Goal: Find contact information: Find contact information

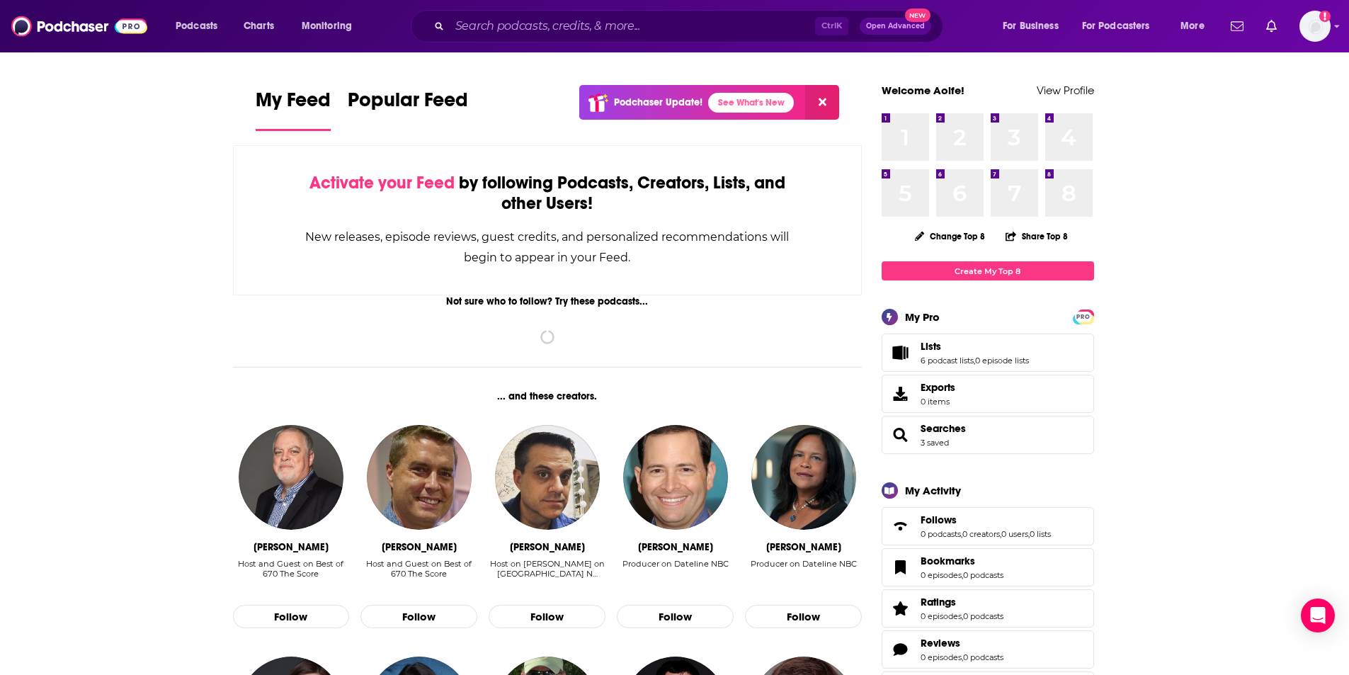
click at [925, 354] on span "Lists 6 podcast lists , 0 episode lists" at bounding box center [974, 352] width 108 height 25
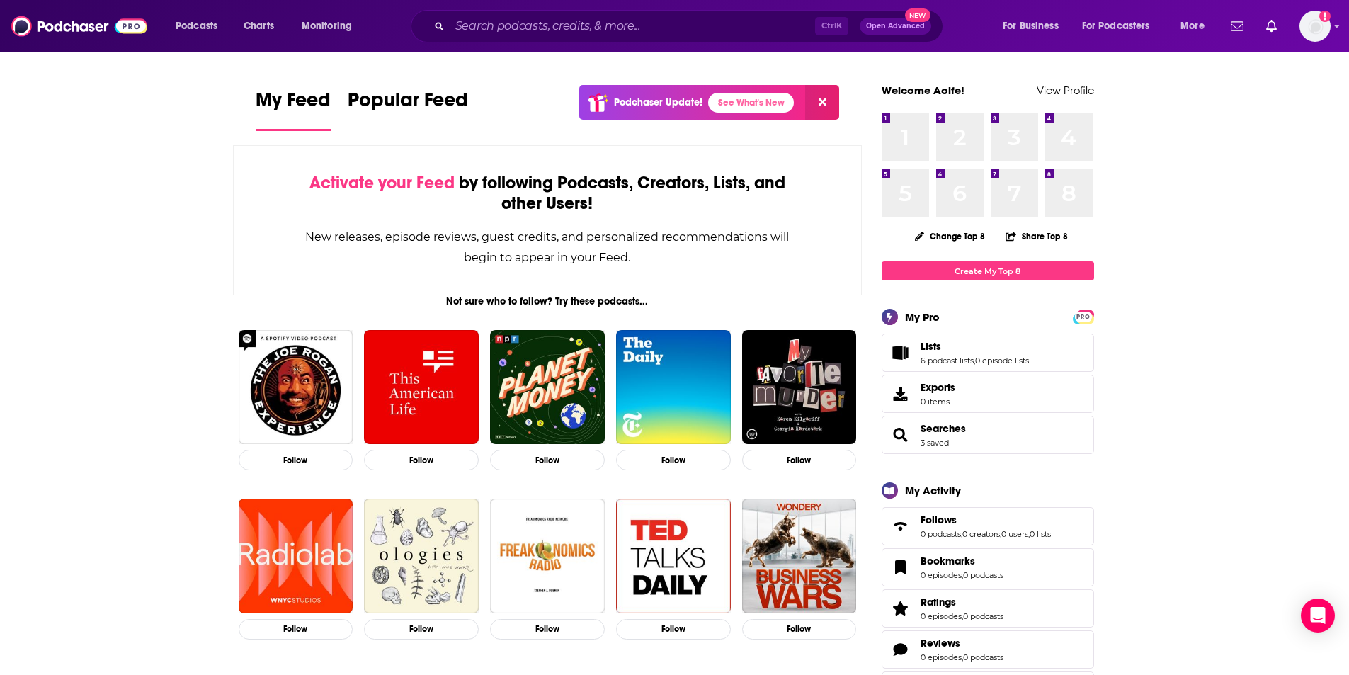
click at [938, 343] on span "Lists" at bounding box center [930, 346] width 21 height 13
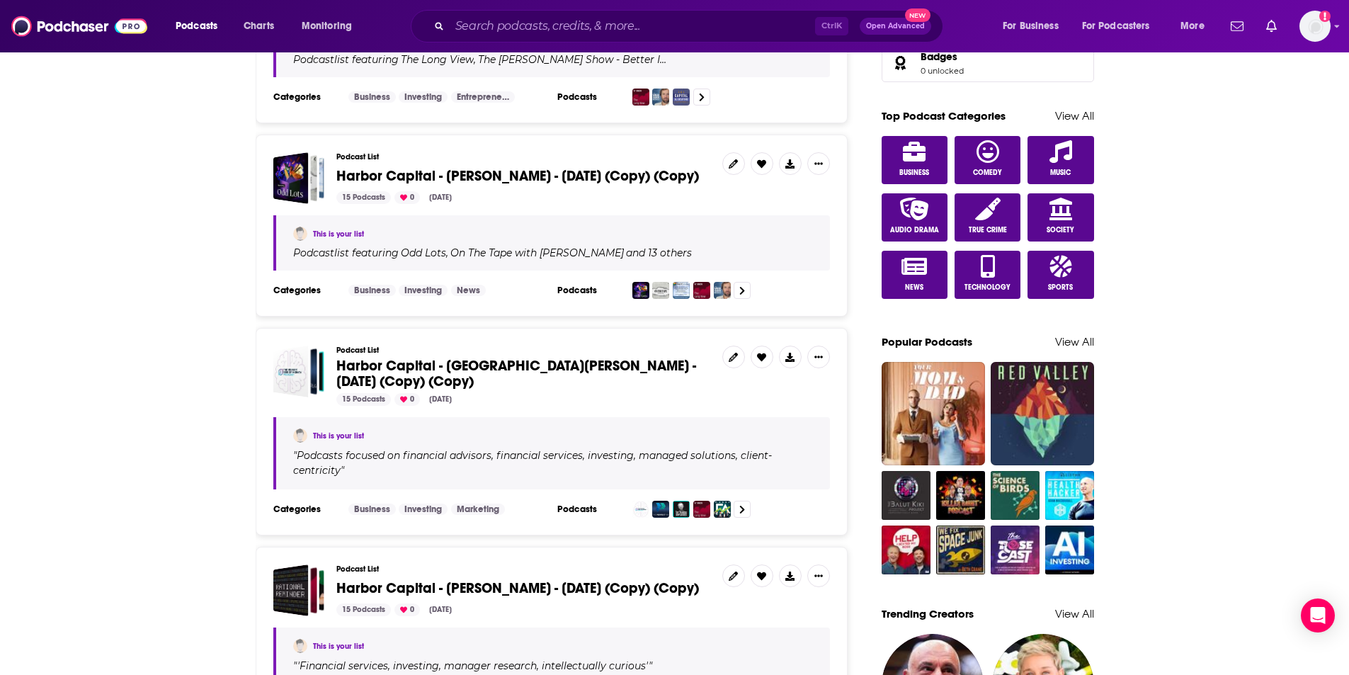
scroll to position [991, 0]
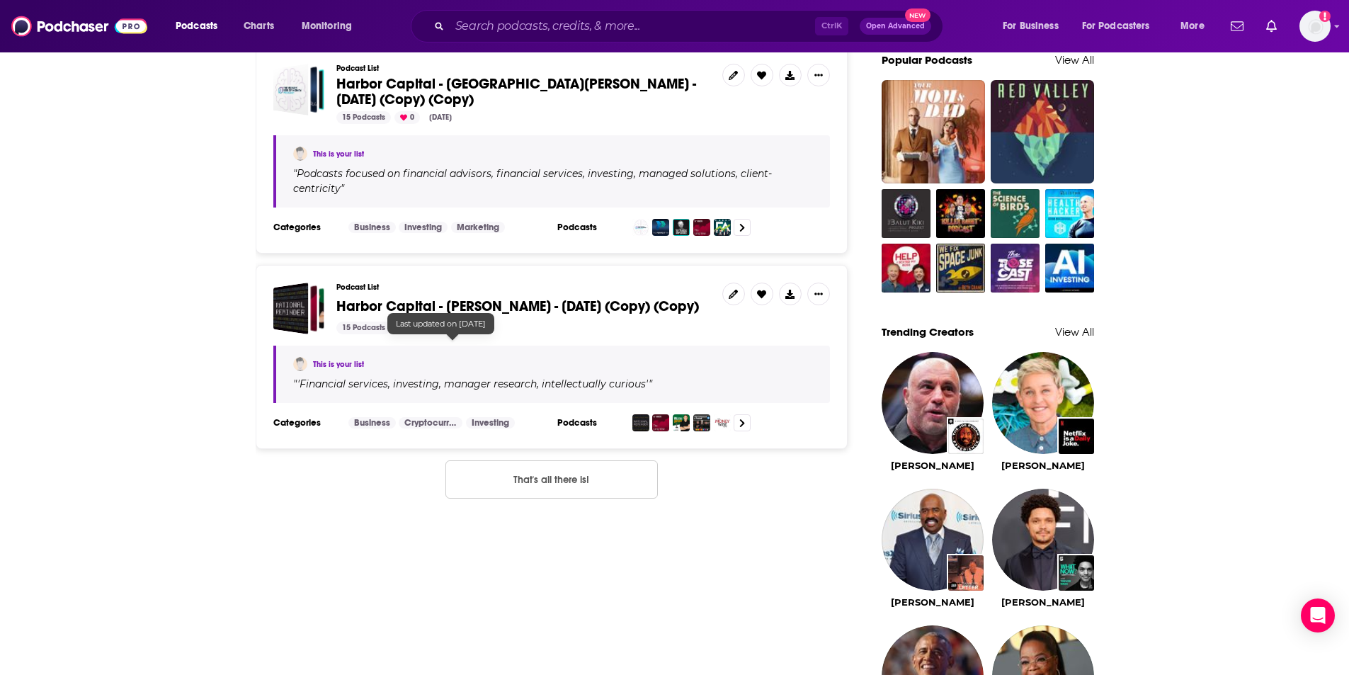
click at [502, 307] on span "Harbor Capital - [PERSON_NAME] - [DATE] (Copy) (Copy)" at bounding box center [517, 306] width 362 height 18
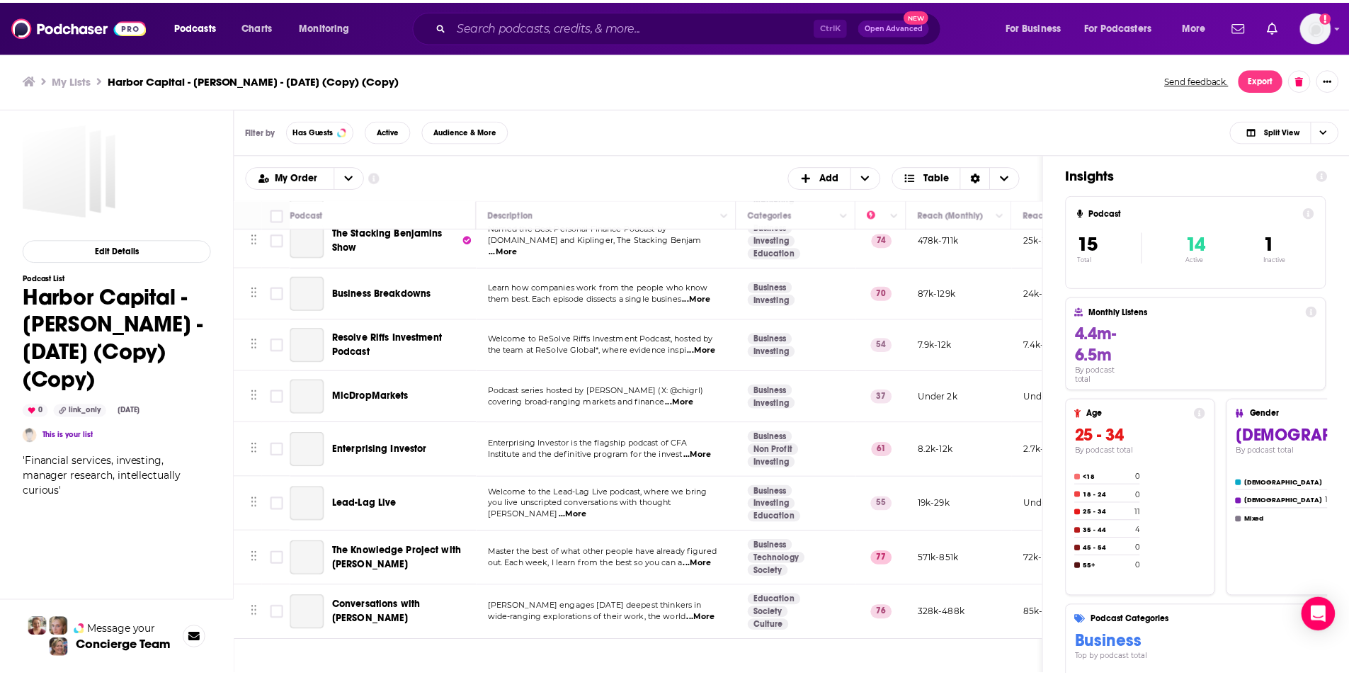
scroll to position [411, 0]
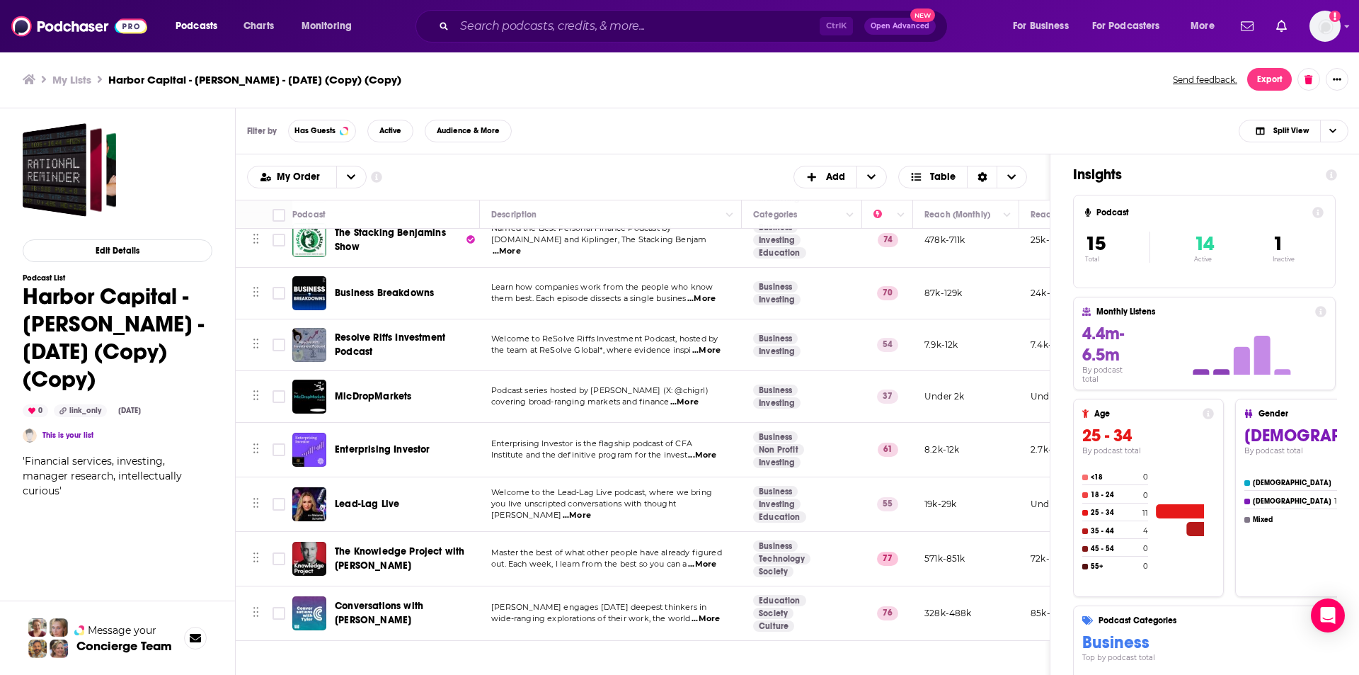
click at [389, 498] on span "Lead-Lag Live" at bounding box center [367, 504] width 64 height 12
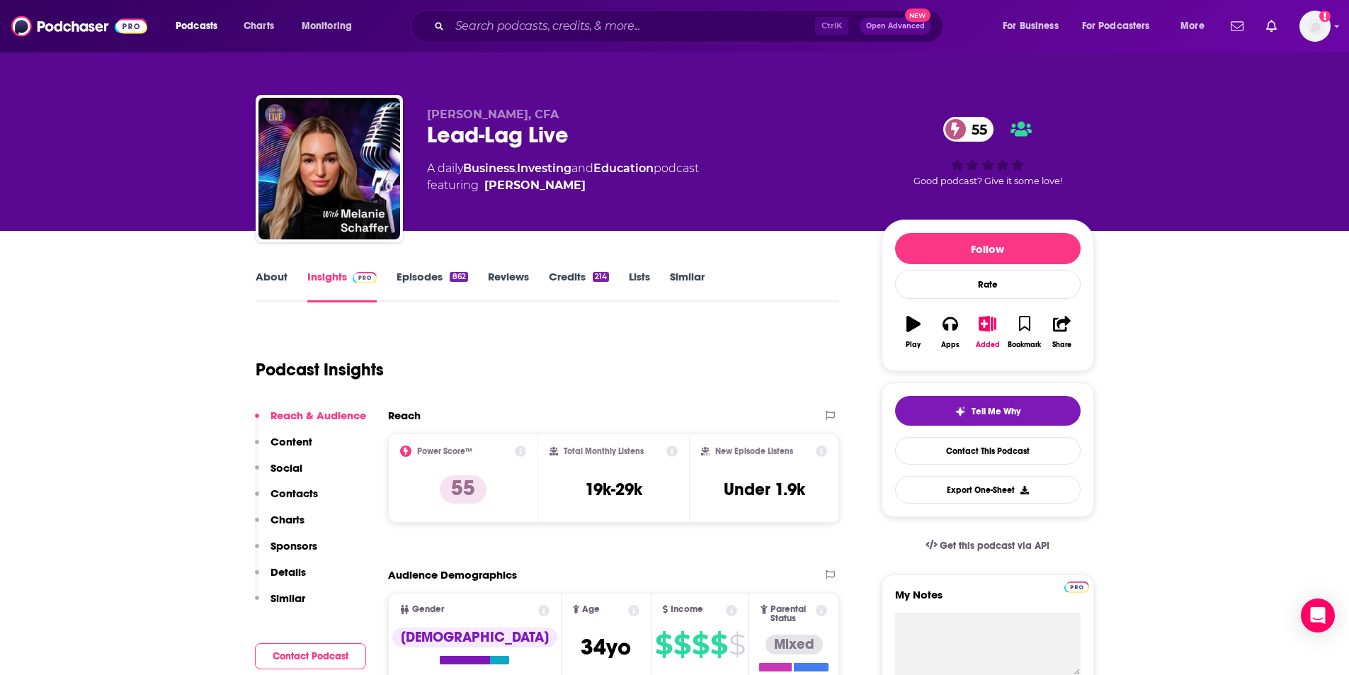
click at [302, 493] on p "Contacts" at bounding box center [293, 492] width 47 height 13
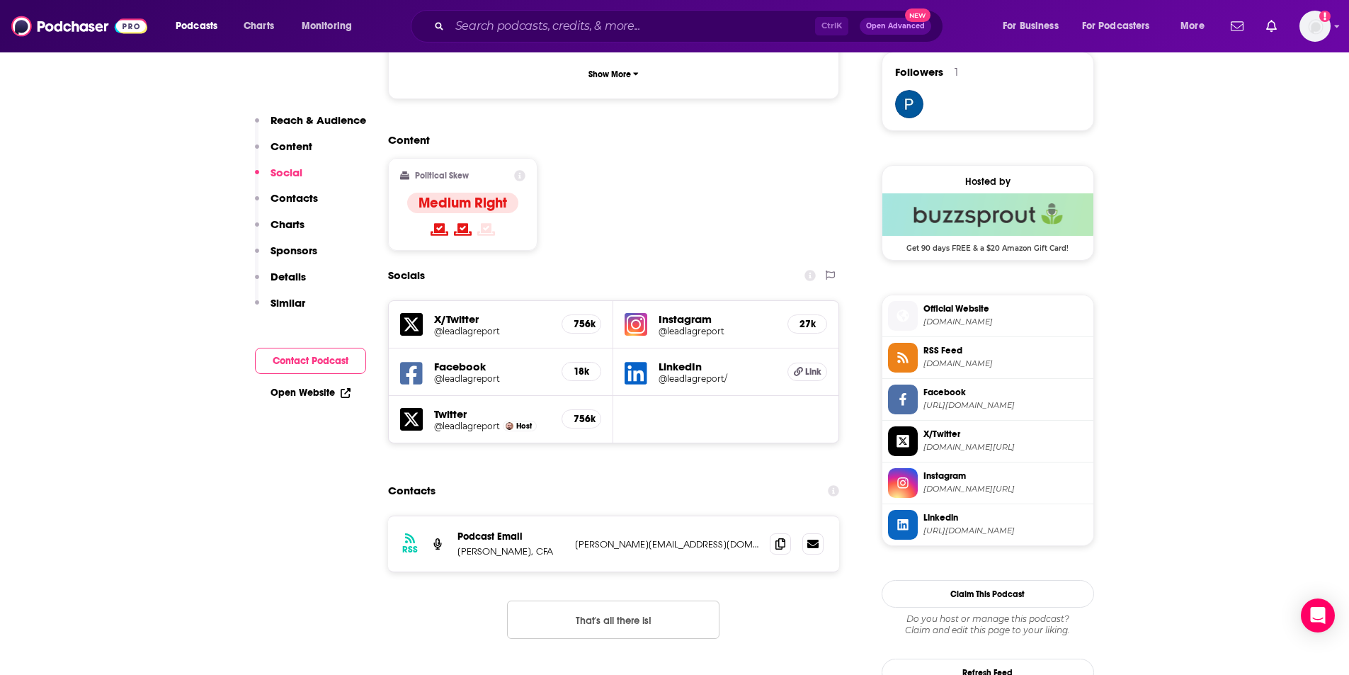
scroll to position [1119, 0]
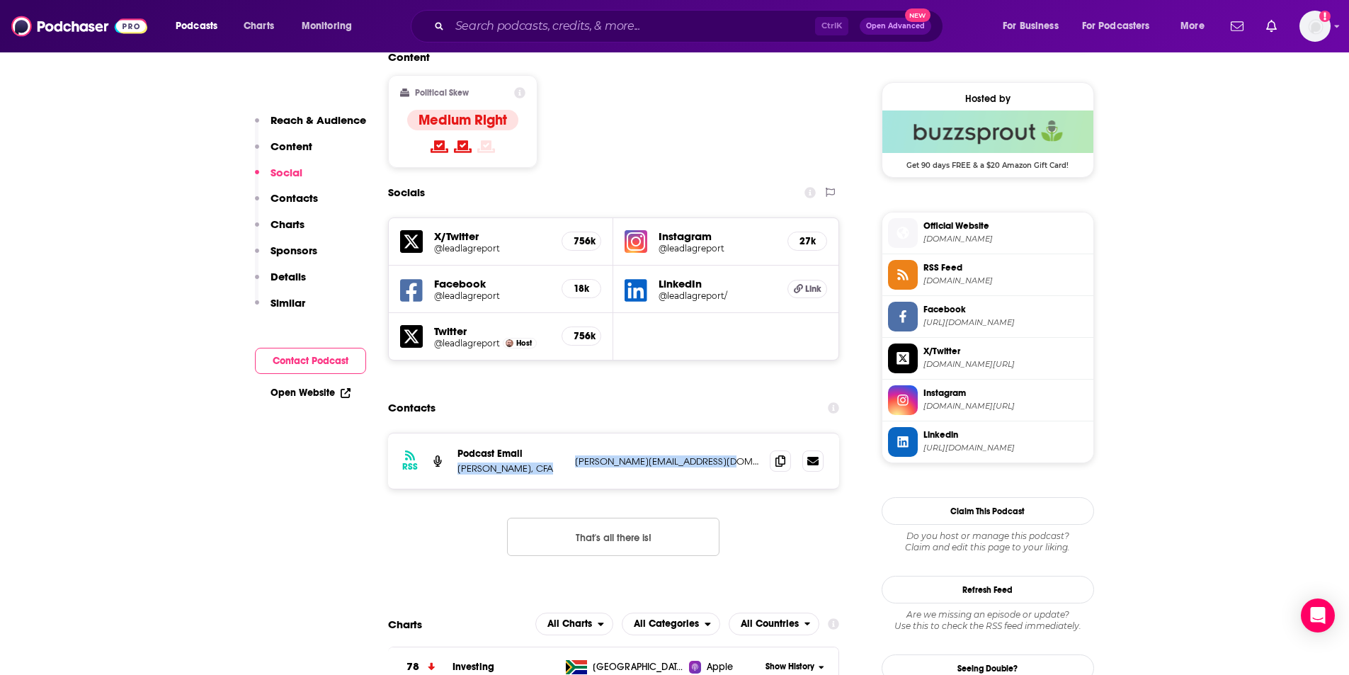
drag, startPoint x: 457, startPoint y: 410, endPoint x: 732, endPoint y: 405, distance: 274.7
click at [0, 0] on div "Podcast Email [PERSON_NAME], CFA [EMAIL_ADDRESS][DOMAIN_NAME] [EMAIL_ADDRESS][D…" at bounding box center [0, 0] width 0 height 0
copy div "[PERSON_NAME], CFA [EMAIL_ADDRESS][DOMAIN_NAME]"
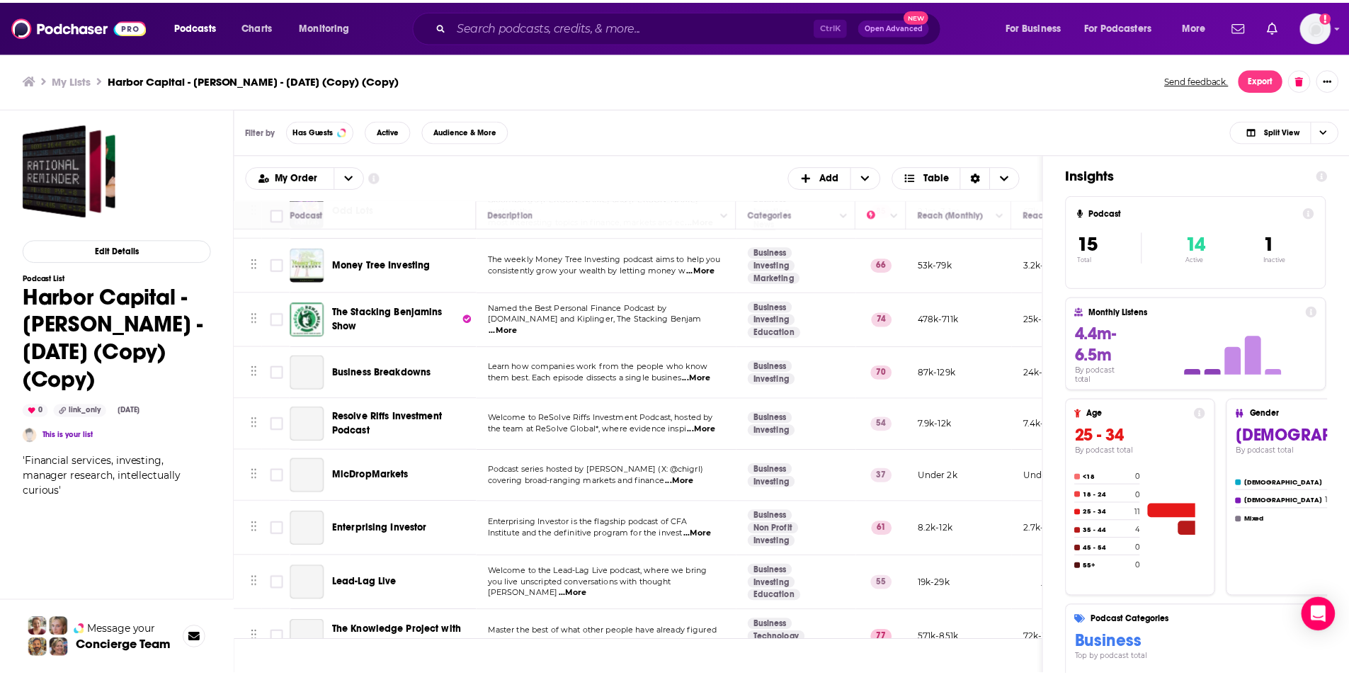
scroll to position [411, 0]
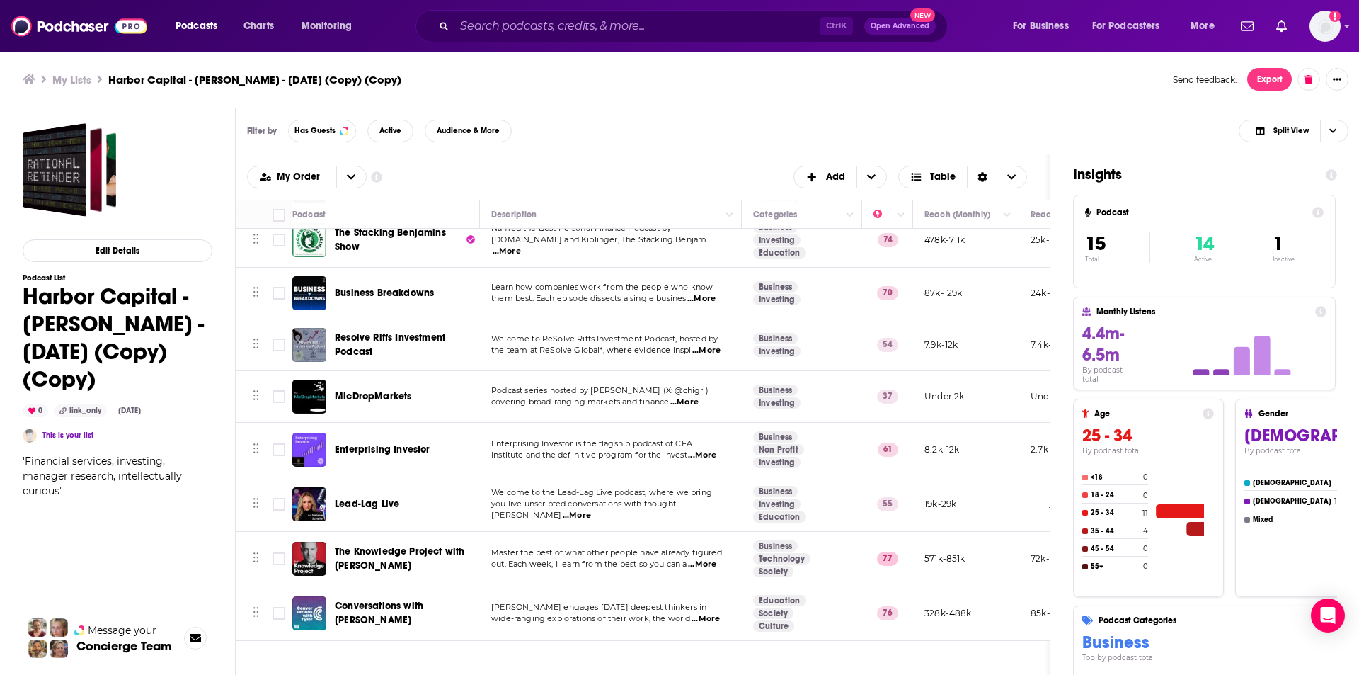
click at [370, 547] on span "The Knowledge Project with [PERSON_NAME]" at bounding box center [400, 558] width 130 height 26
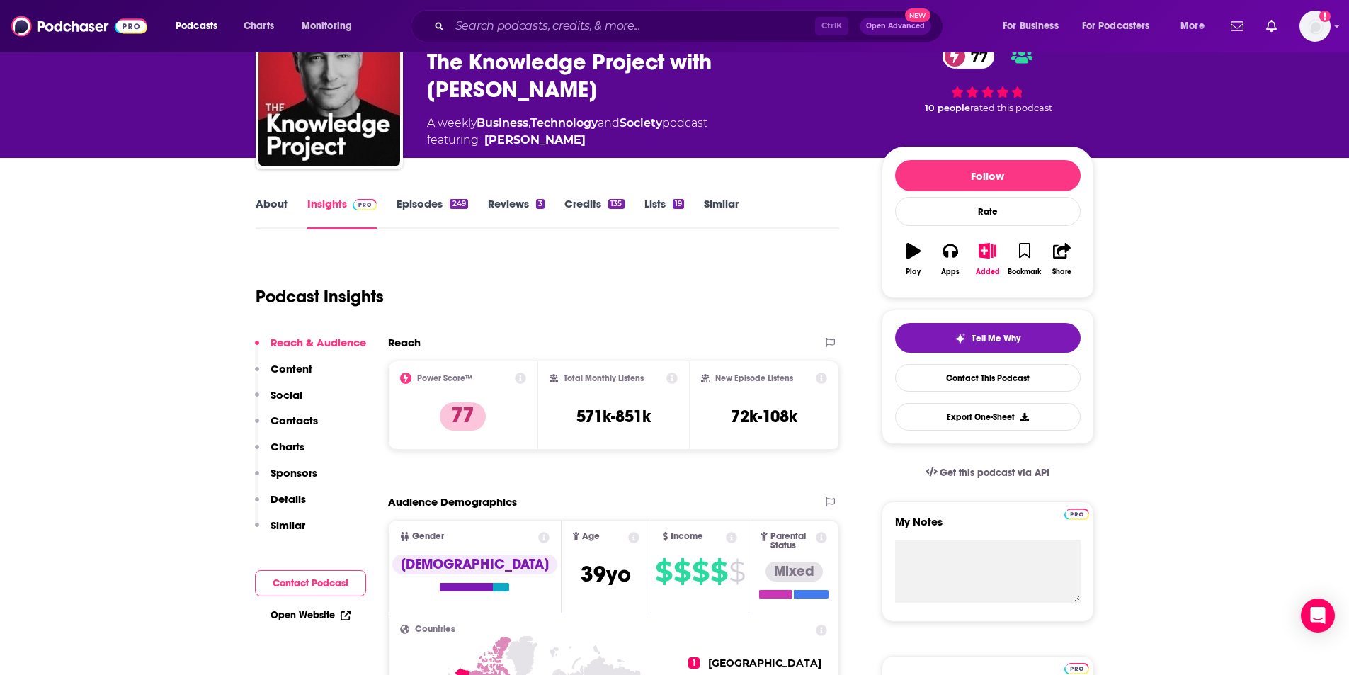
scroll to position [142, 0]
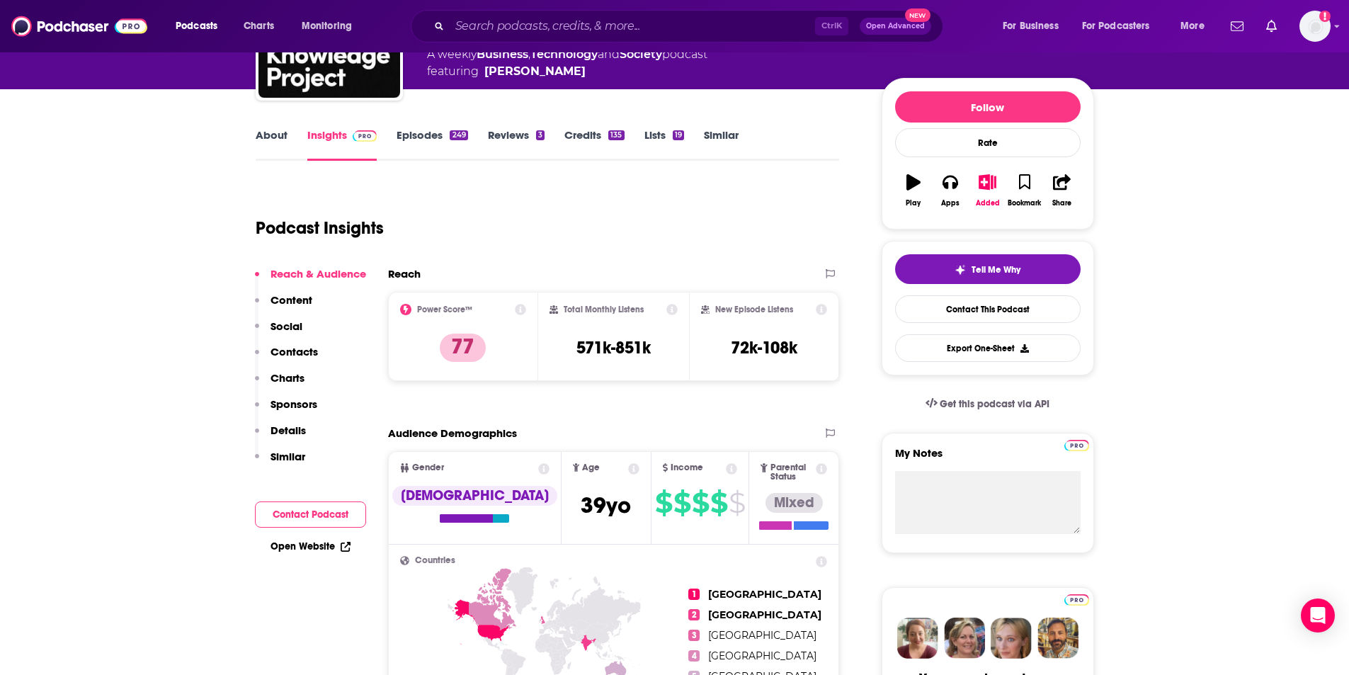
click at [425, 133] on link "Episodes 249" at bounding box center [431, 144] width 71 height 33
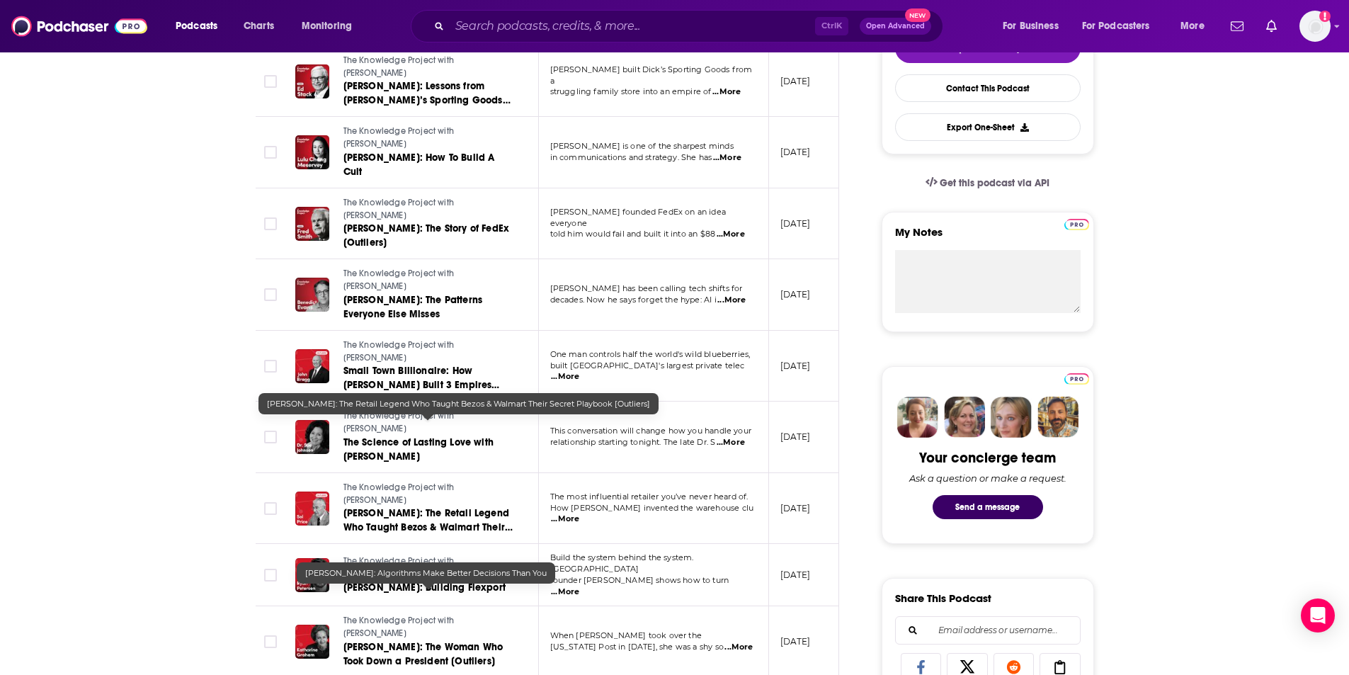
scroll to position [425, 0]
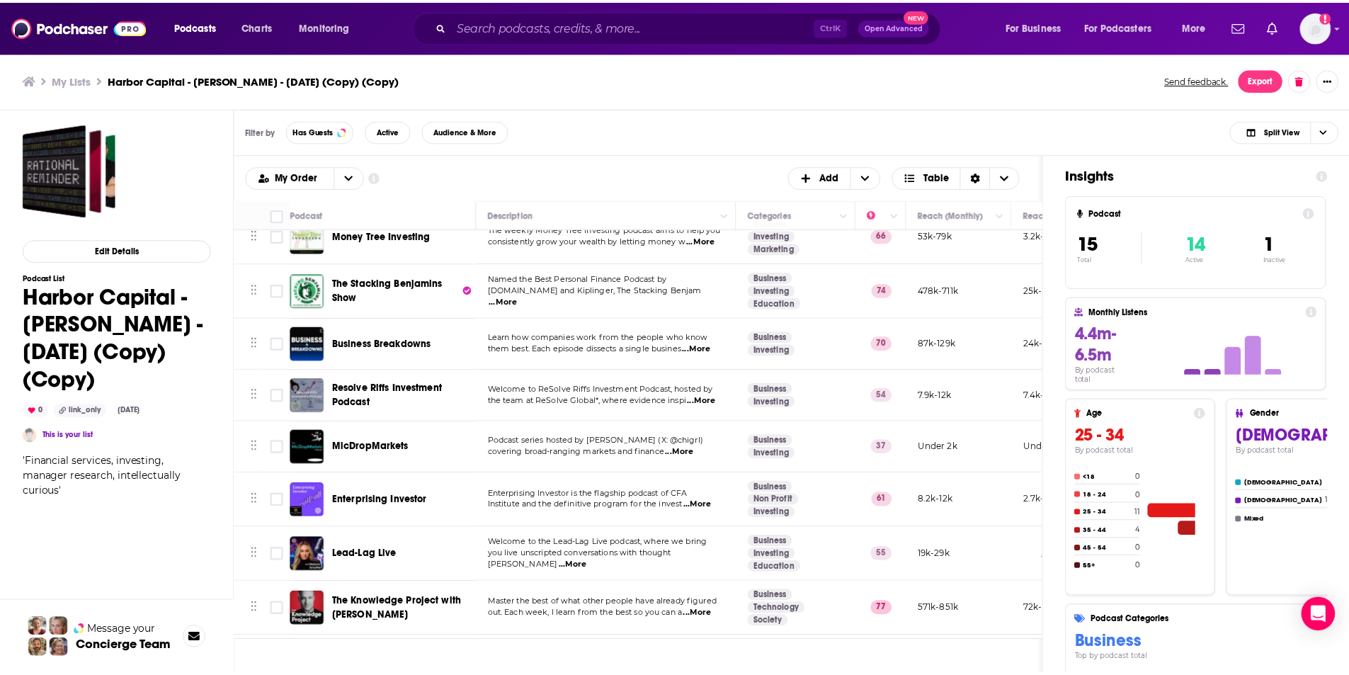
scroll to position [411, 0]
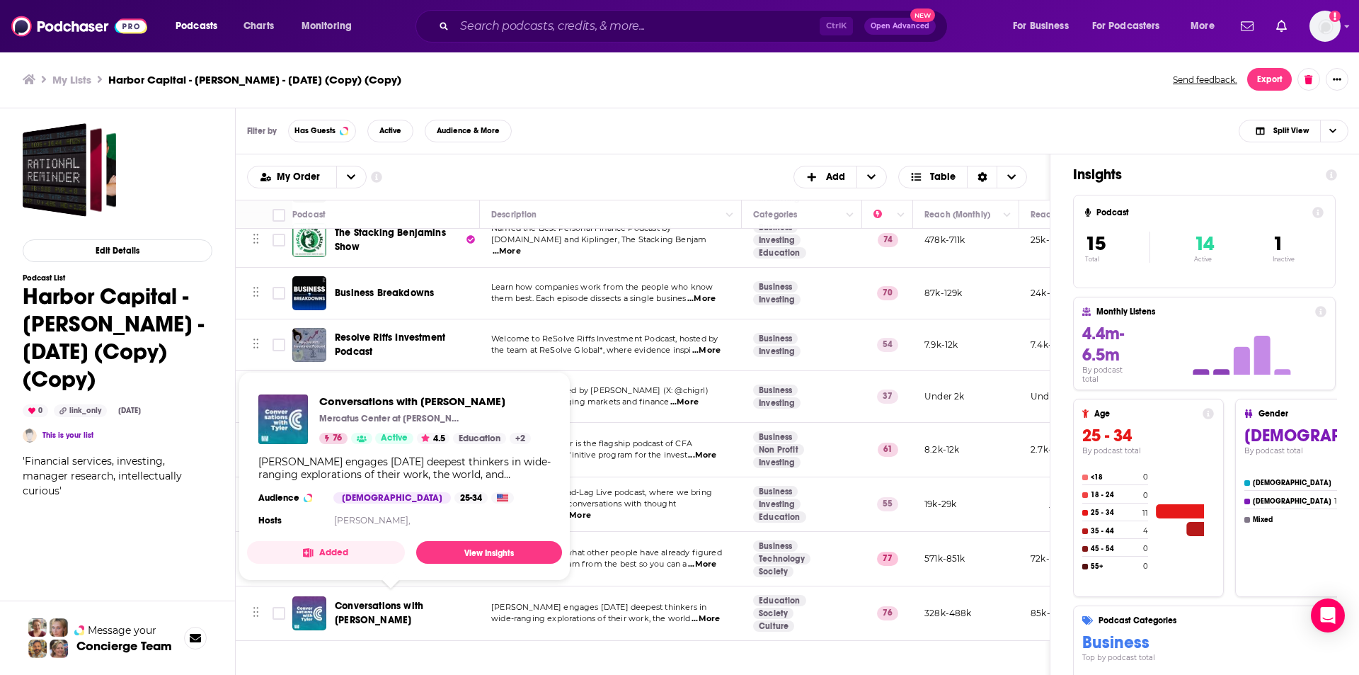
click at [360, 605] on span "Conversations with [PERSON_NAME]" at bounding box center [379, 613] width 88 height 26
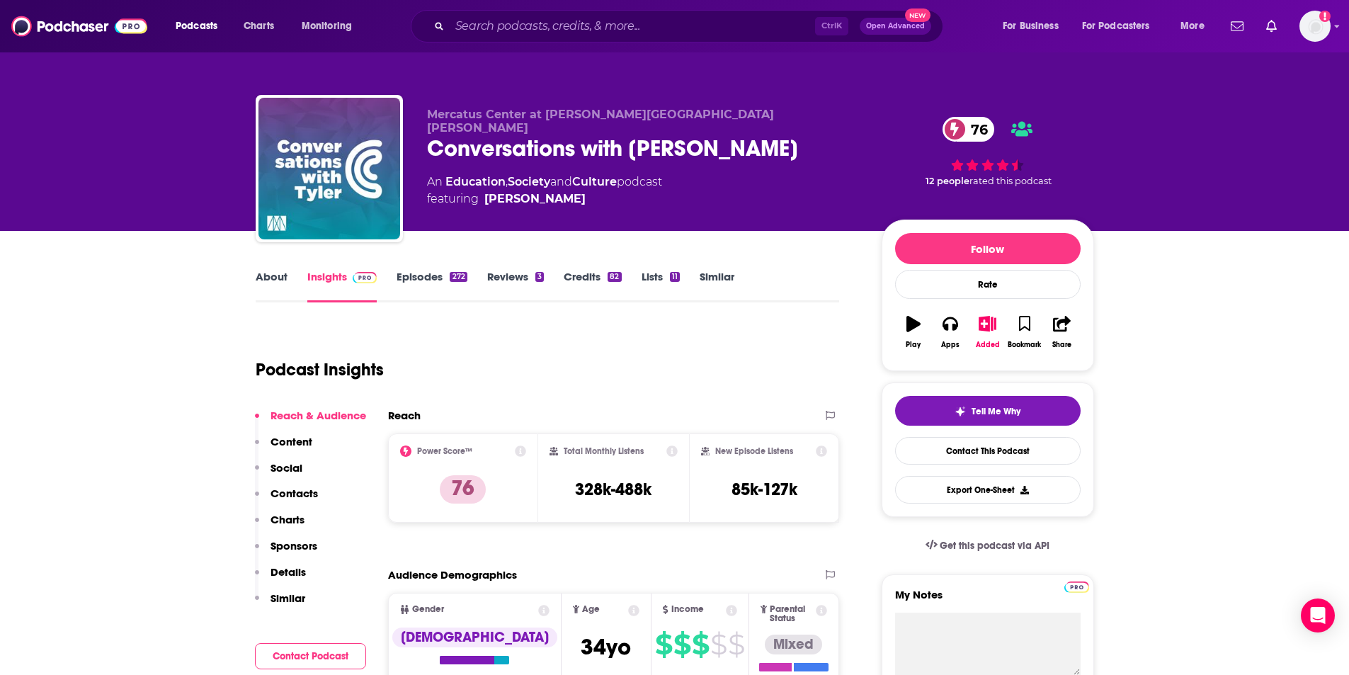
click at [442, 279] on link "Episodes 272" at bounding box center [431, 286] width 70 height 33
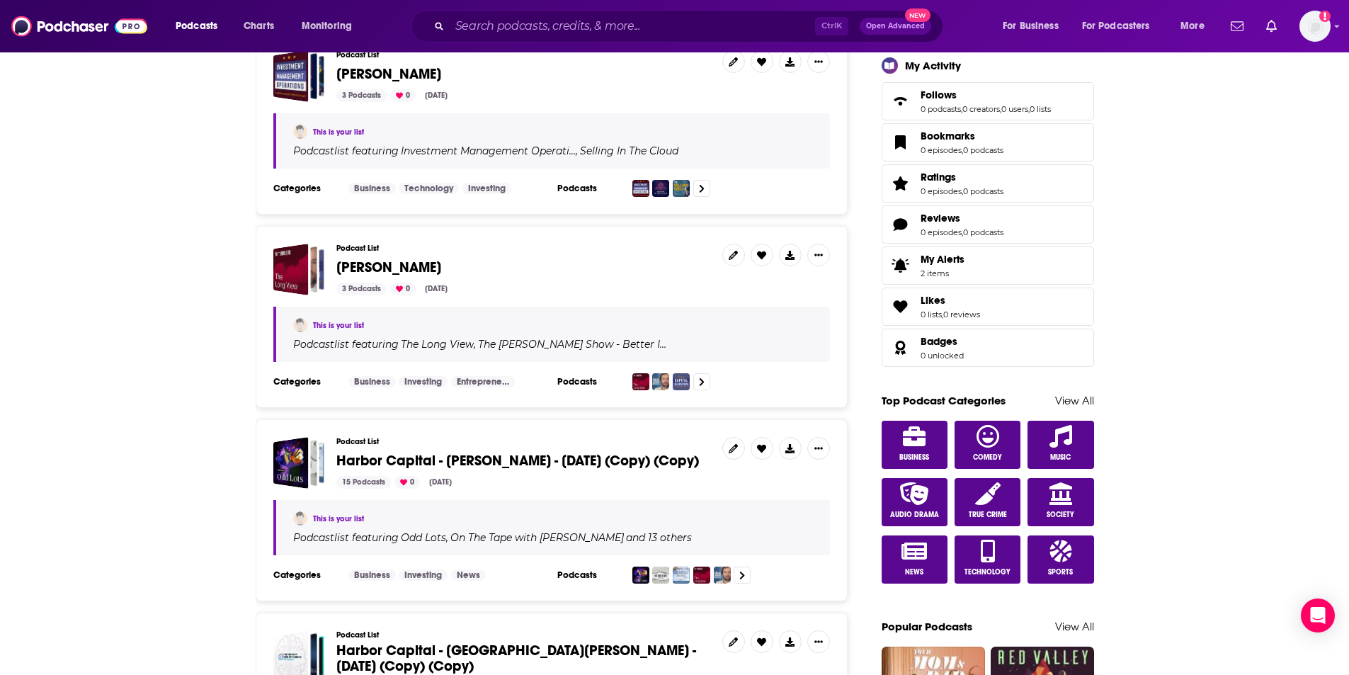
scroll to position [708, 0]
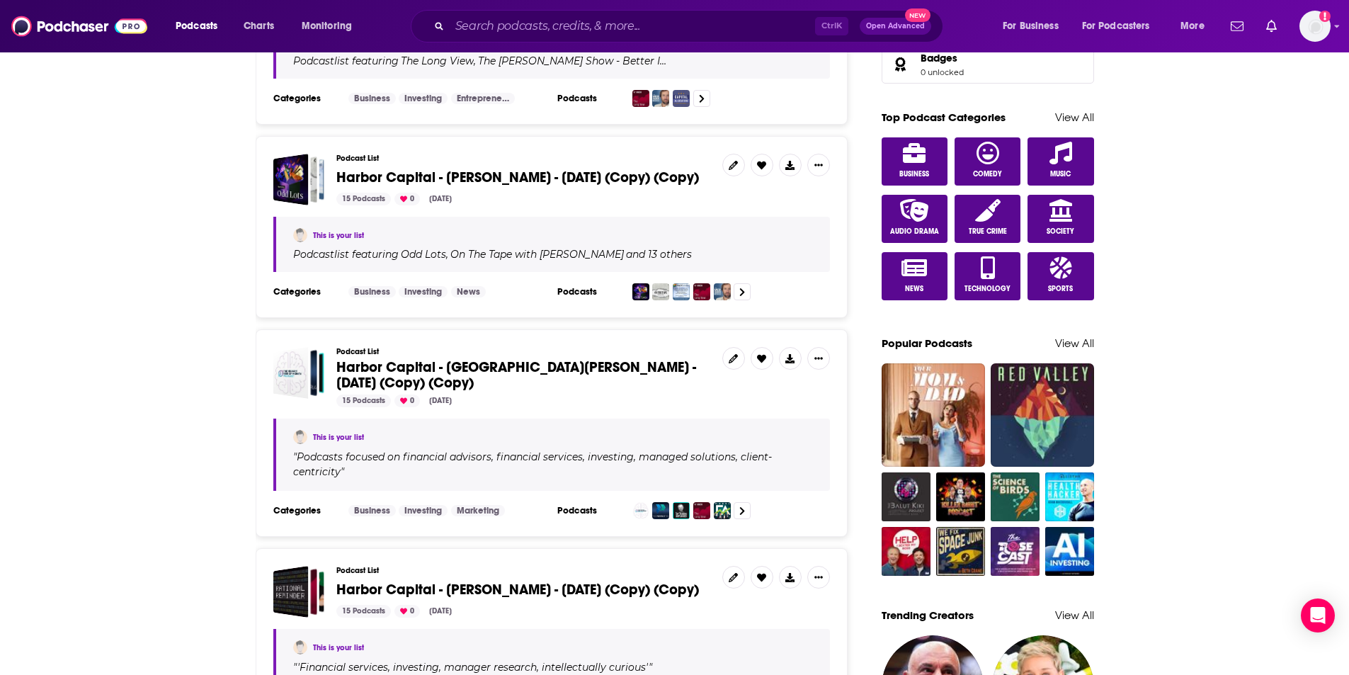
click at [507, 369] on span "Harbor Capital - [GEOGRAPHIC_DATA][PERSON_NAME] - [DATE] (Copy) (Copy)" at bounding box center [516, 374] width 360 height 33
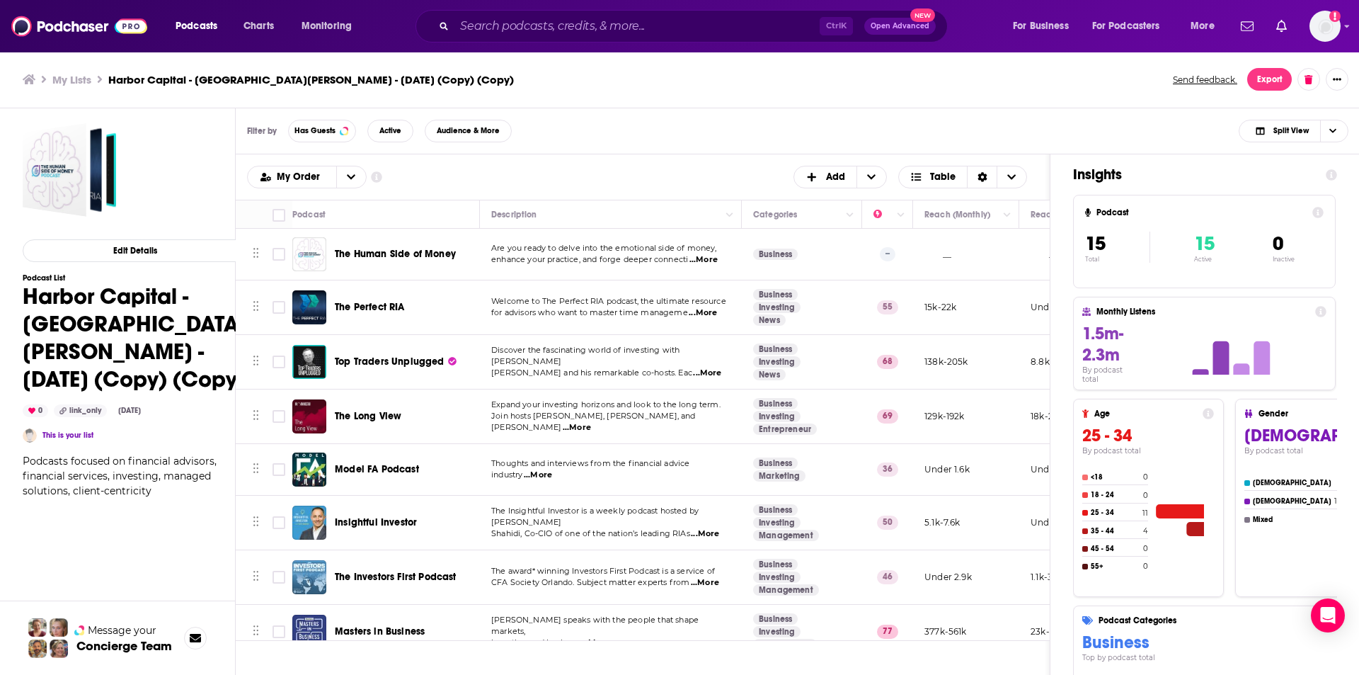
click at [404, 248] on span "The Human Side of Money" at bounding box center [395, 254] width 121 height 12
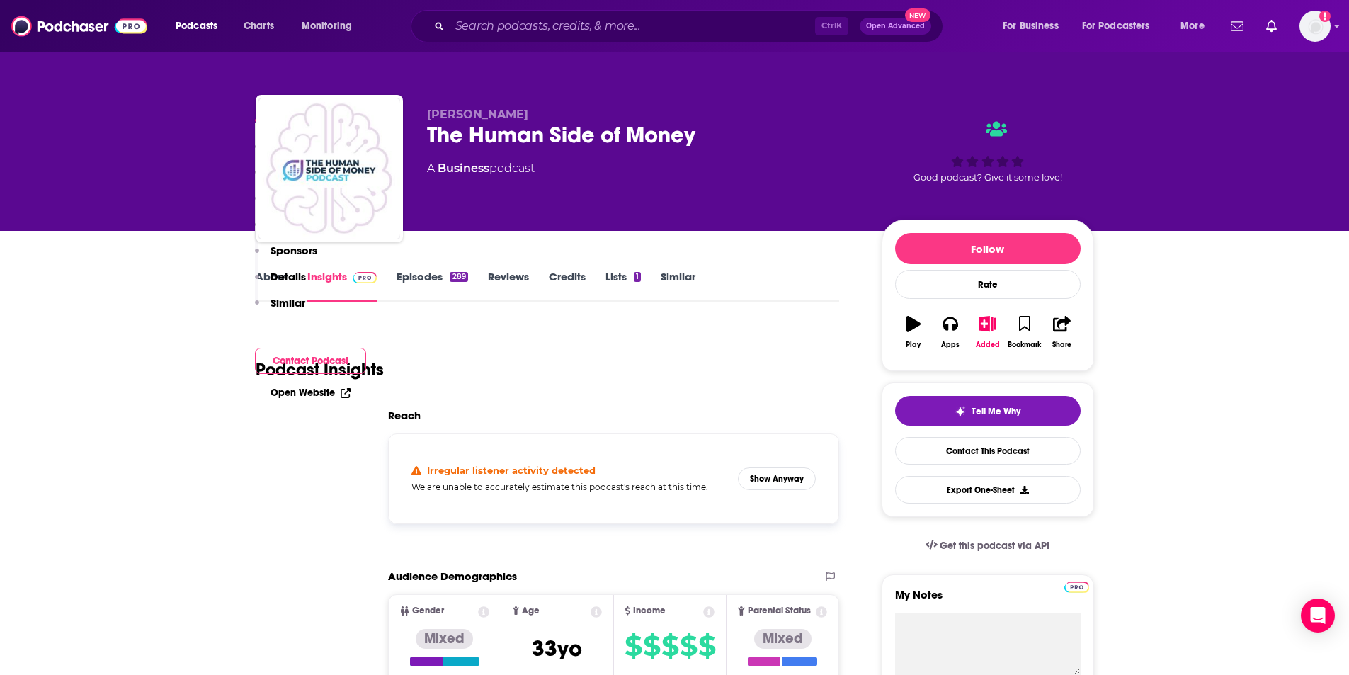
scroll to position [354, 0]
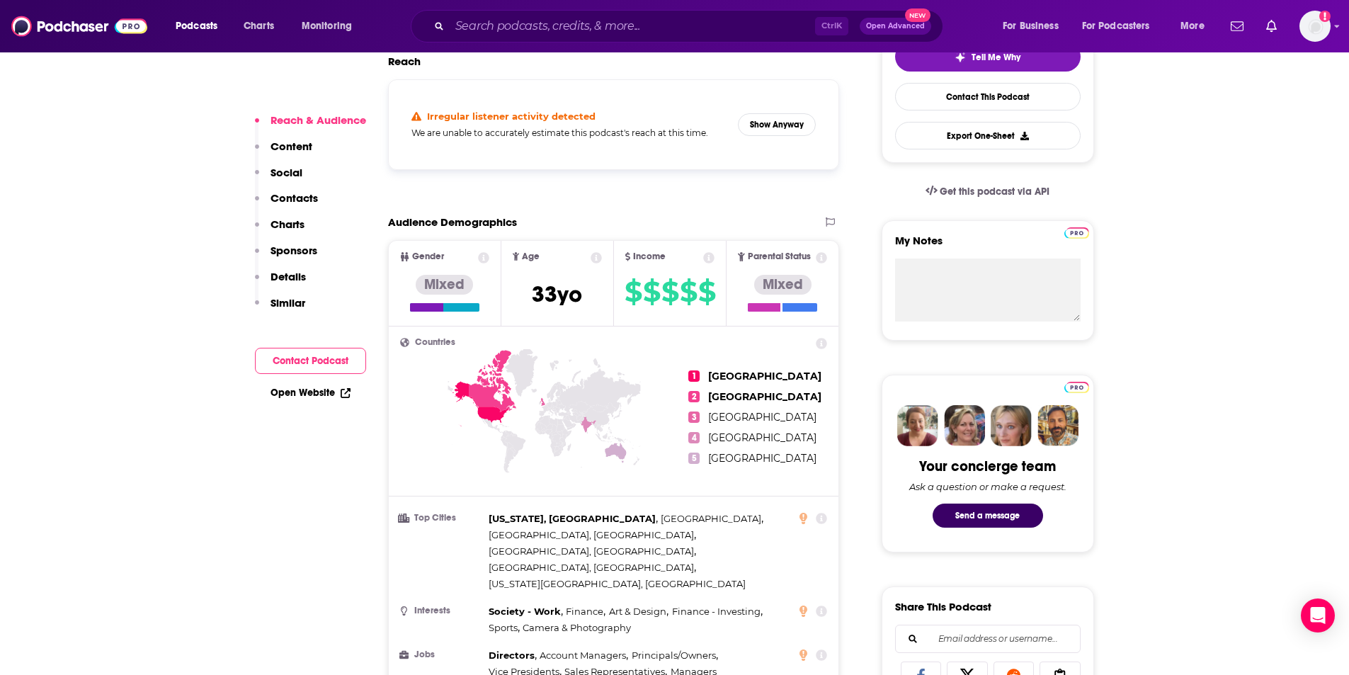
click at [303, 198] on p "Contacts" at bounding box center [293, 197] width 47 height 13
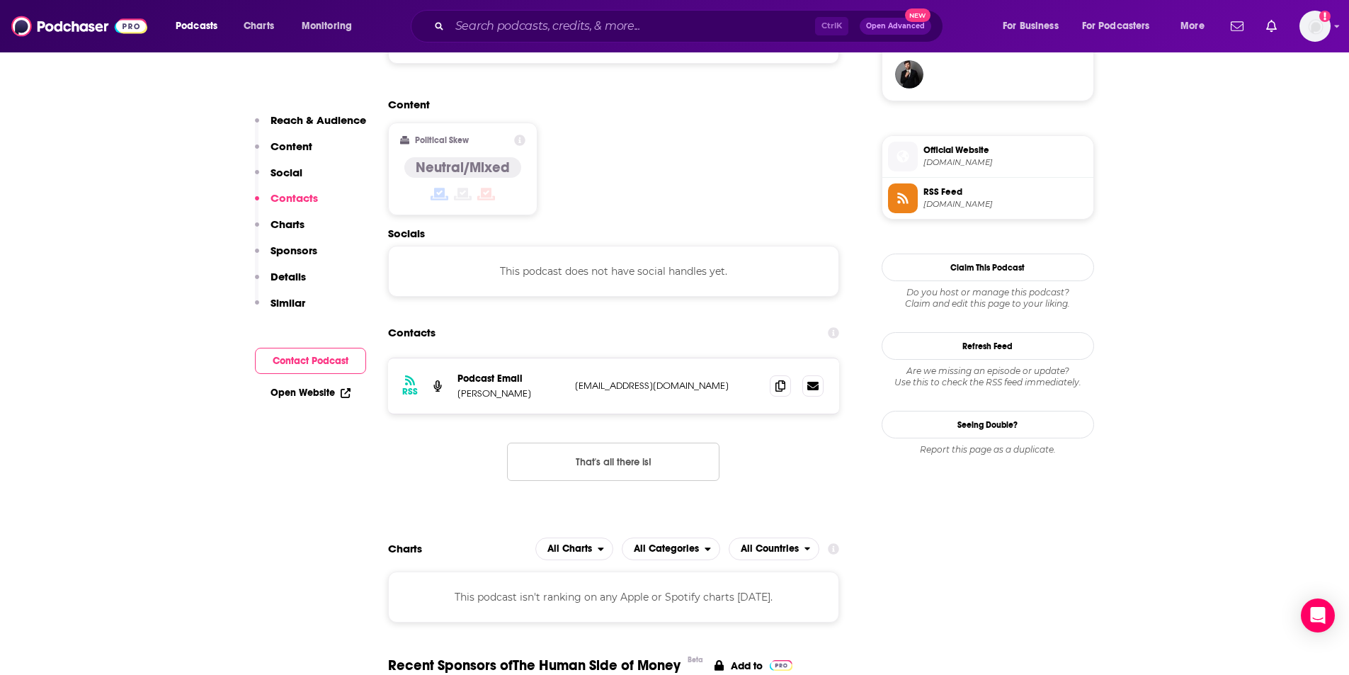
scroll to position [1123, 0]
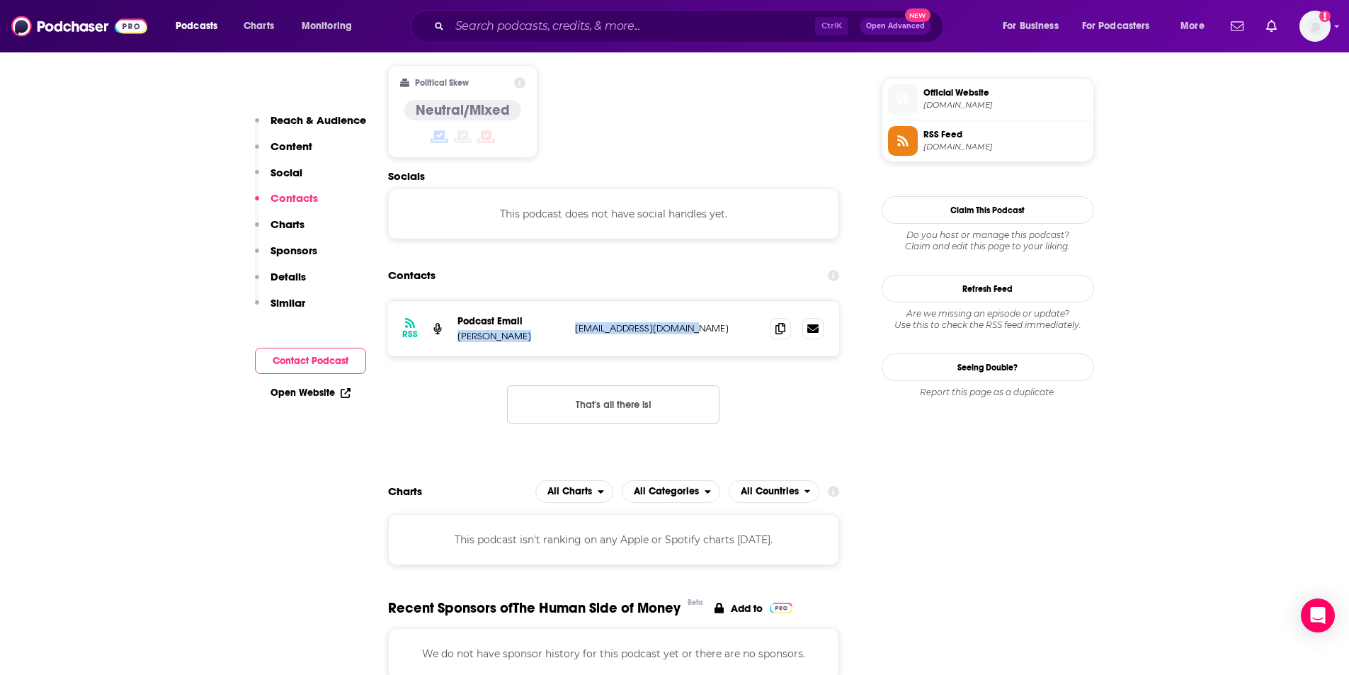
drag, startPoint x: 458, startPoint y: 271, endPoint x: 703, endPoint y: 262, distance: 245.1
click at [0, 0] on div "Podcast Email [PERSON_NAME] [EMAIL_ADDRESS][DOMAIN_NAME] [EMAIL_ADDRESS][DOMAIN…" at bounding box center [0, 0] width 0 height 0
copy div "[PERSON_NAME] [EMAIL_ADDRESS][DOMAIN_NAME]"
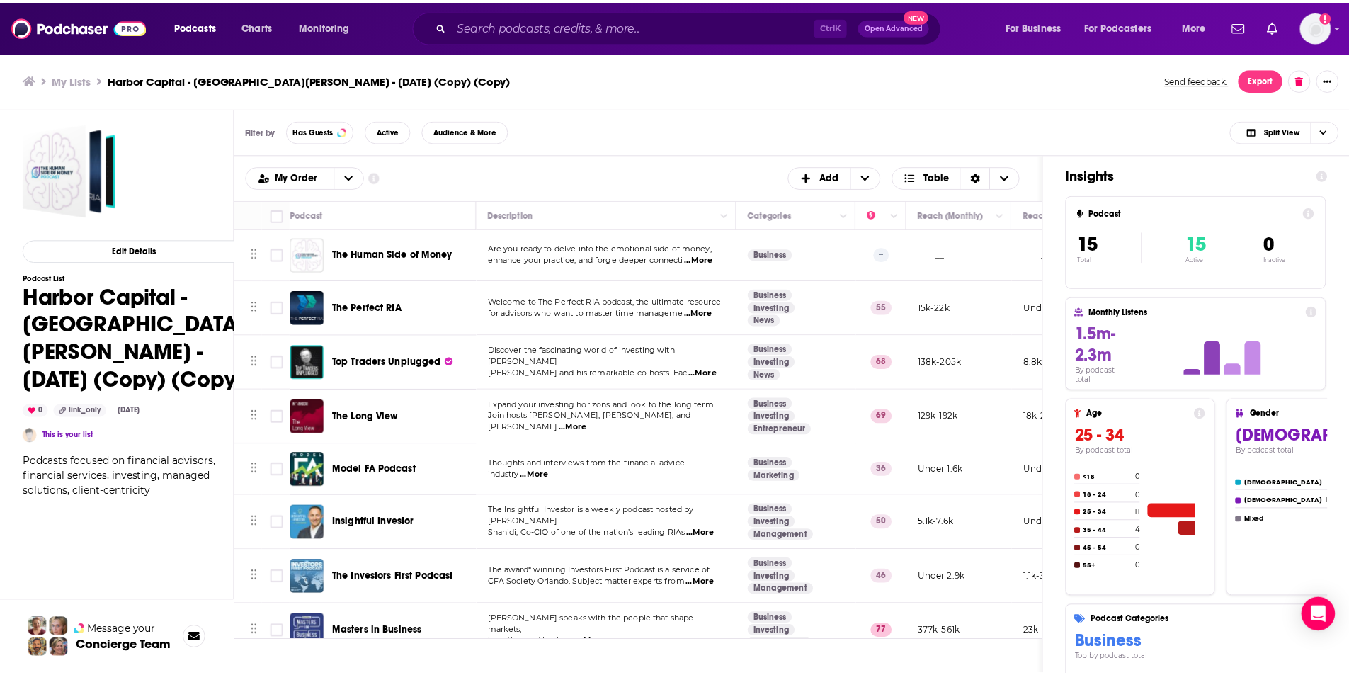
scroll to position [142, 0]
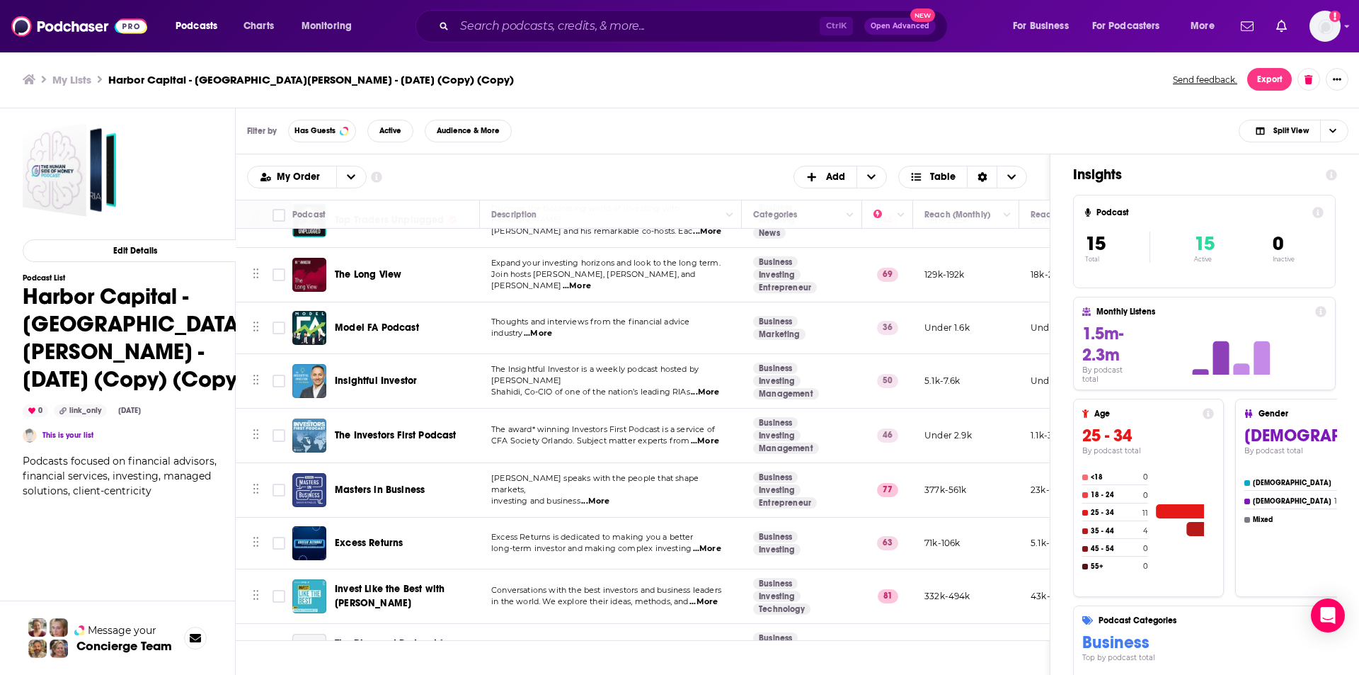
click at [384, 330] on span "Model FA Podcast" at bounding box center [377, 327] width 84 height 12
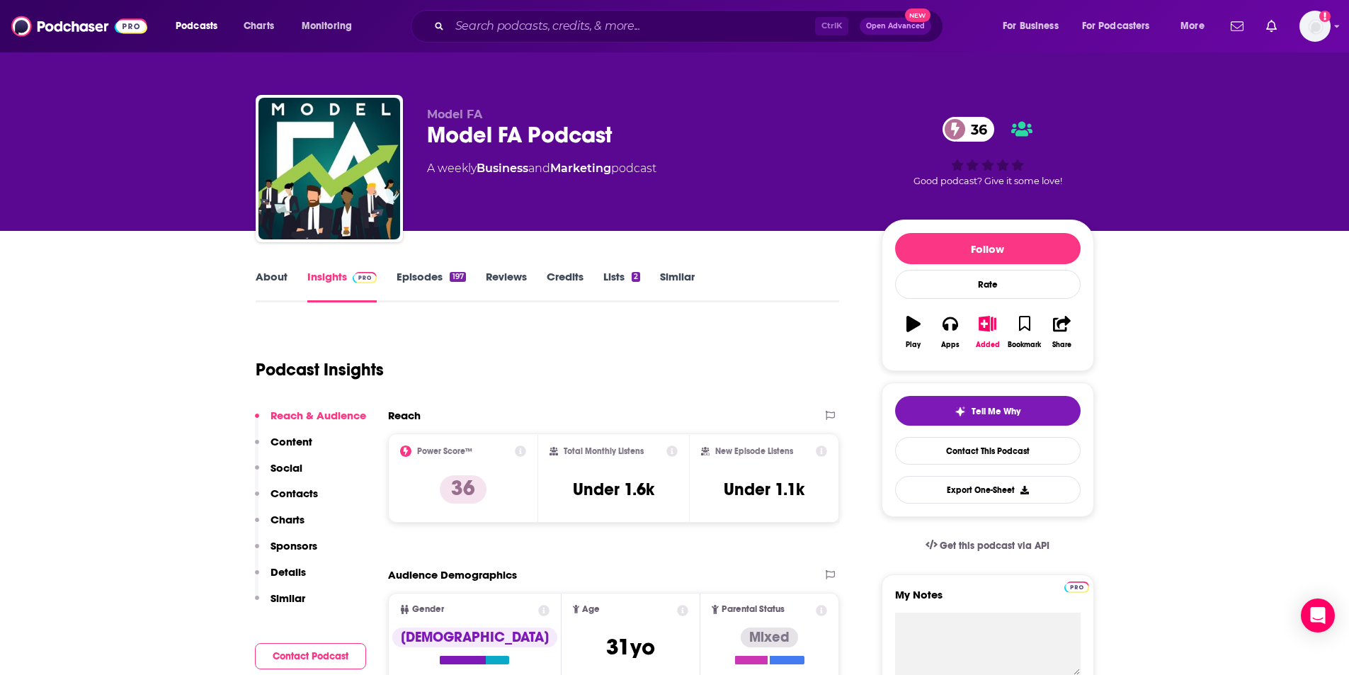
click at [306, 486] on p "Contacts" at bounding box center [293, 492] width 47 height 13
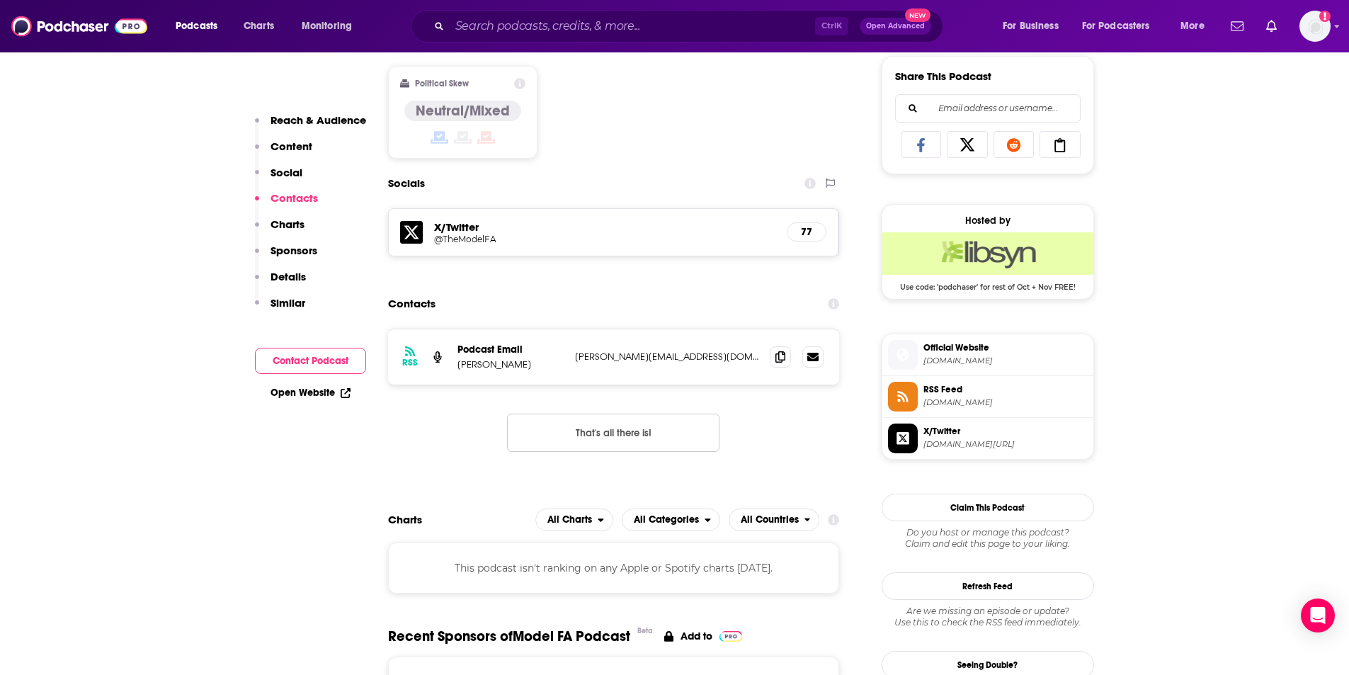
scroll to position [978, 0]
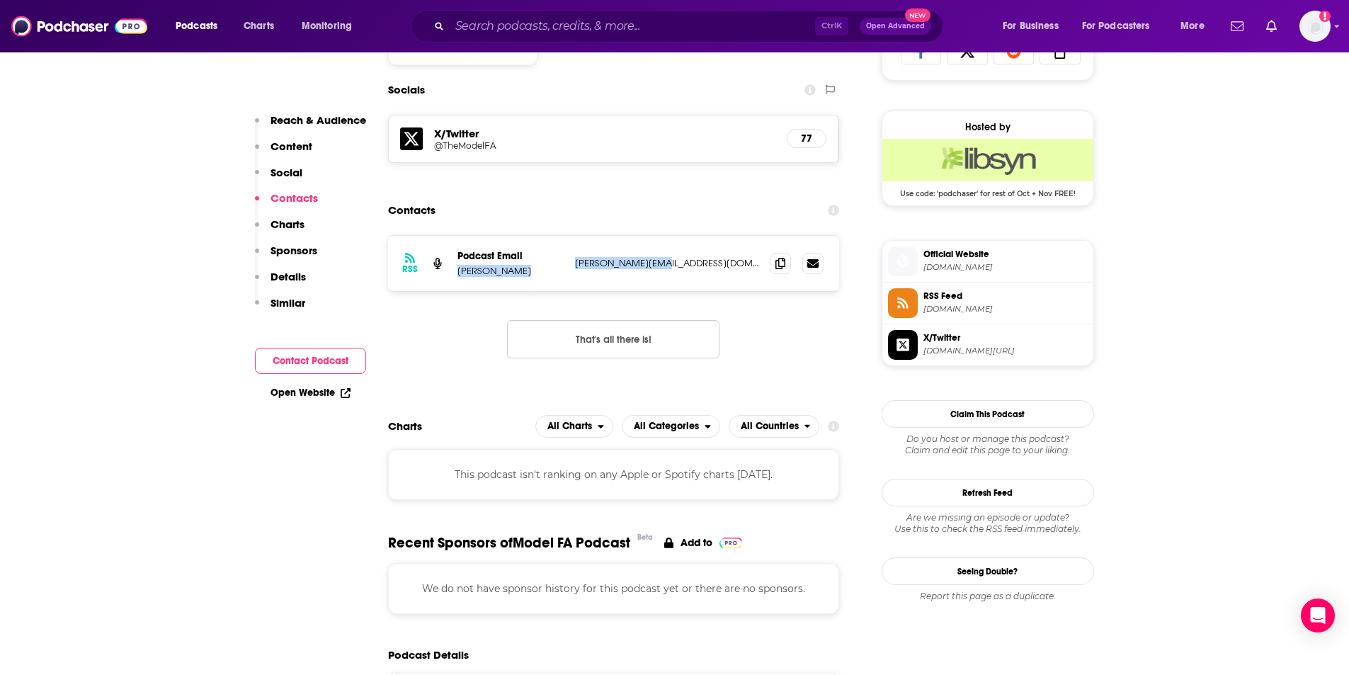
drag, startPoint x: 459, startPoint y: 268, endPoint x: 671, endPoint y: 259, distance: 212.5
click at [0, 0] on div "Podcast Email [PERSON_NAME] [PERSON_NAME][EMAIL_ADDRESS][DOMAIN_NAME] [PERSON_N…" at bounding box center [0, 0] width 0 height 0
copy div "[PERSON_NAME] [PERSON_NAME][EMAIL_ADDRESS][DOMAIN_NAME]"
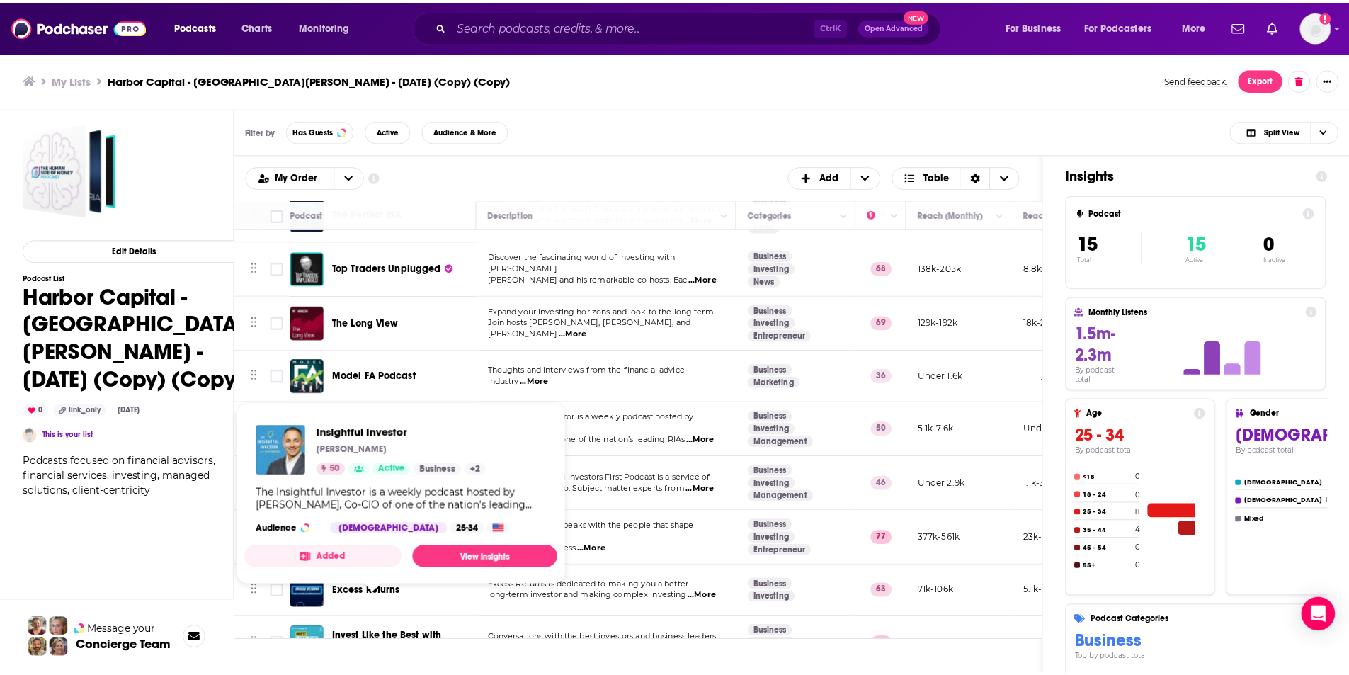
scroll to position [142, 0]
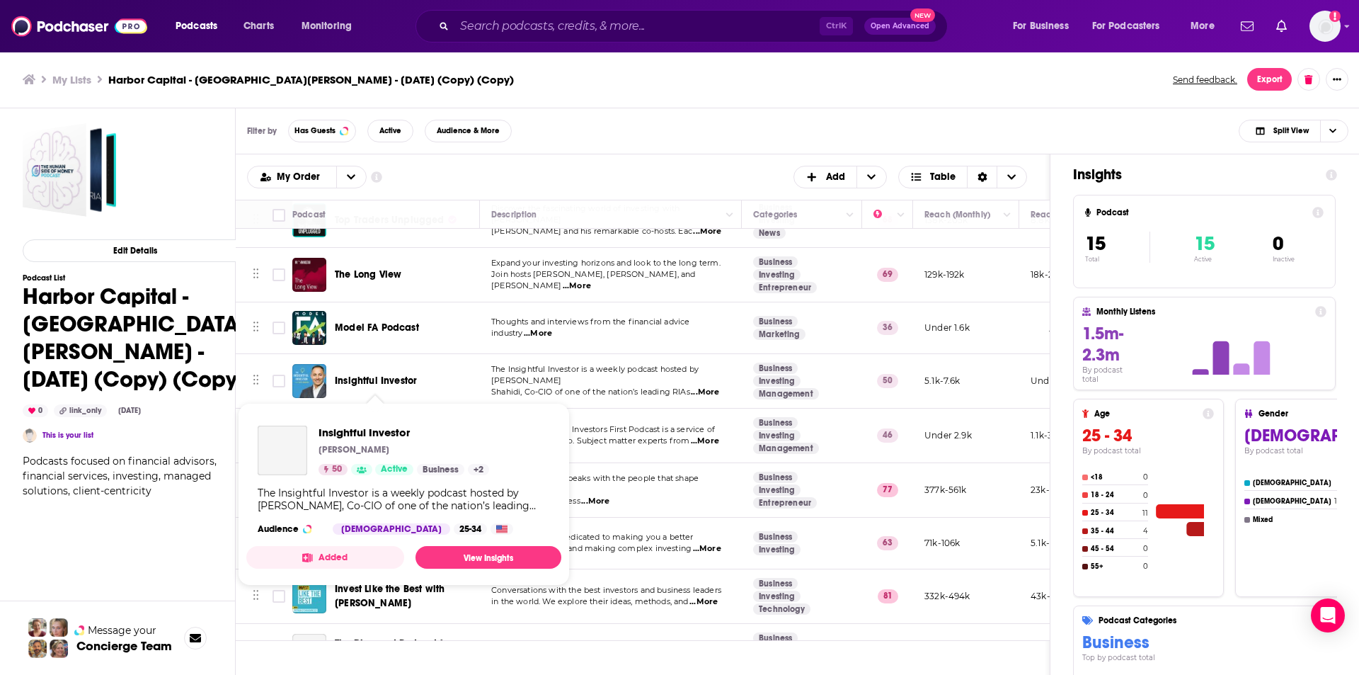
click at [372, 383] on span "Insightful Investor" at bounding box center [376, 380] width 82 height 12
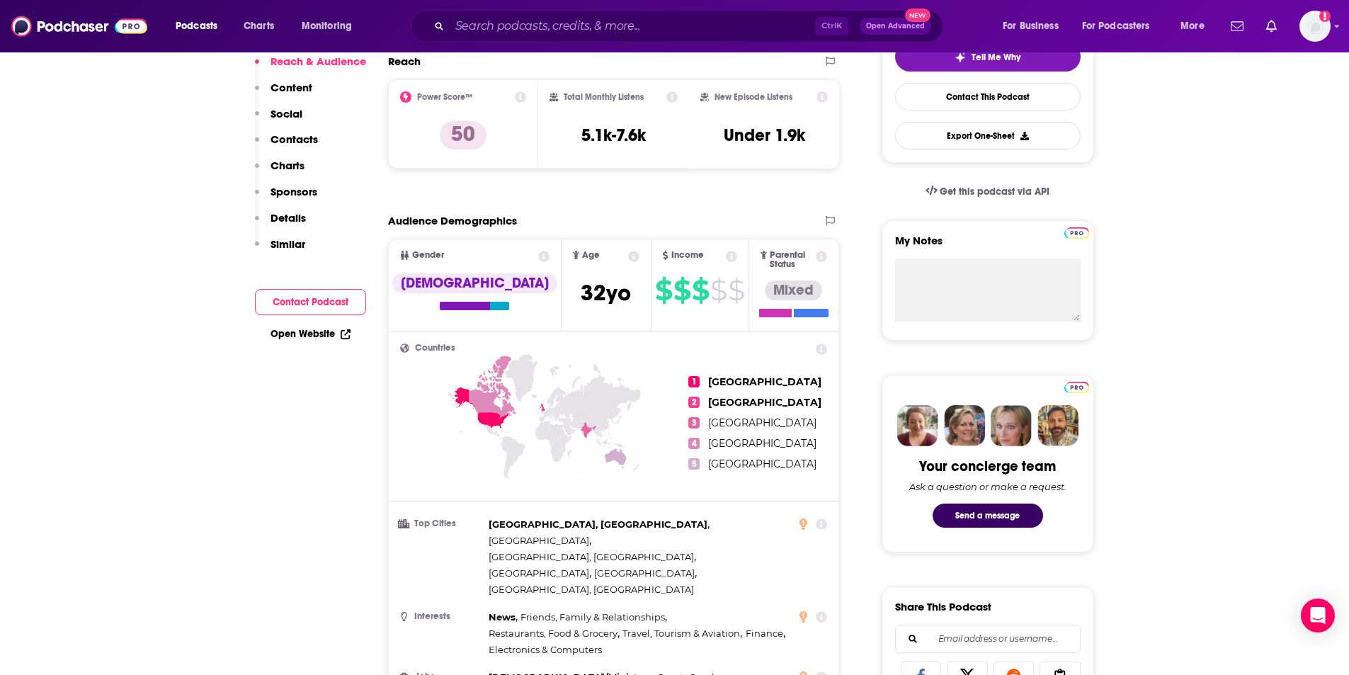
scroll to position [71, 0]
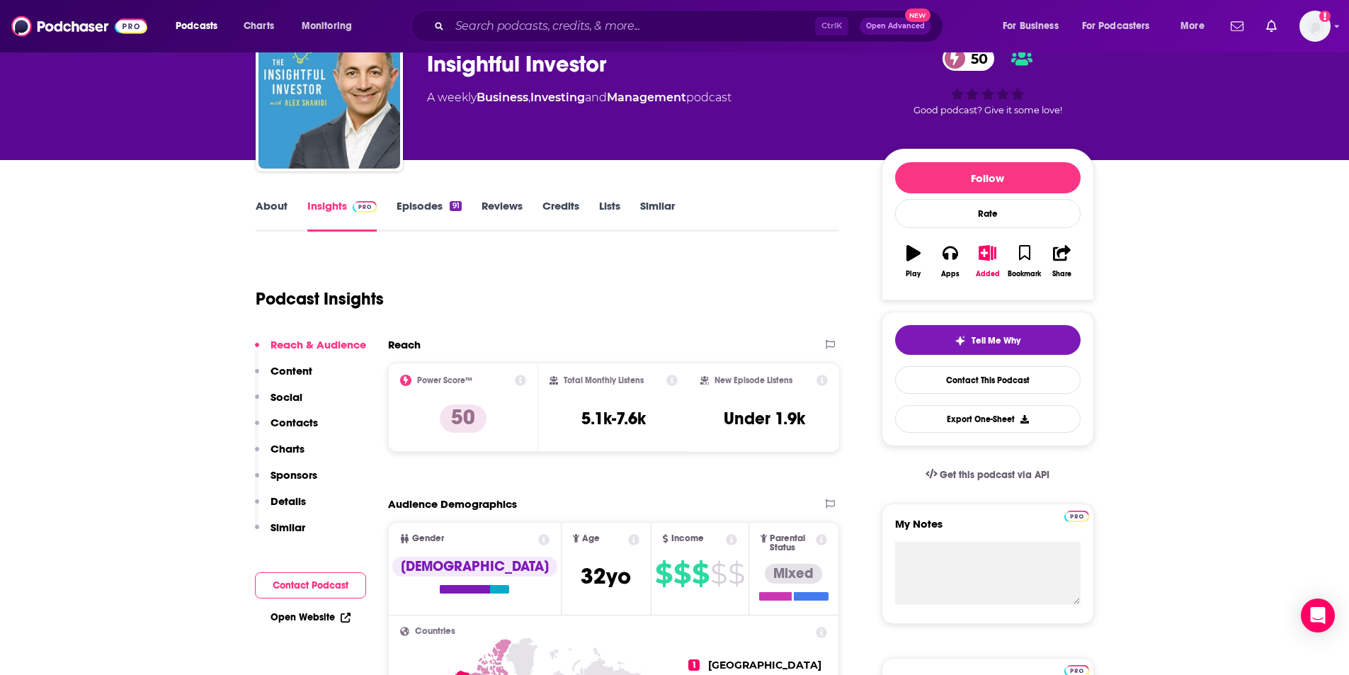
click at [299, 427] on p "Contacts" at bounding box center [293, 422] width 47 height 13
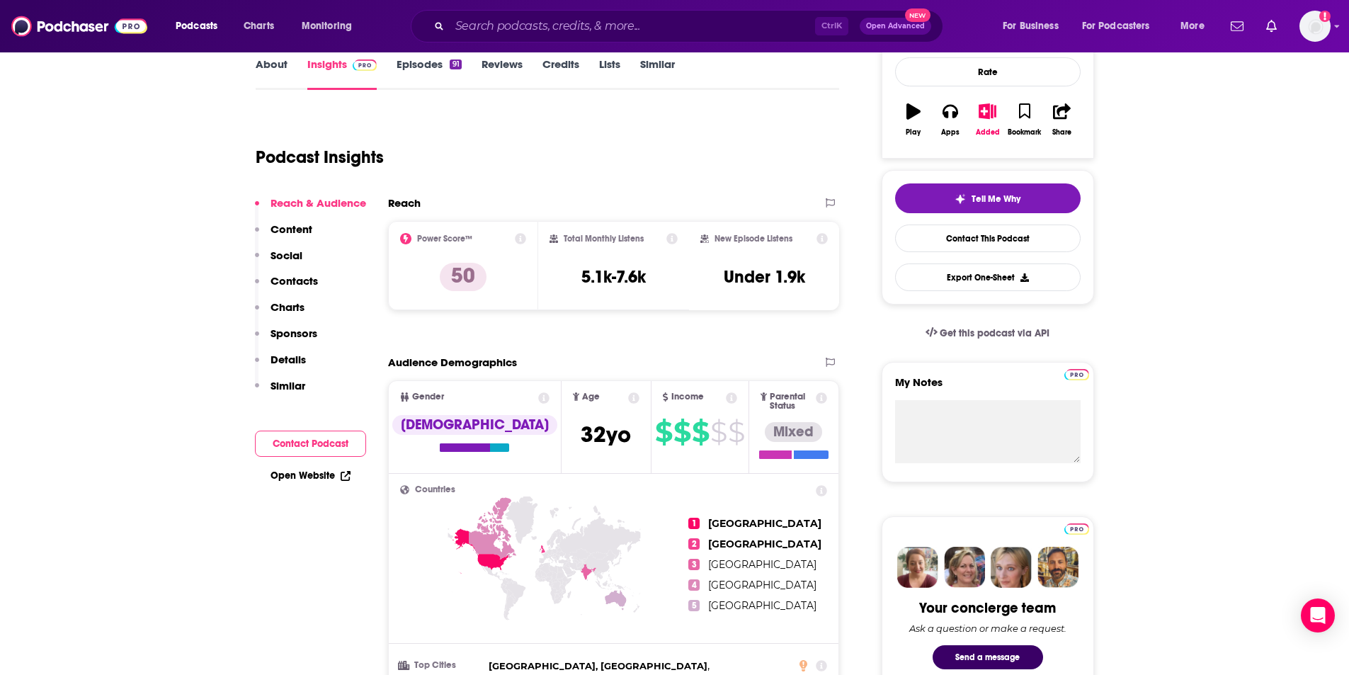
click at [315, 286] on p "Contacts" at bounding box center [293, 280] width 47 height 13
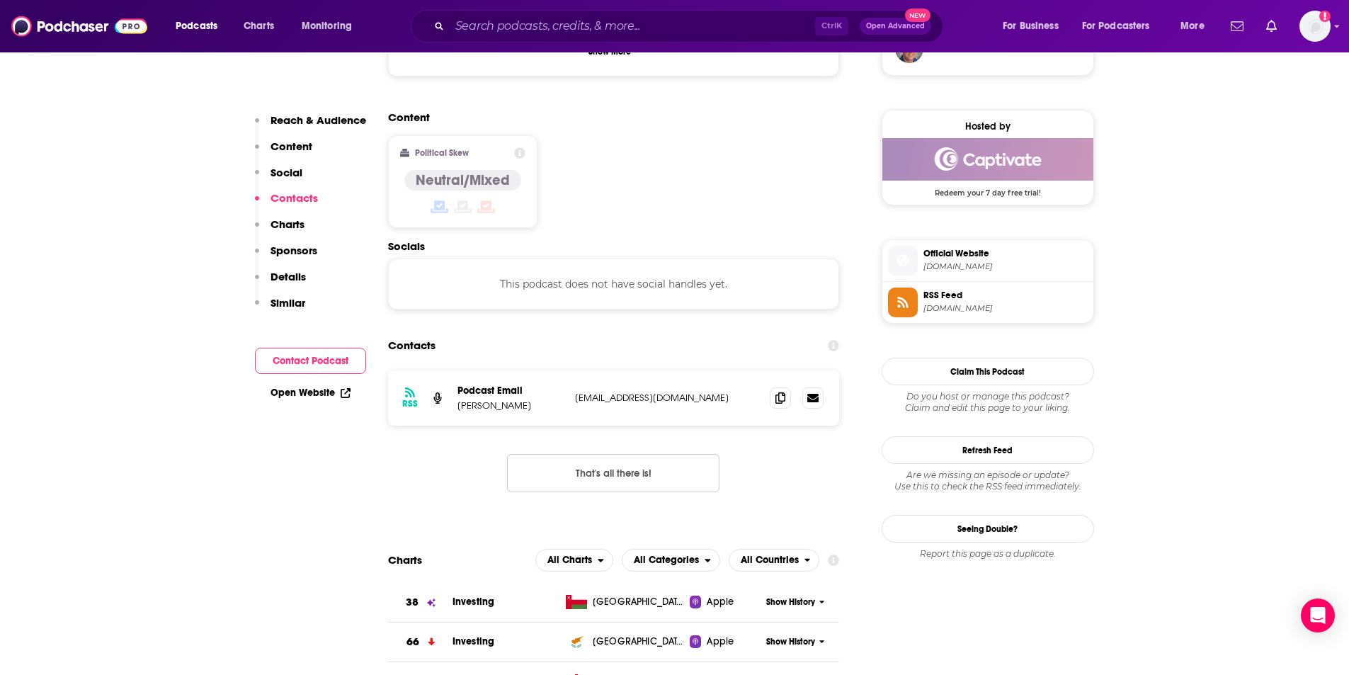
scroll to position [1138, 0]
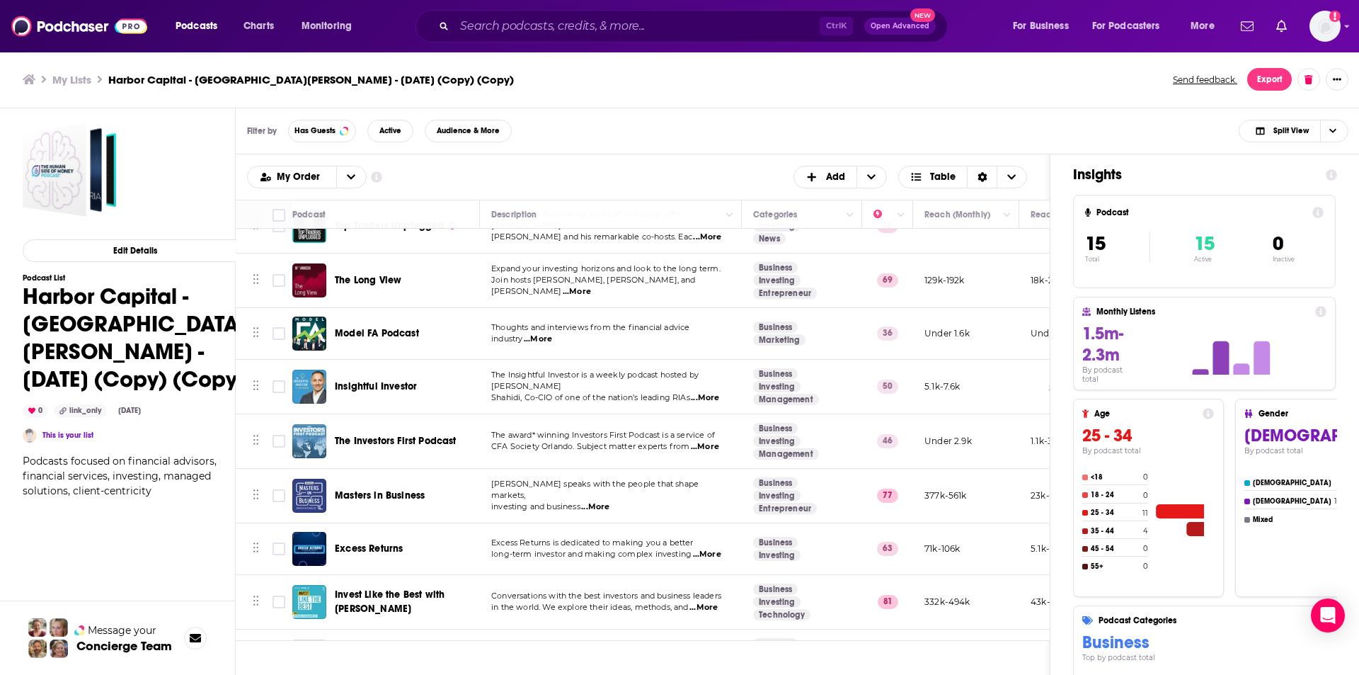
scroll to position [212, 0]
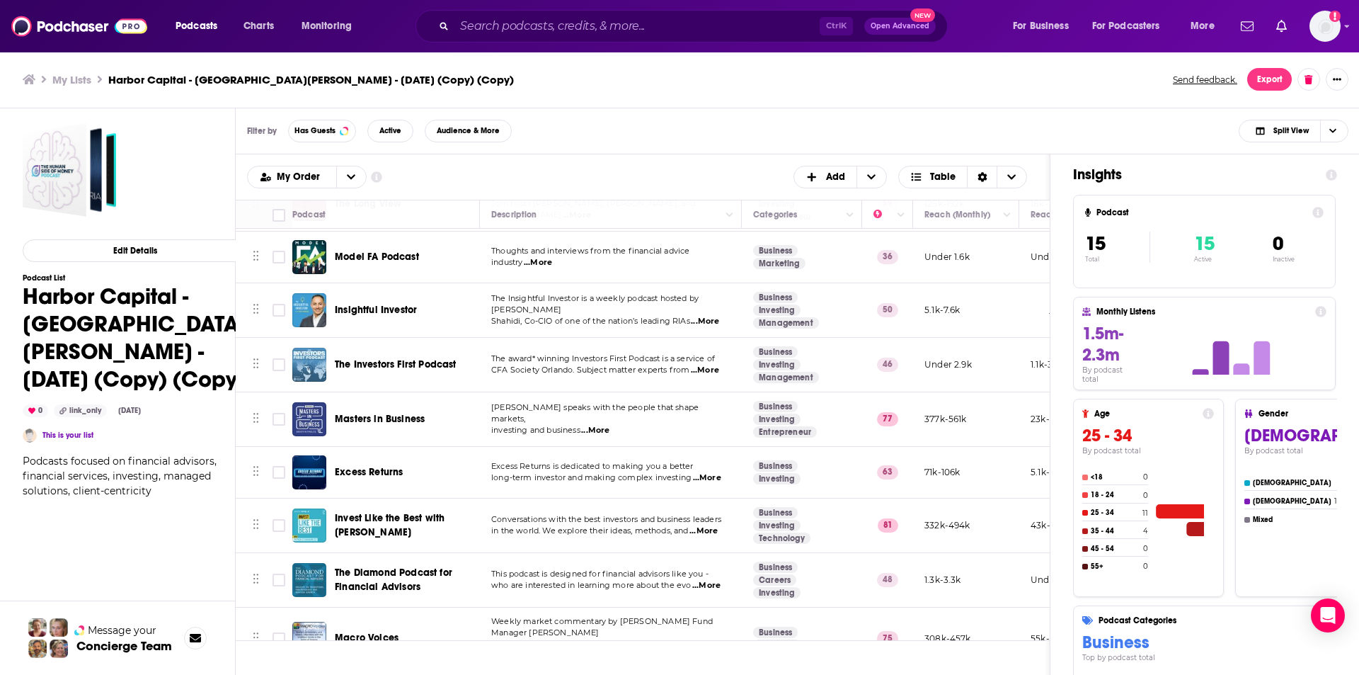
click at [400, 365] on span "The Investors First Podcast" at bounding box center [396, 364] width 122 height 12
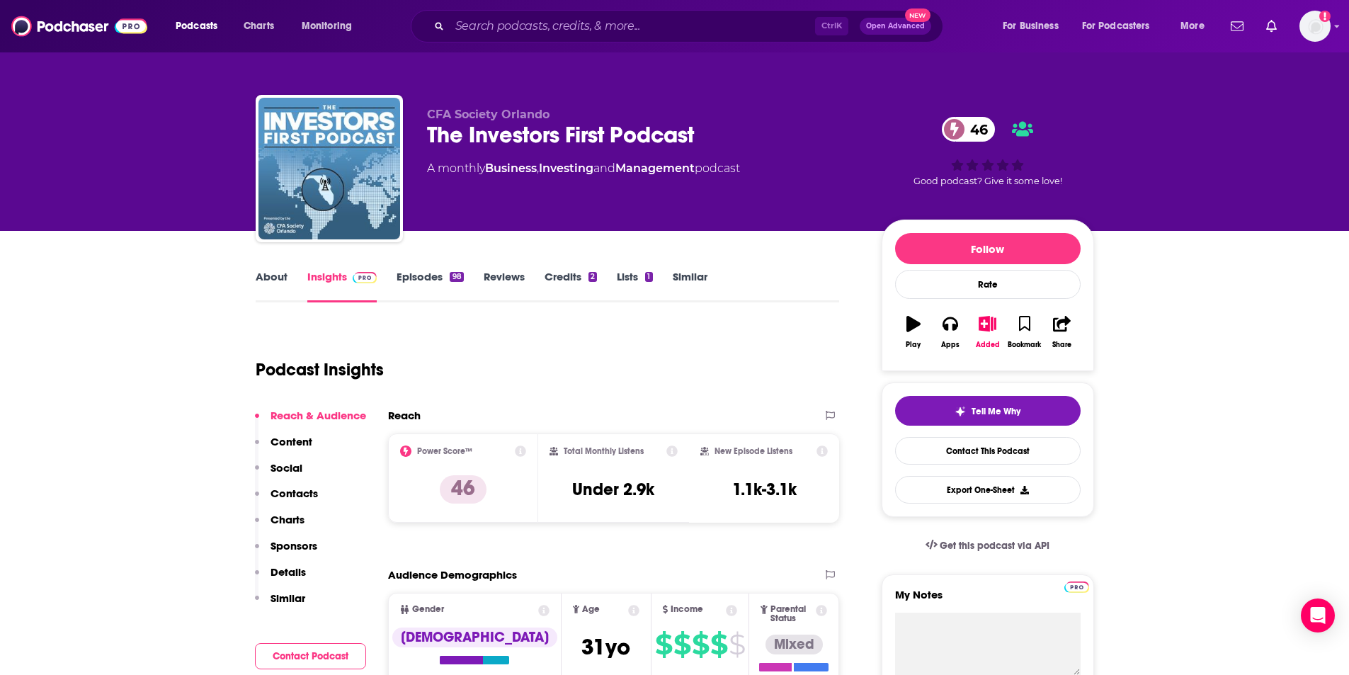
click at [270, 270] on link "About" at bounding box center [272, 286] width 32 height 33
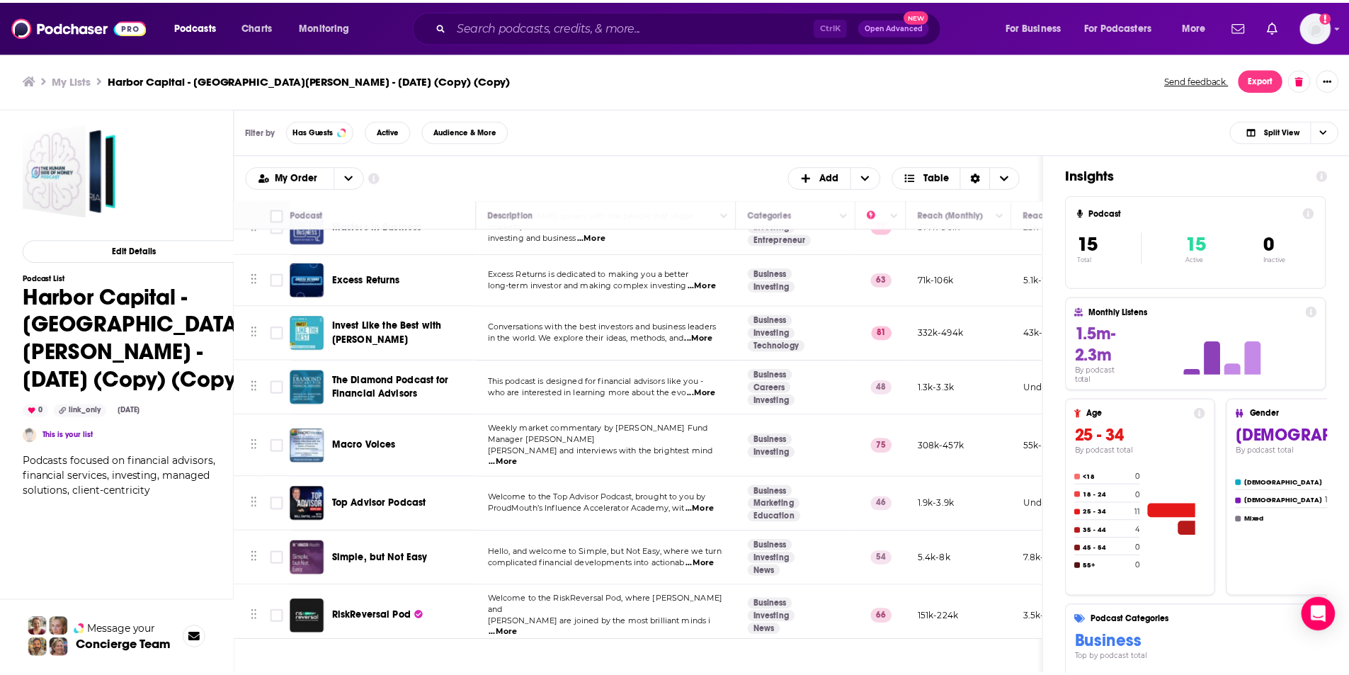
scroll to position [334, 0]
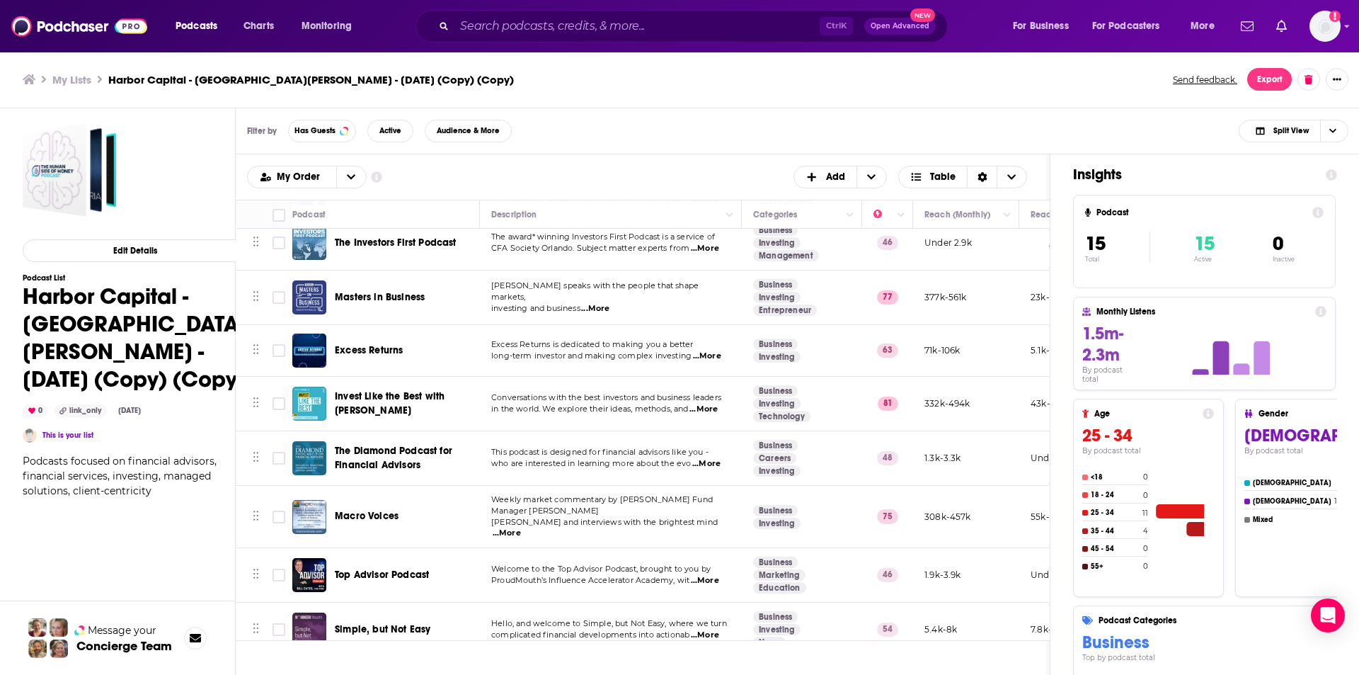
click at [370, 291] on span "Masters in Business" at bounding box center [380, 297] width 90 height 12
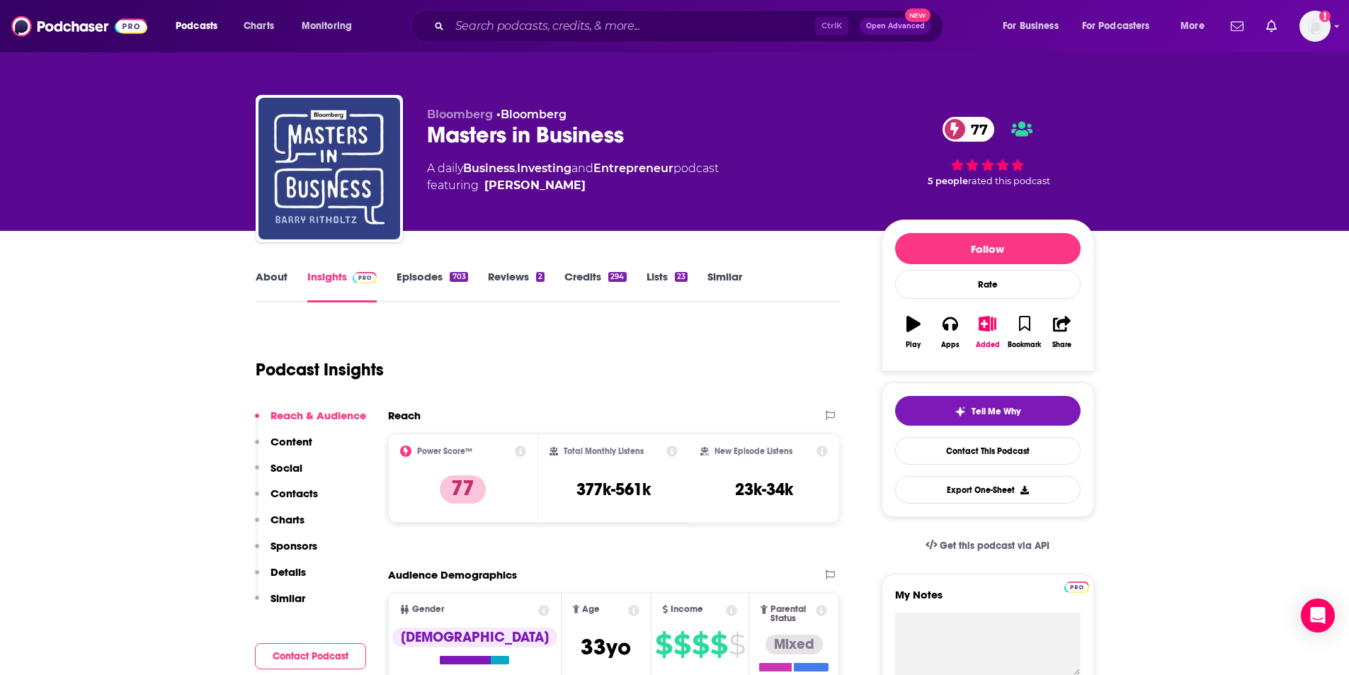
click at [304, 487] on p "Contacts" at bounding box center [293, 492] width 47 height 13
click at [283, 281] on link "About" at bounding box center [272, 286] width 32 height 33
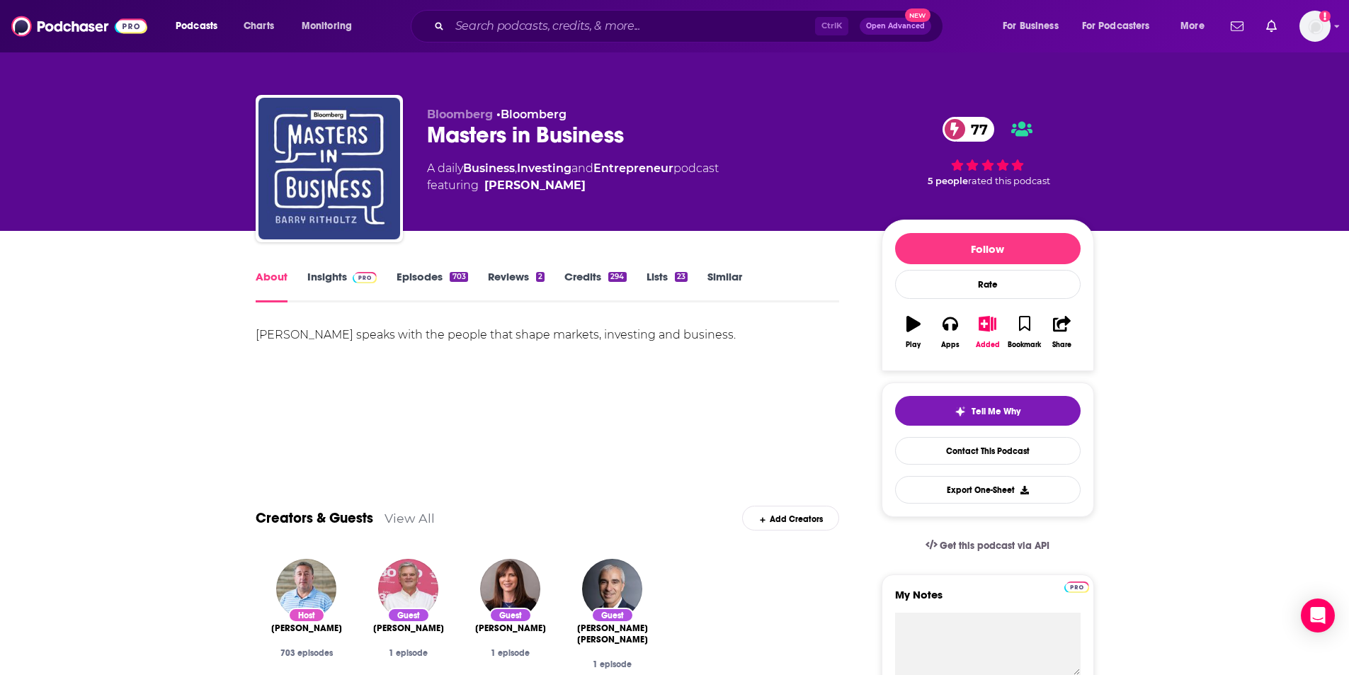
click at [317, 279] on link "Insights" at bounding box center [342, 286] width 70 height 33
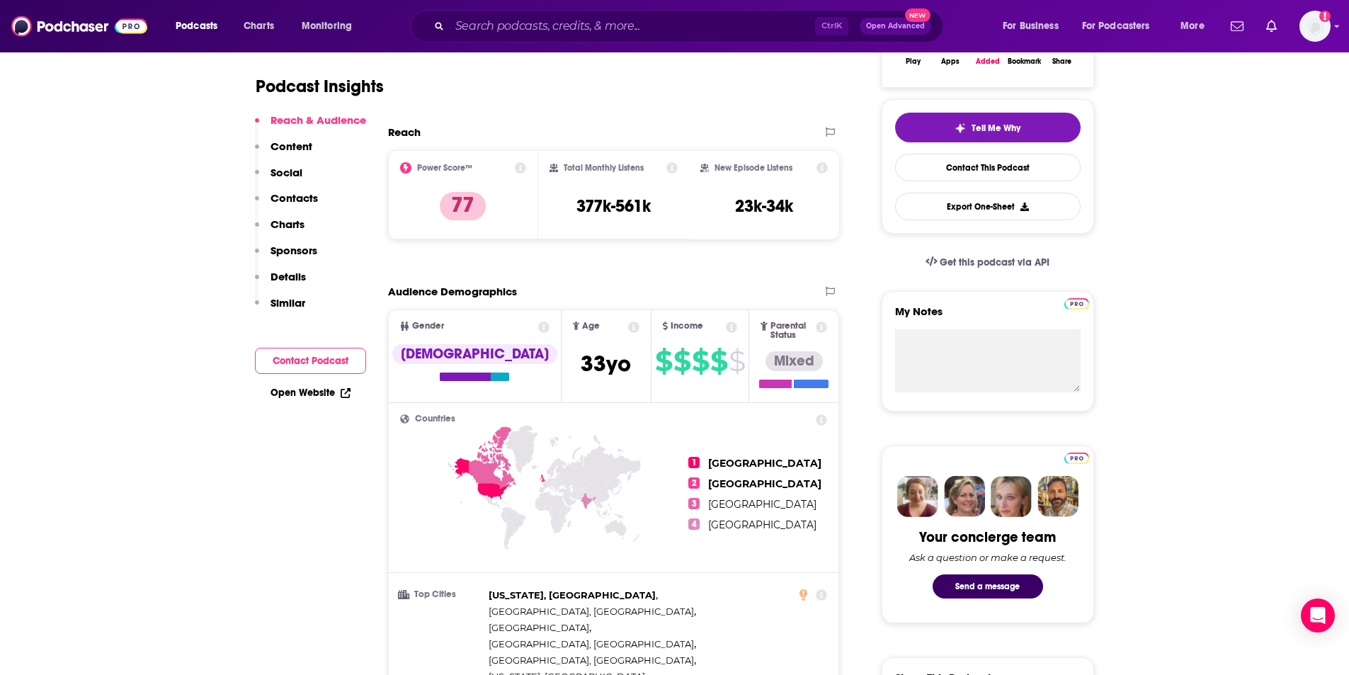
scroll to position [496, 0]
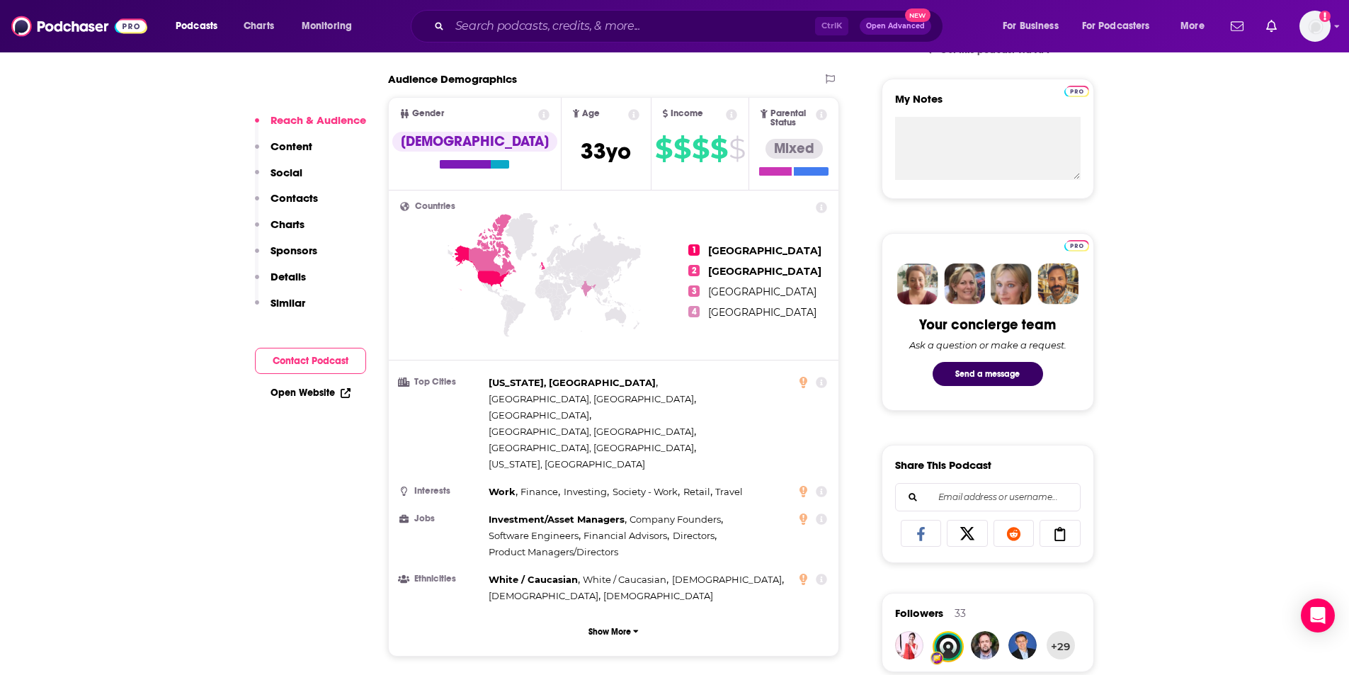
click at [288, 198] on p "Contacts" at bounding box center [293, 197] width 47 height 13
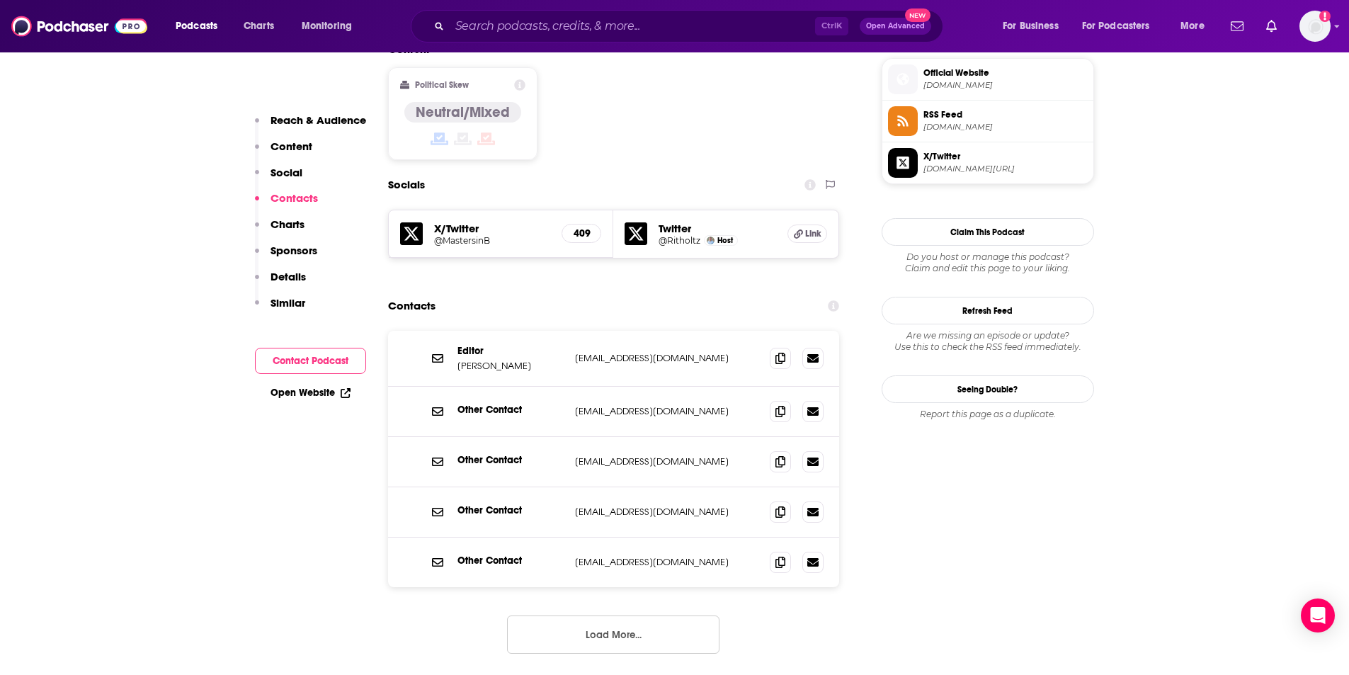
scroll to position [1167, 0]
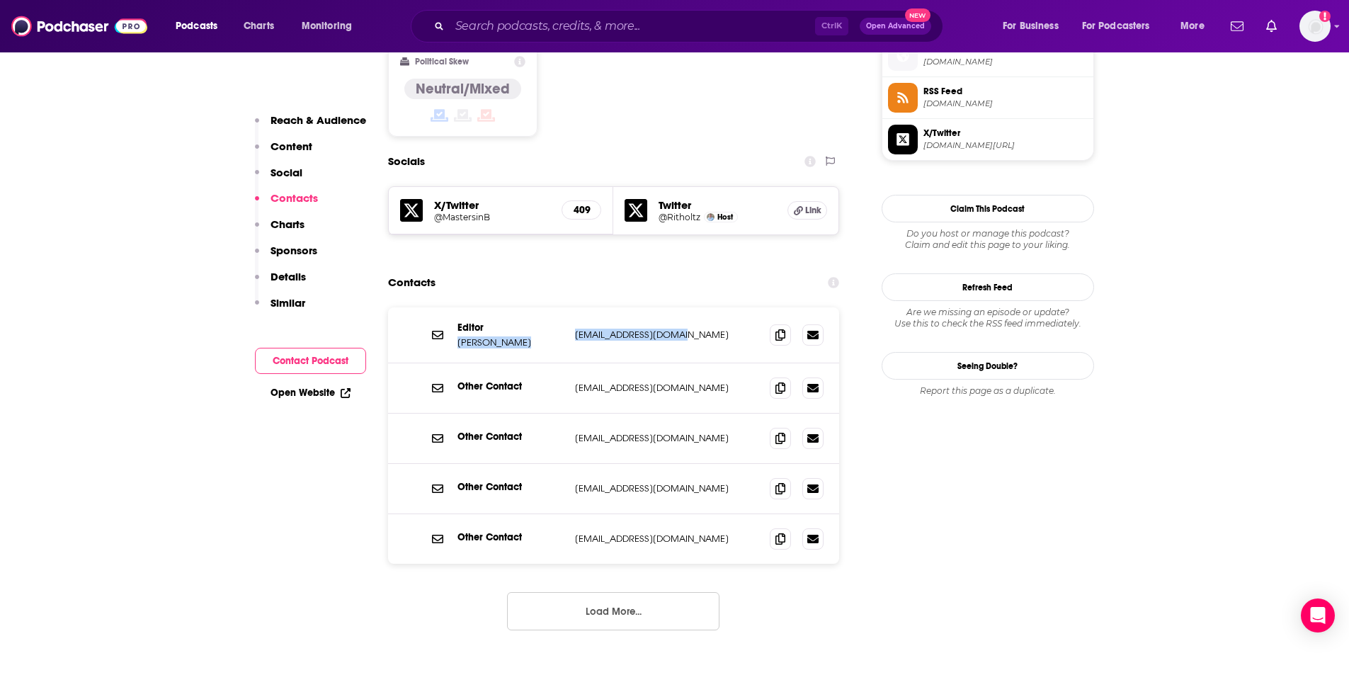
drag, startPoint x: 457, startPoint y: 272, endPoint x: 685, endPoint y: 267, distance: 228.0
click at [0, 0] on div "Editor Christine Harper charper@bloomberg.com charper@bloomberg.com" at bounding box center [0, 0] width 0 height 0
copy div "Christine Harper charper@bloomberg.com"
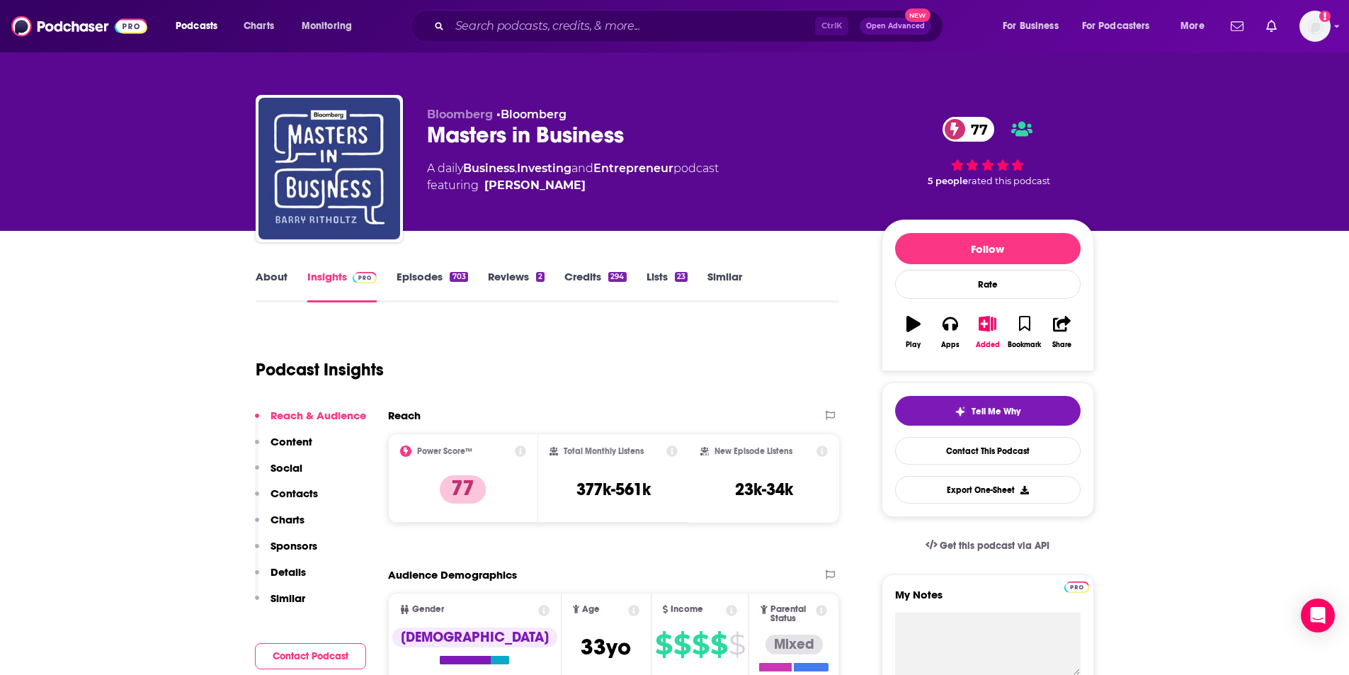
scroll to position [142, 0]
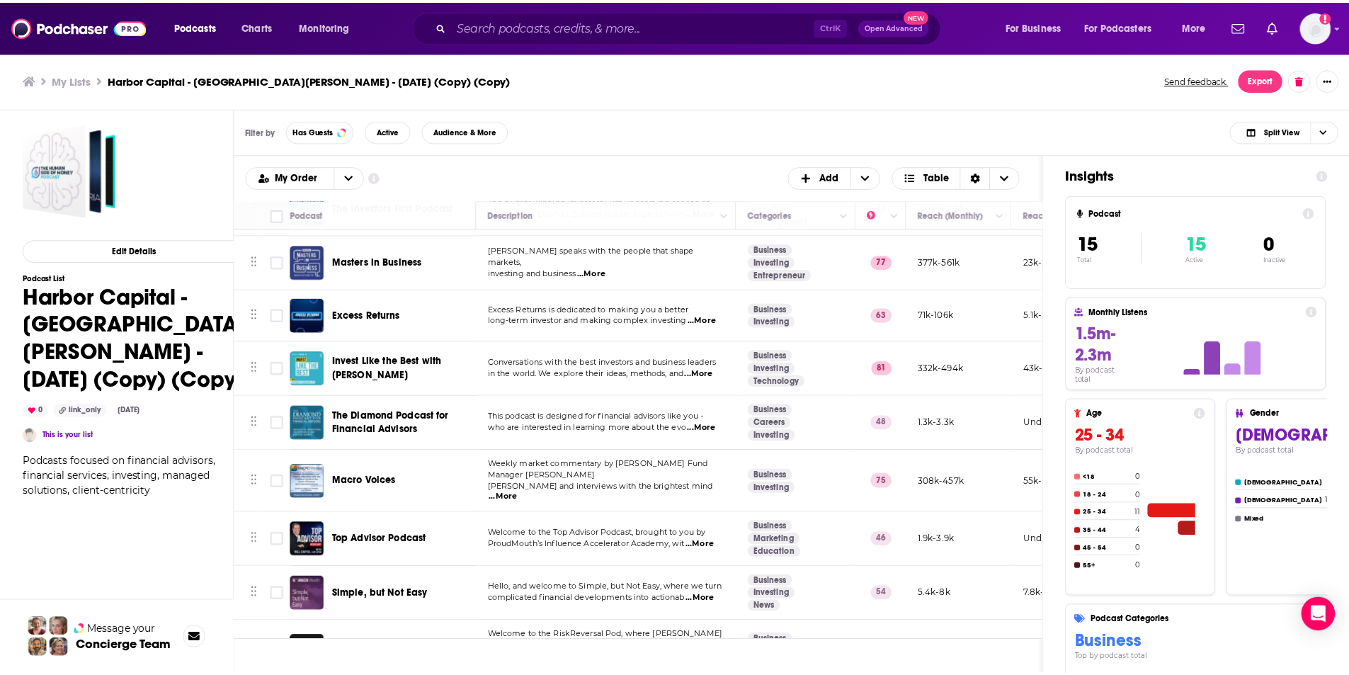
scroll to position [405, 0]
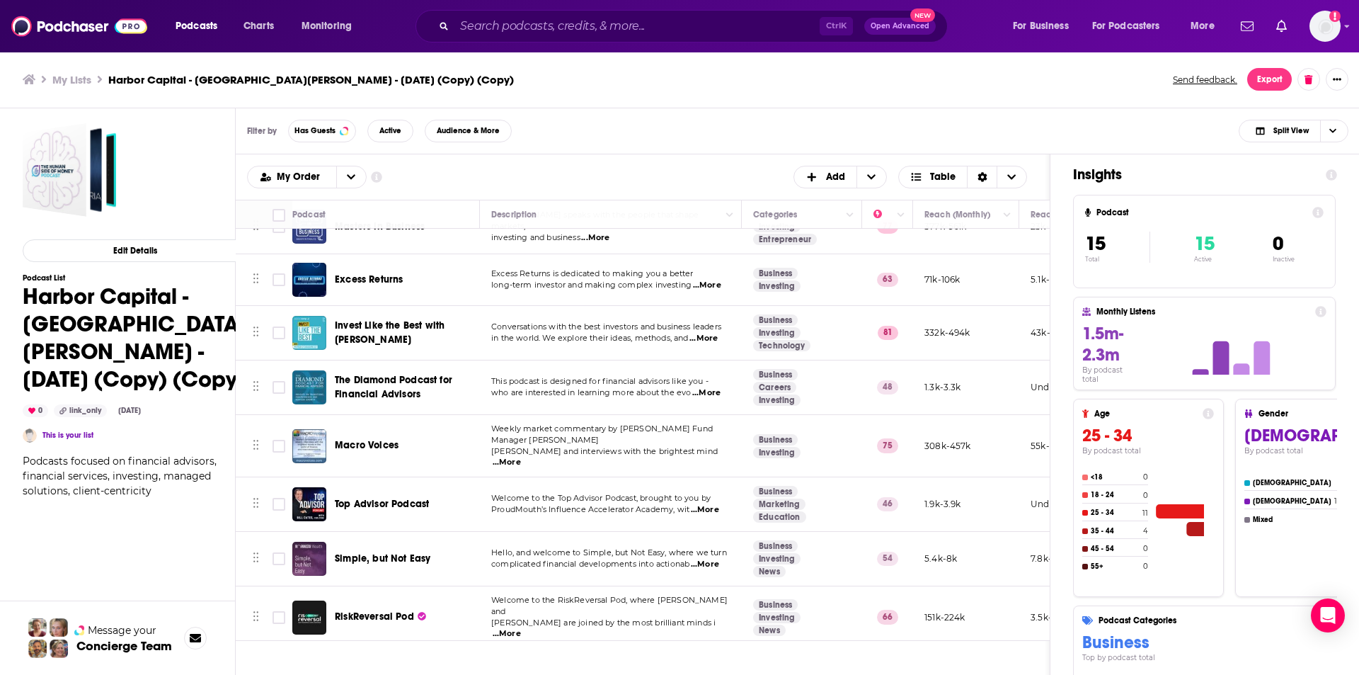
click at [370, 281] on span "Excess Returns" at bounding box center [369, 279] width 68 height 12
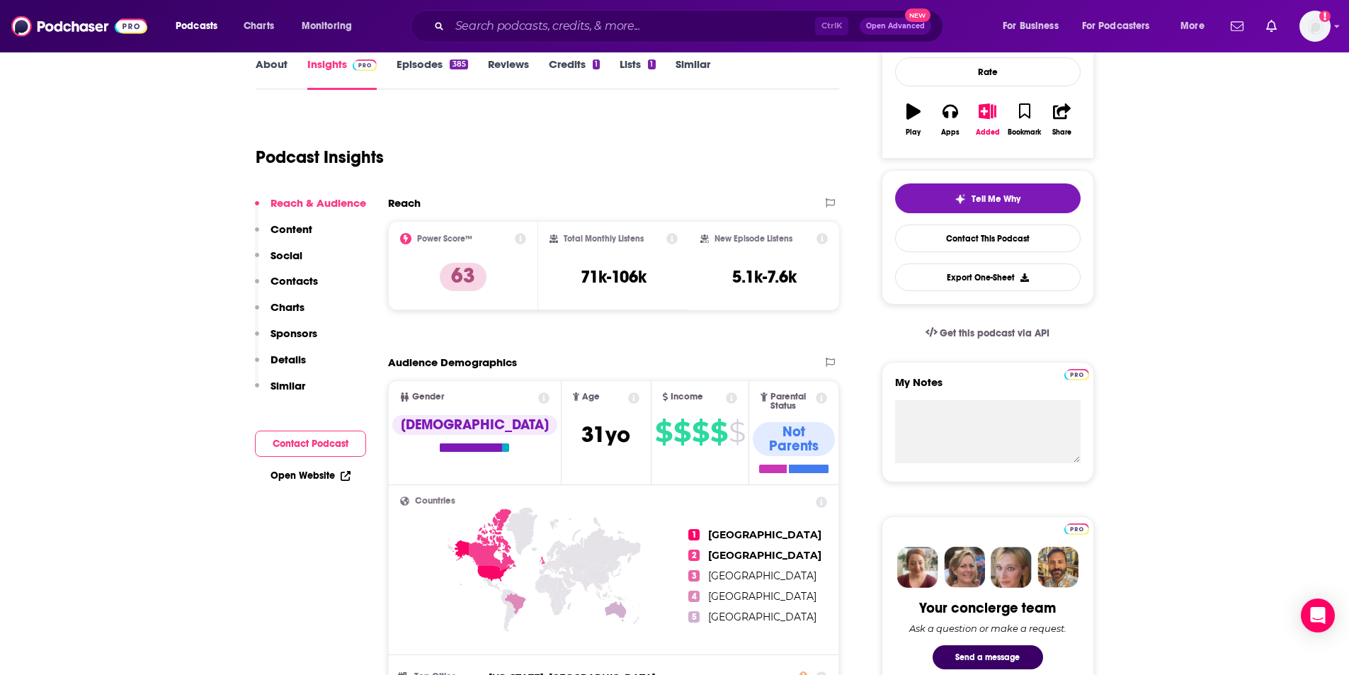
scroll to position [71, 0]
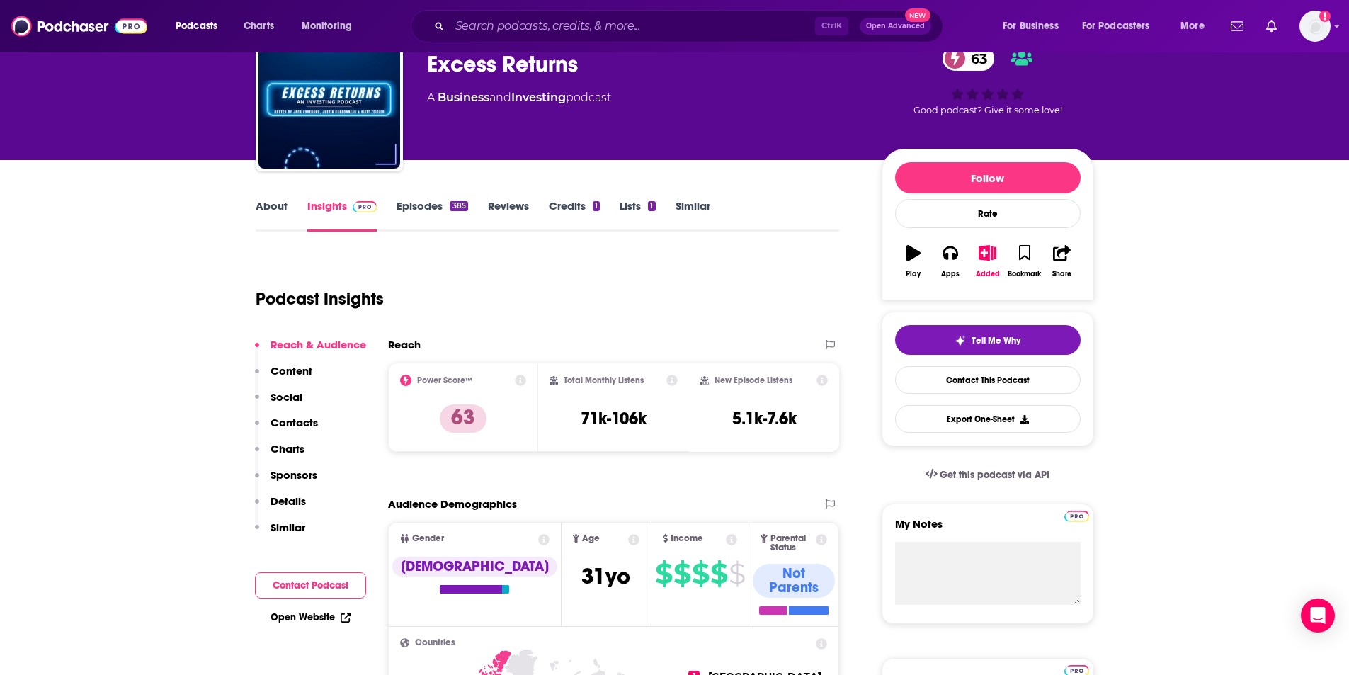
click at [273, 211] on link "About" at bounding box center [272, 215] width 32 height 33
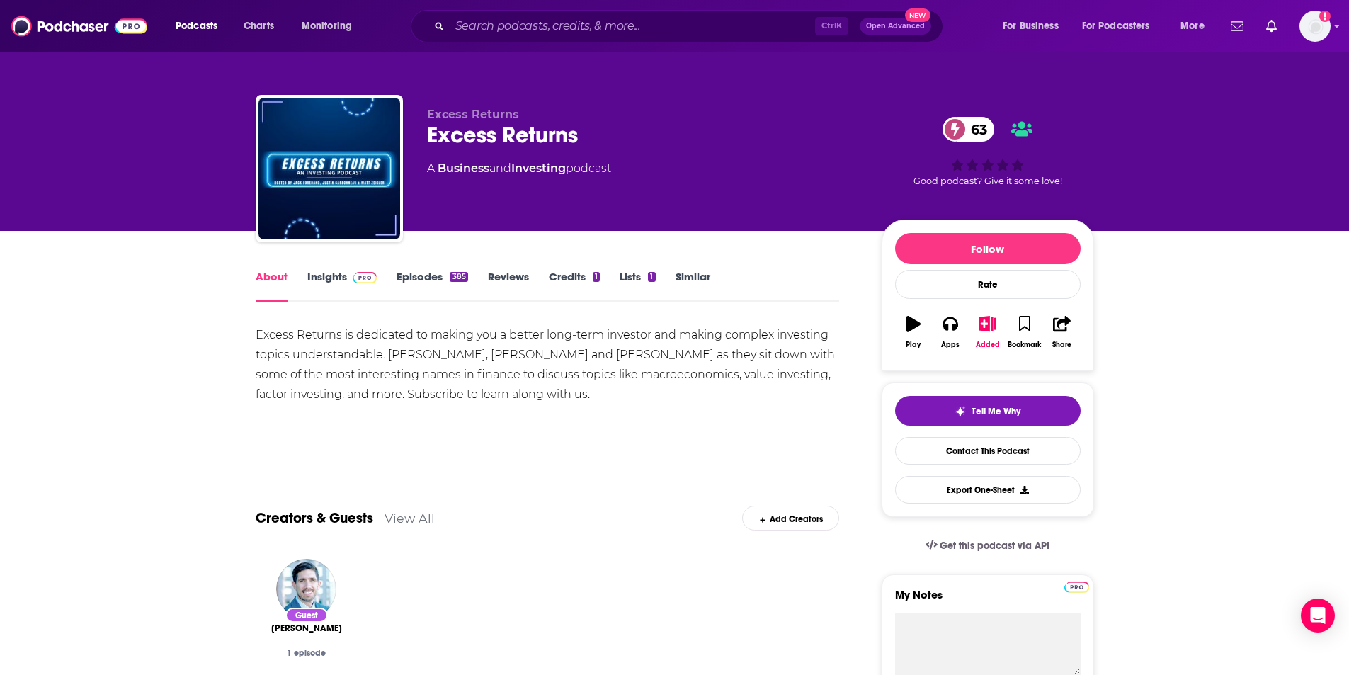
scroll to position [71, 0]
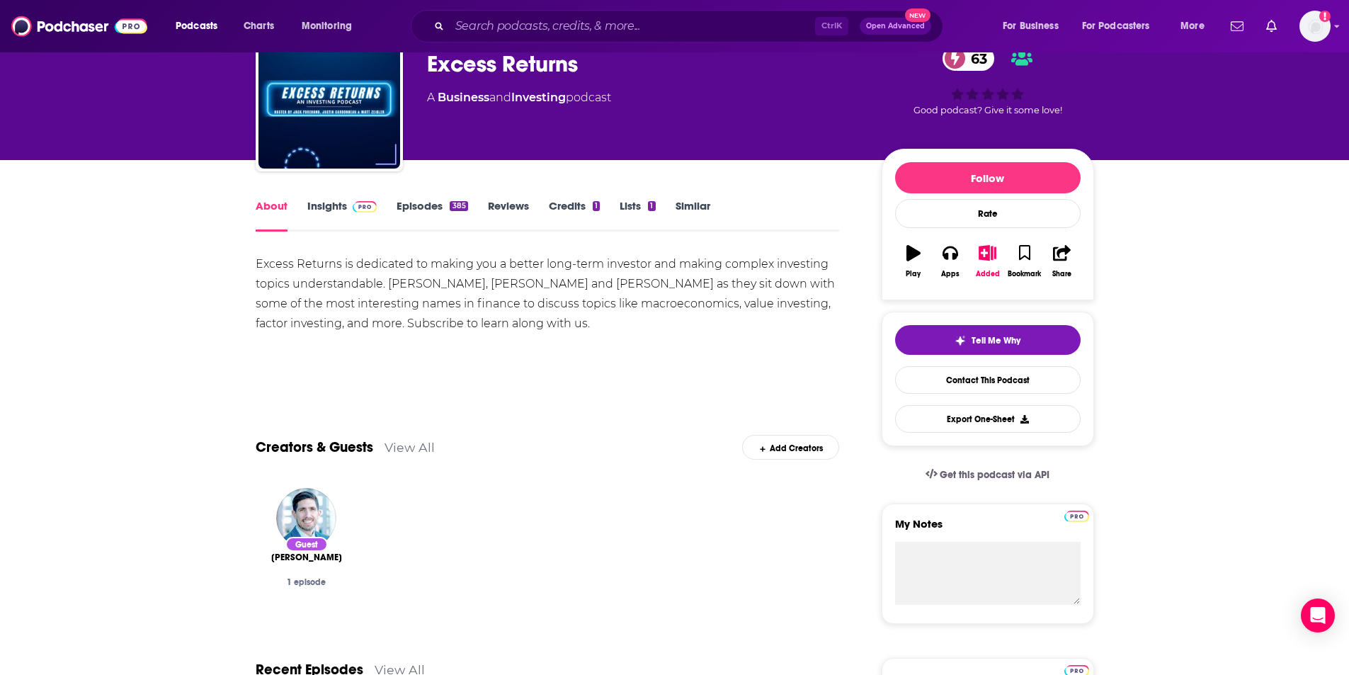
click at [357, 201] on img at bounding box center [365, 206] width 25 height 11
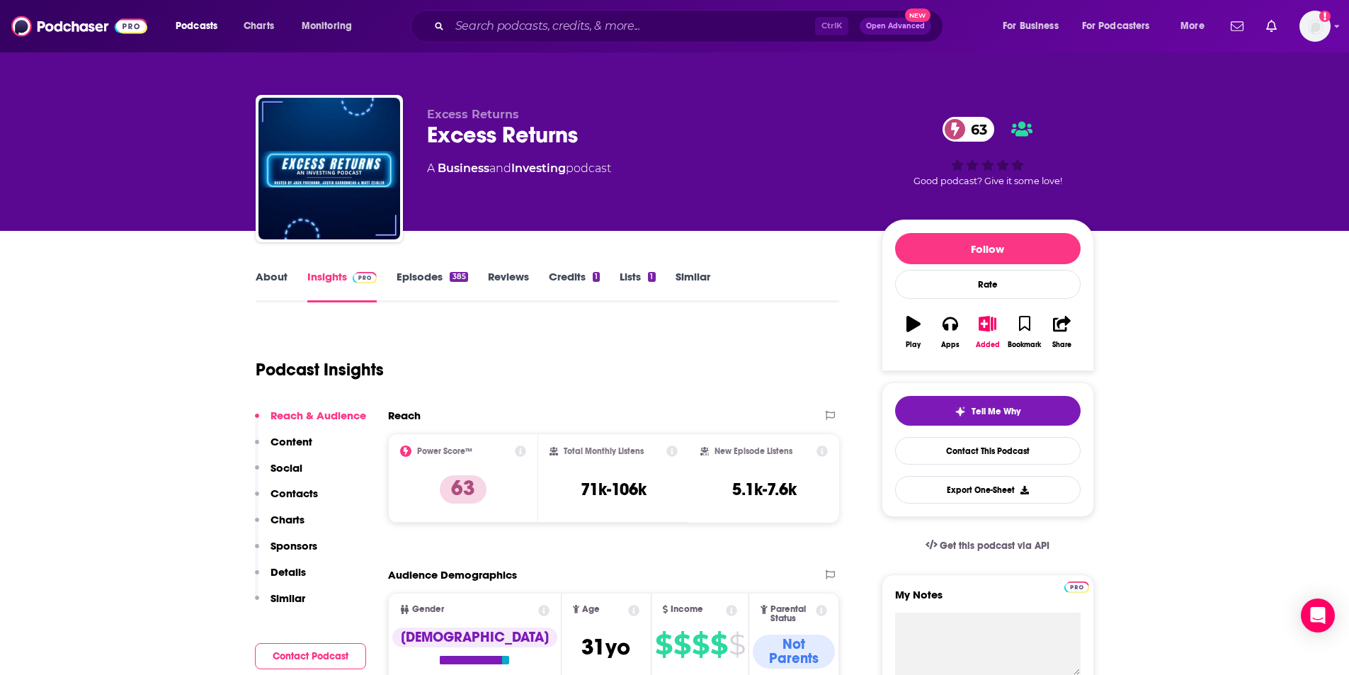
click at [298, 488] on p "Contacts" at bounding box center [293, 492] width 47 height 13
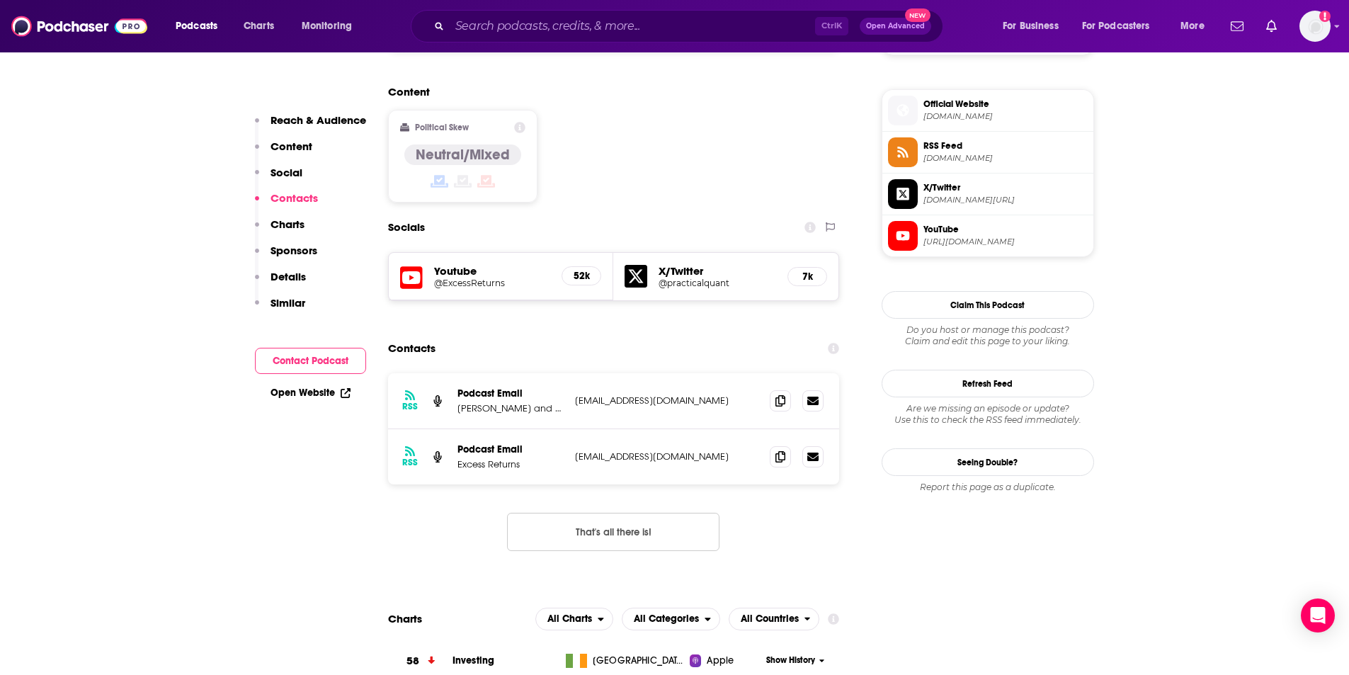
scroll to position [1150, 0]
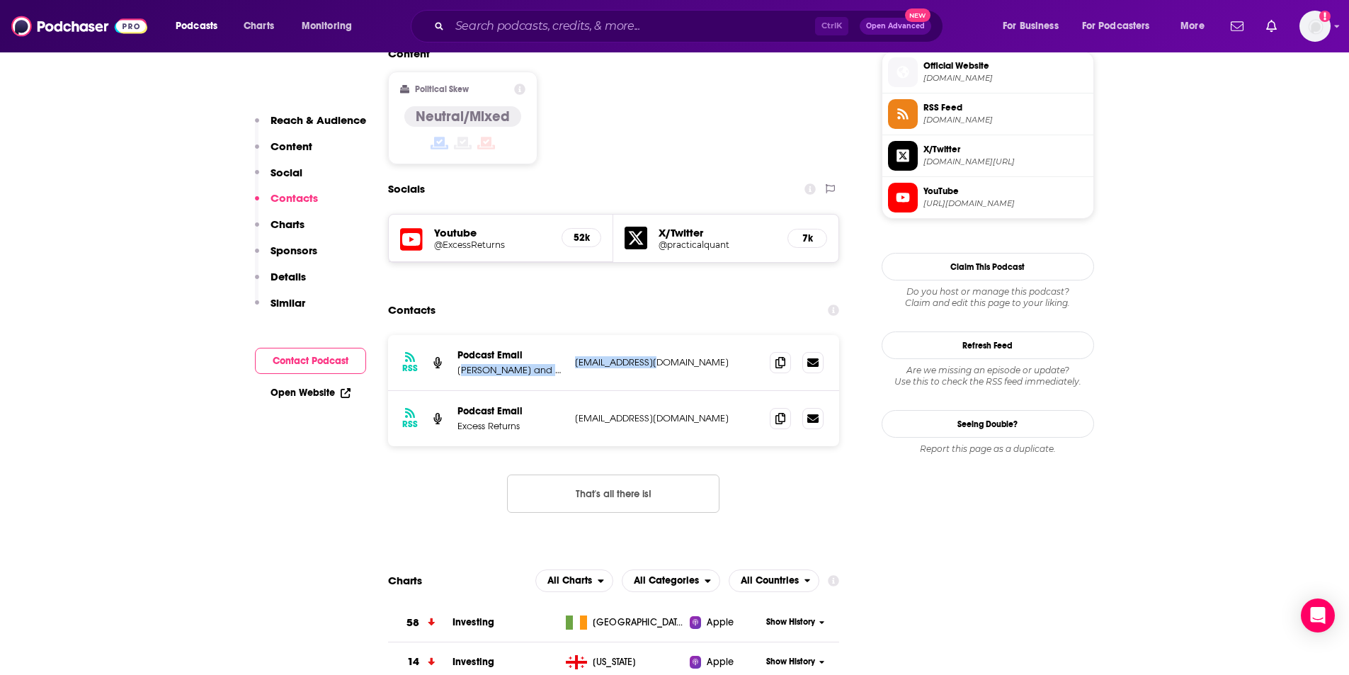
drag, startPoint x: 461, startPoint y: 268, endPoint x: 655, endPoint y: 256, distance: 194.3
click at [655, 335] on div "RSS Podcast Email Jack Forehand and Justin Carbonneau info@validea.com info@val…" at bounding box center [614, 363] width 452 height 56
copy div "ack Forehand and Justin Carbonneau info@validea.com"
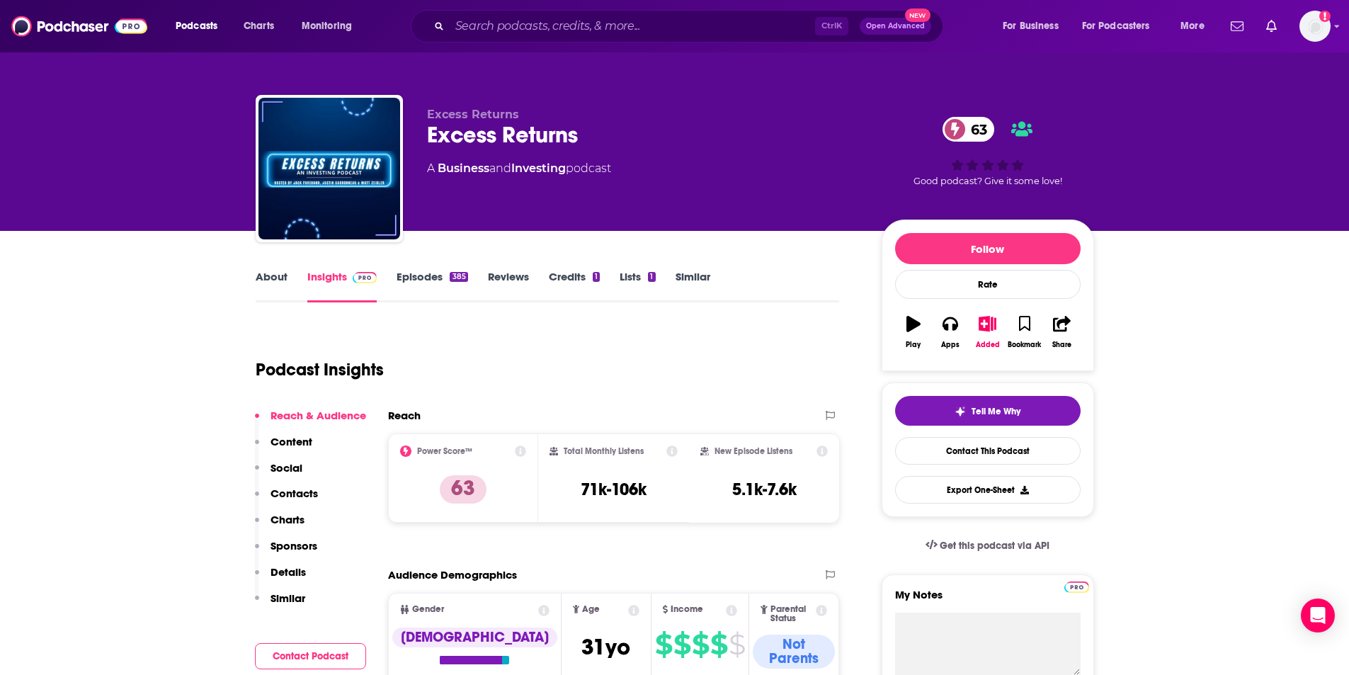
scroll to position [71, 0]
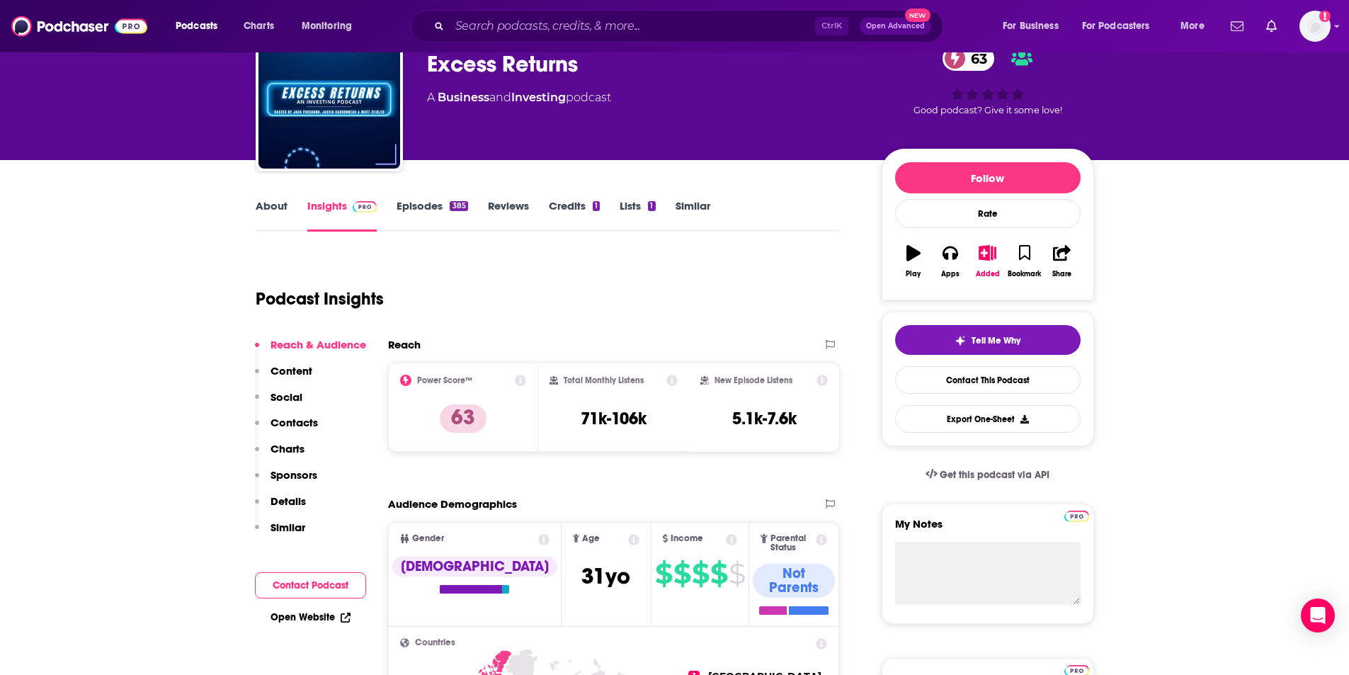
click at [300, 428] on p "Contacts" at bounding box center [293, 422] width 47 height 13
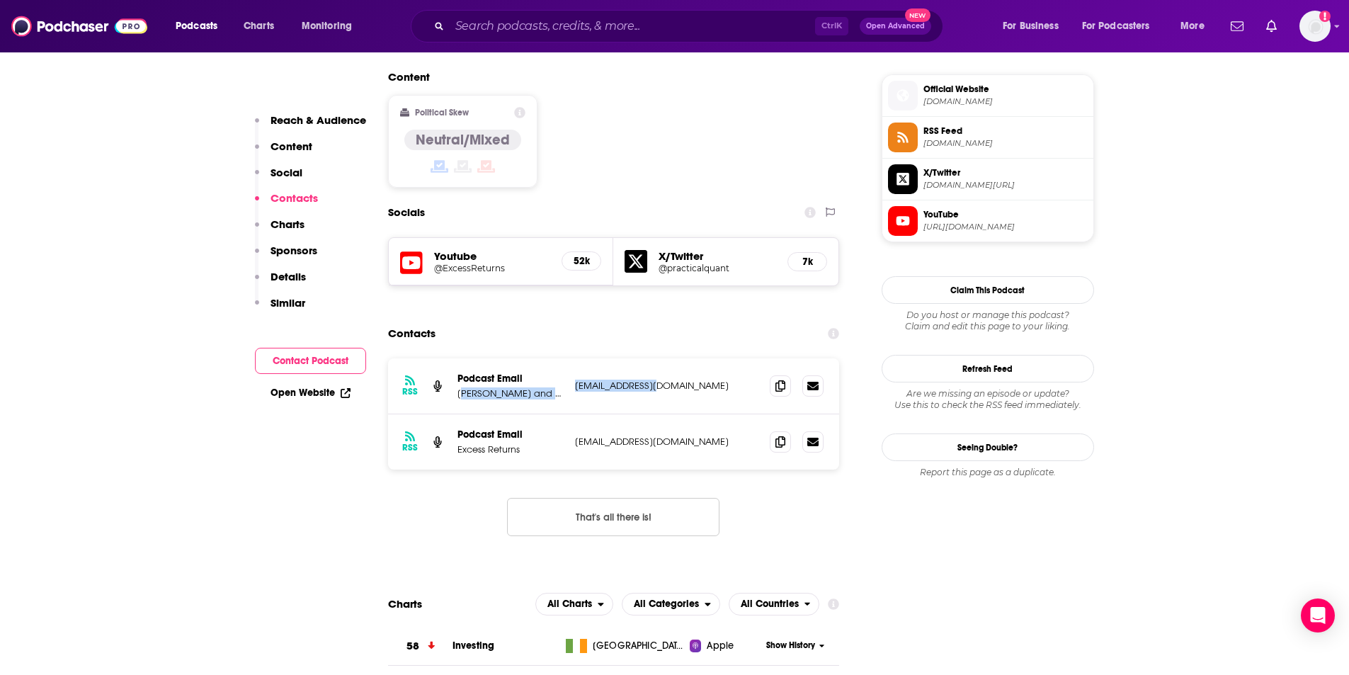
scroll to position [1150, 0]
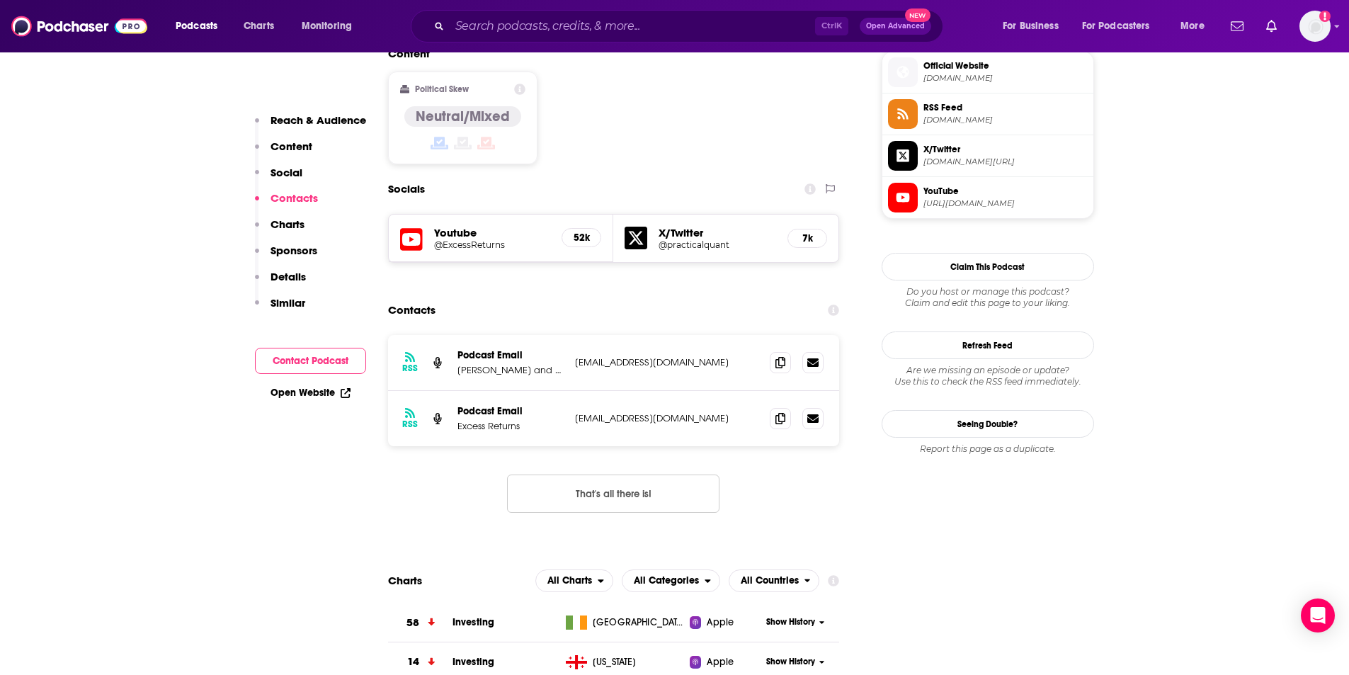
click at [525, 391] on div "RSS Podcast Email Excess Returns excessreturnspod@gmail.com excessreturnspod@gm…" at bounding box center [614, 418] width 452 height 55
drag, startPoint x: 529, startPoint y: 270, endPoint x: 573, endPoint y: 280, distance: 44.8
click at [576, 335] on div "RSS Podcast Email Jack Forehand and Justin Carbonneau info@validea.com info@val…" at bounding box center [614, 363] width 452 height 56
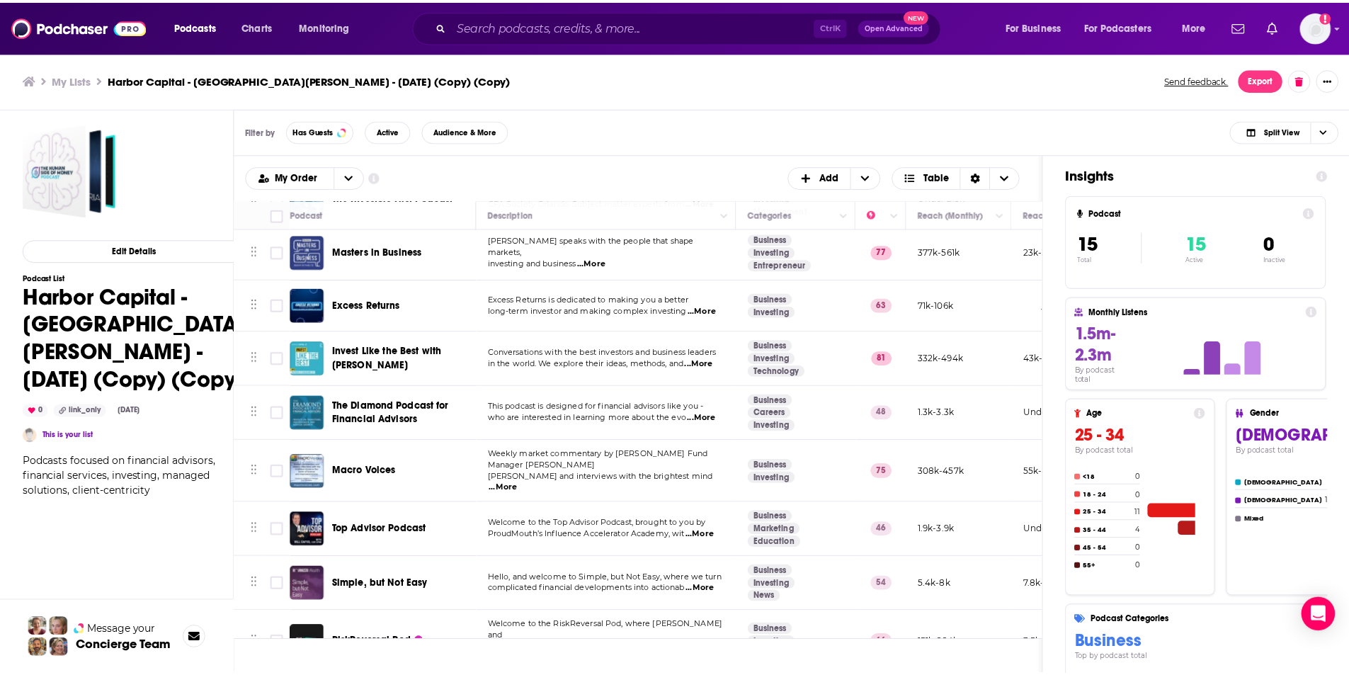
scroll to position [405, 0]
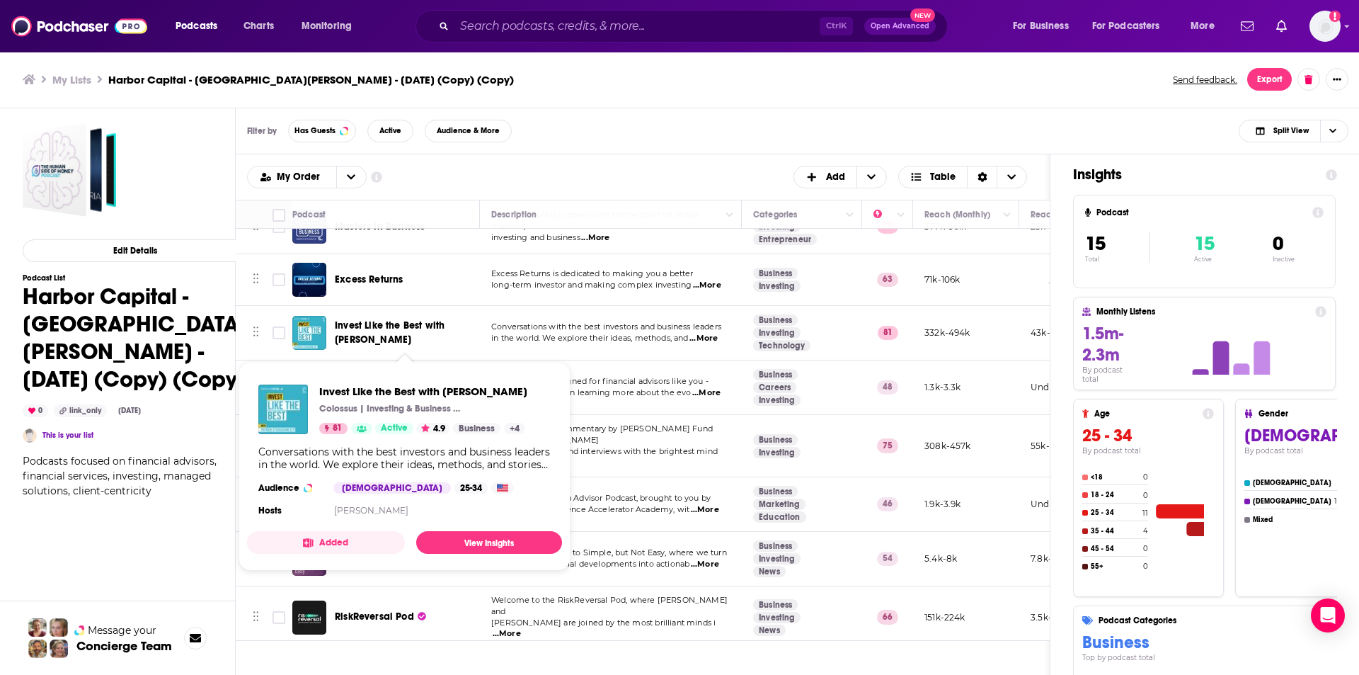
click at [391, 327] on span "Invest Like the Best with [PERSON_NAME]" at bounding box center [390, 332] width 110 height 26
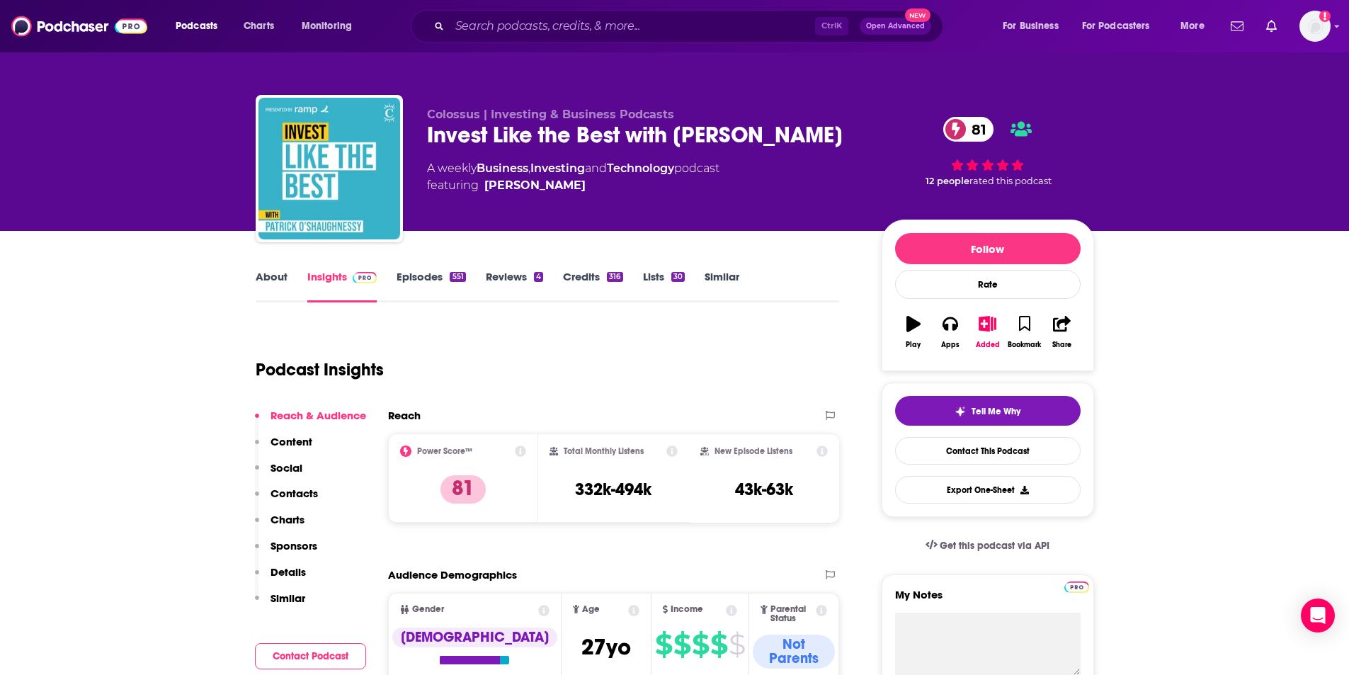
scroll to position [212, 0]
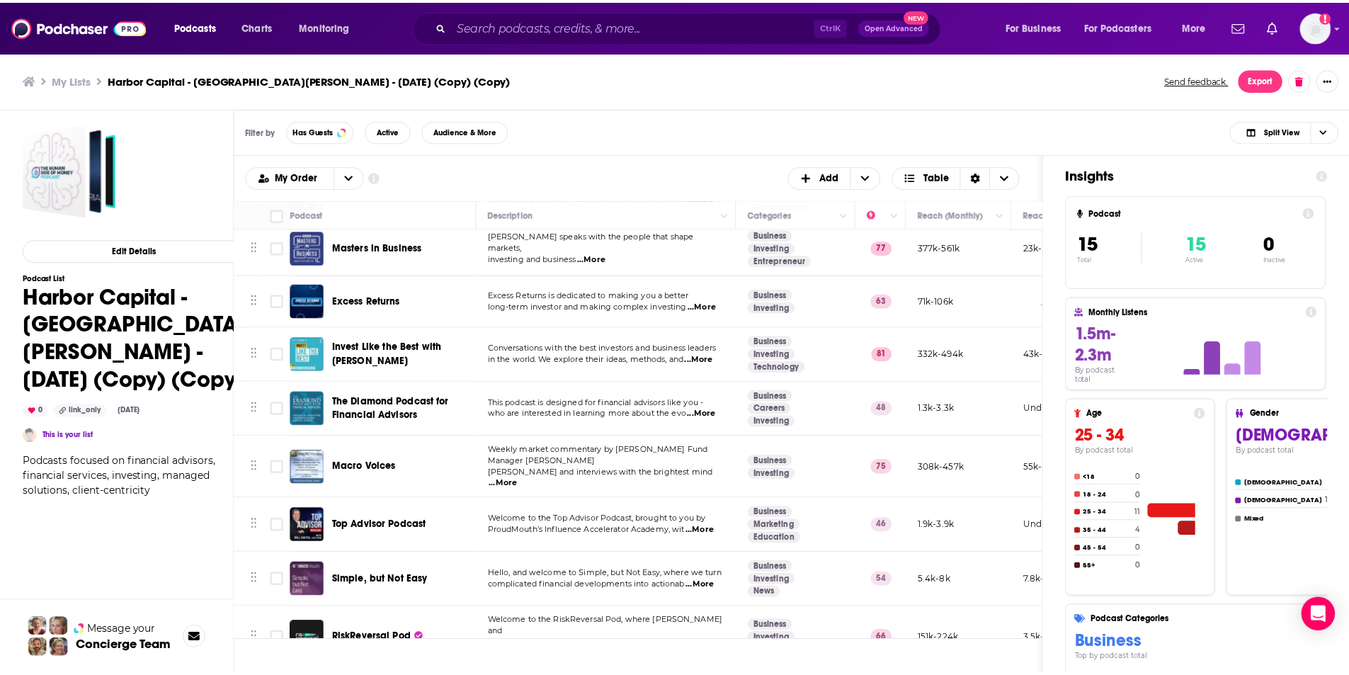
scroll to position [405, 0]
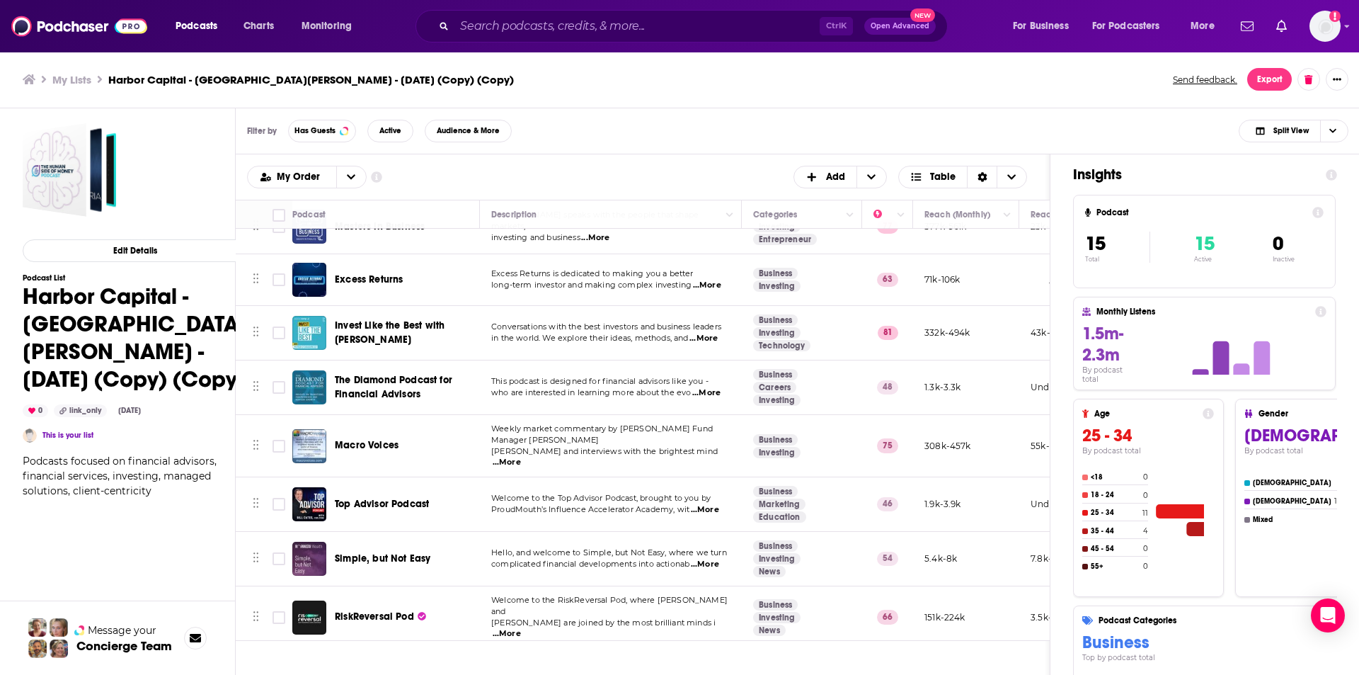
click at [383, 379] on span "The Diamond Podcast for Financial Advisors" at bounding box center [394, 387] width 118 height 26
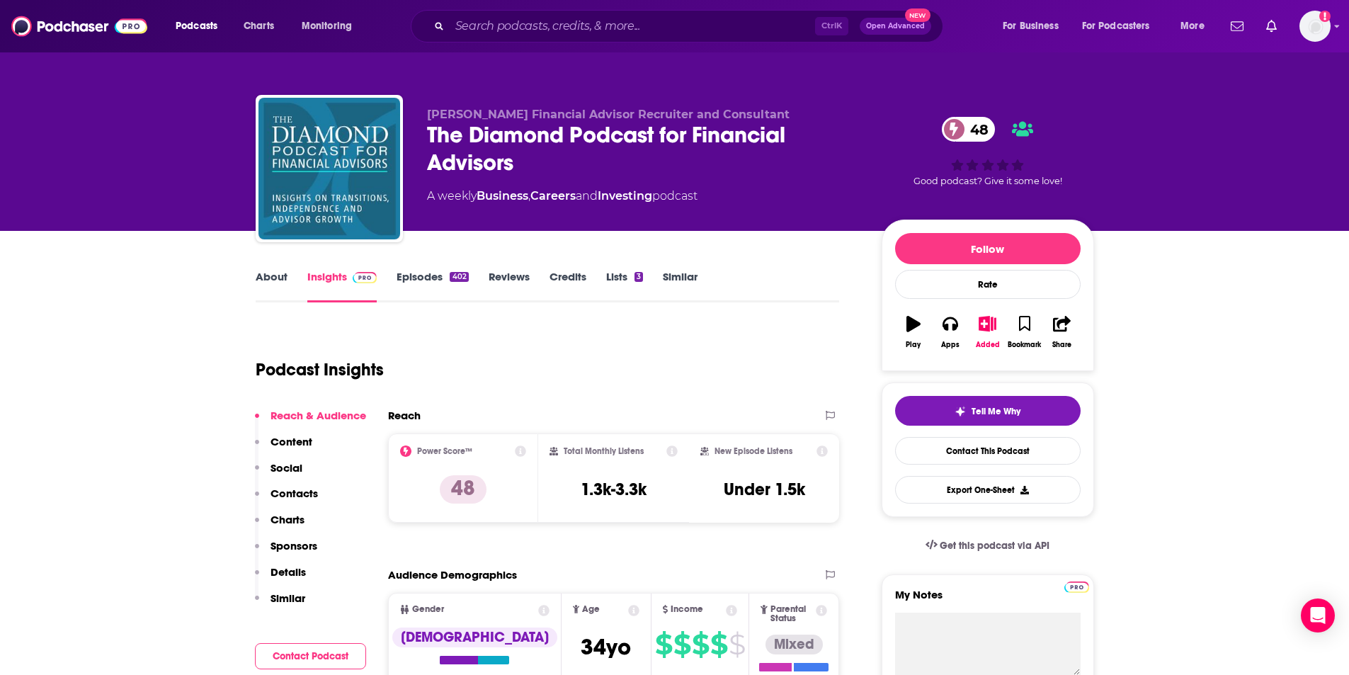
click at [299, 498] on p "Contacts" at bounding box center [293, 492] width 47 height 13
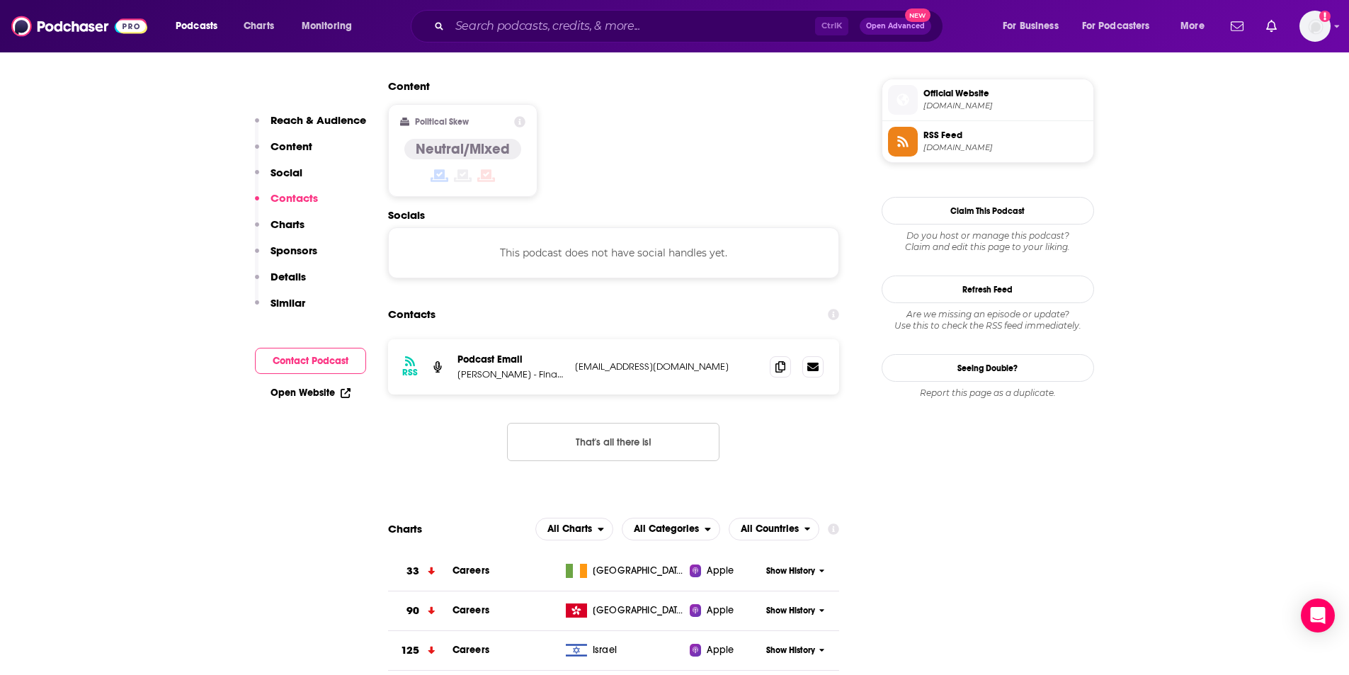
scroll to position [1155, 0]
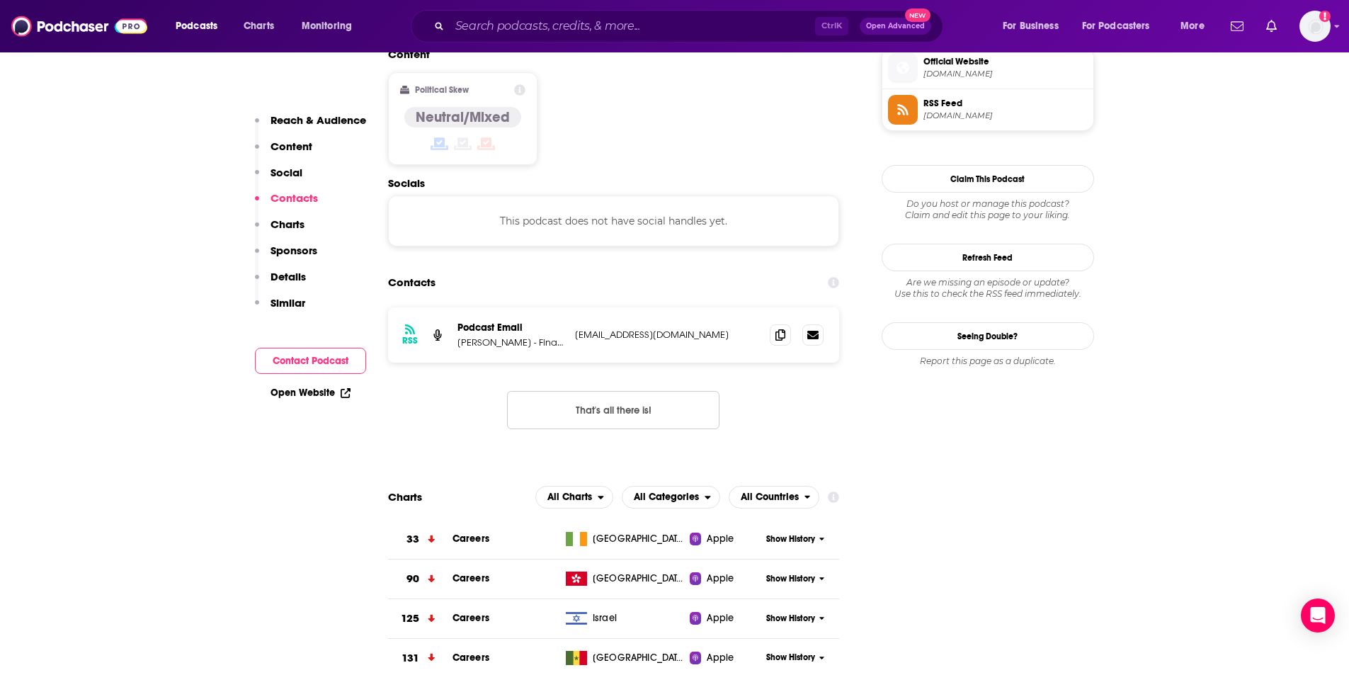
drag, startPoint x: 460, startPoint y: 271, endPoint x: 742, endPoint y: 272, distance: 281.8
click at [742, 307] on div "RSS Podcast Email Mindy Diamond - Financial Advisor Recruiter and Consultant cf…" at bounding box center [614, 334] width 452 height 55
copy div "Mindy Diamond - Financial Advisor Recruiter and Consultant cfelicetta@diamond-c…"
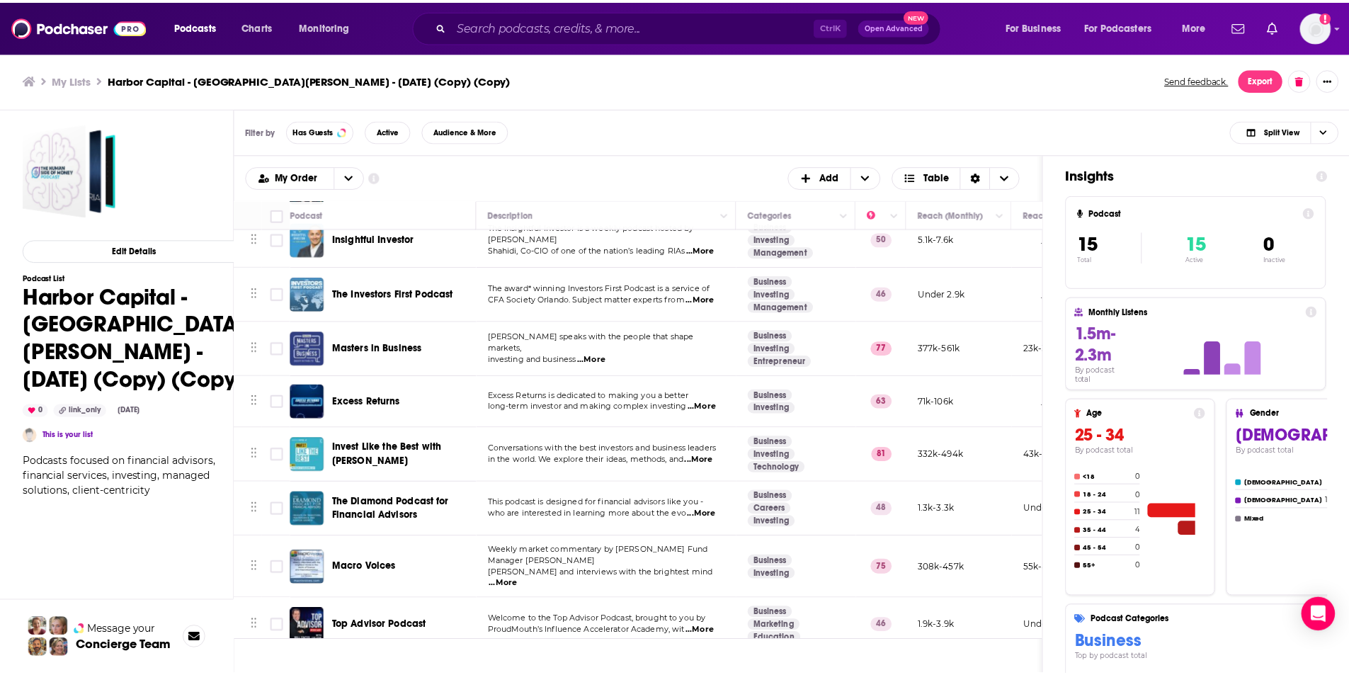
scroll to position [405, 0]
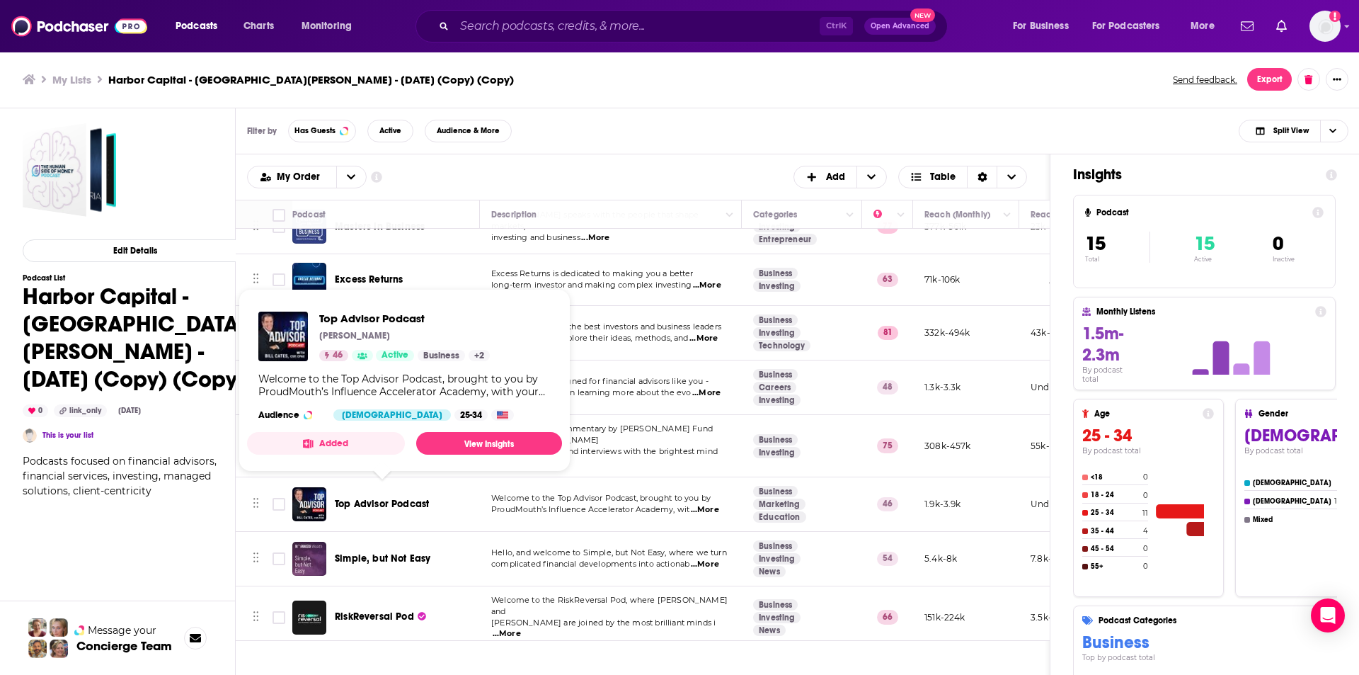
click at [384, 498] on span "Top Advisor Podcast" at bounding box center [382, 504] width 94 height 12
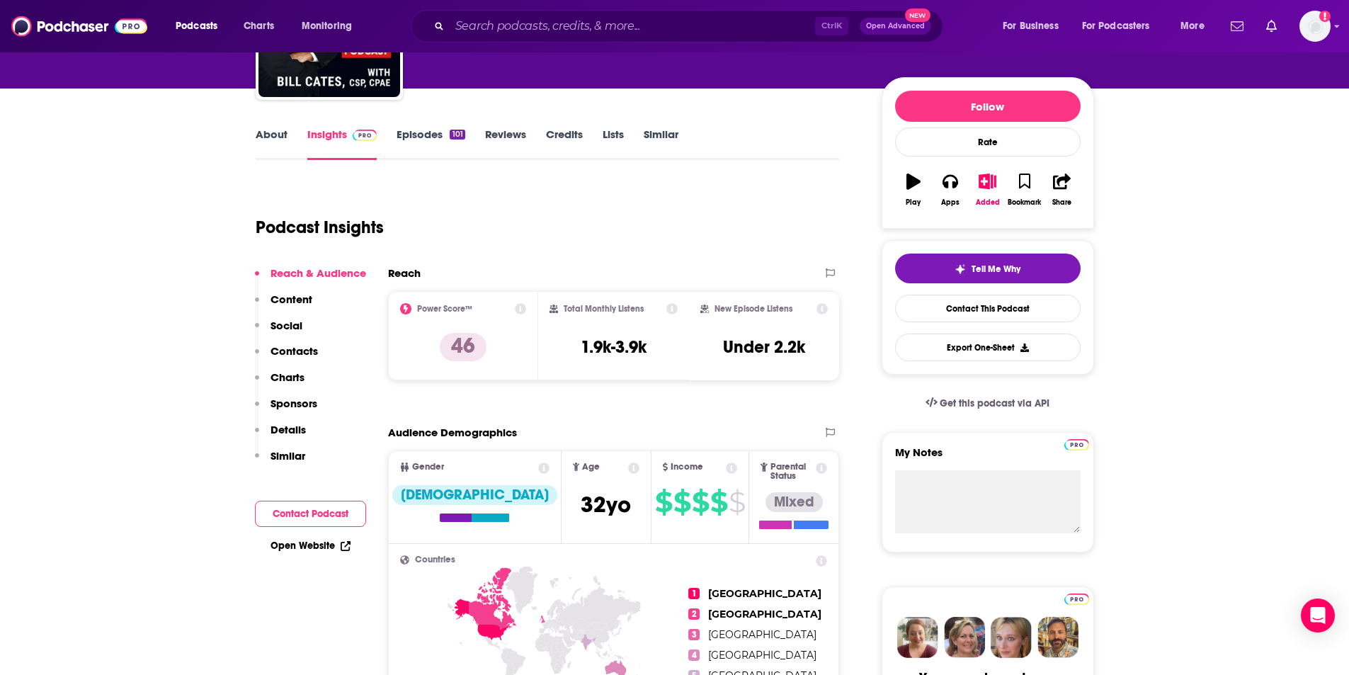
scroll to position [71, 0]
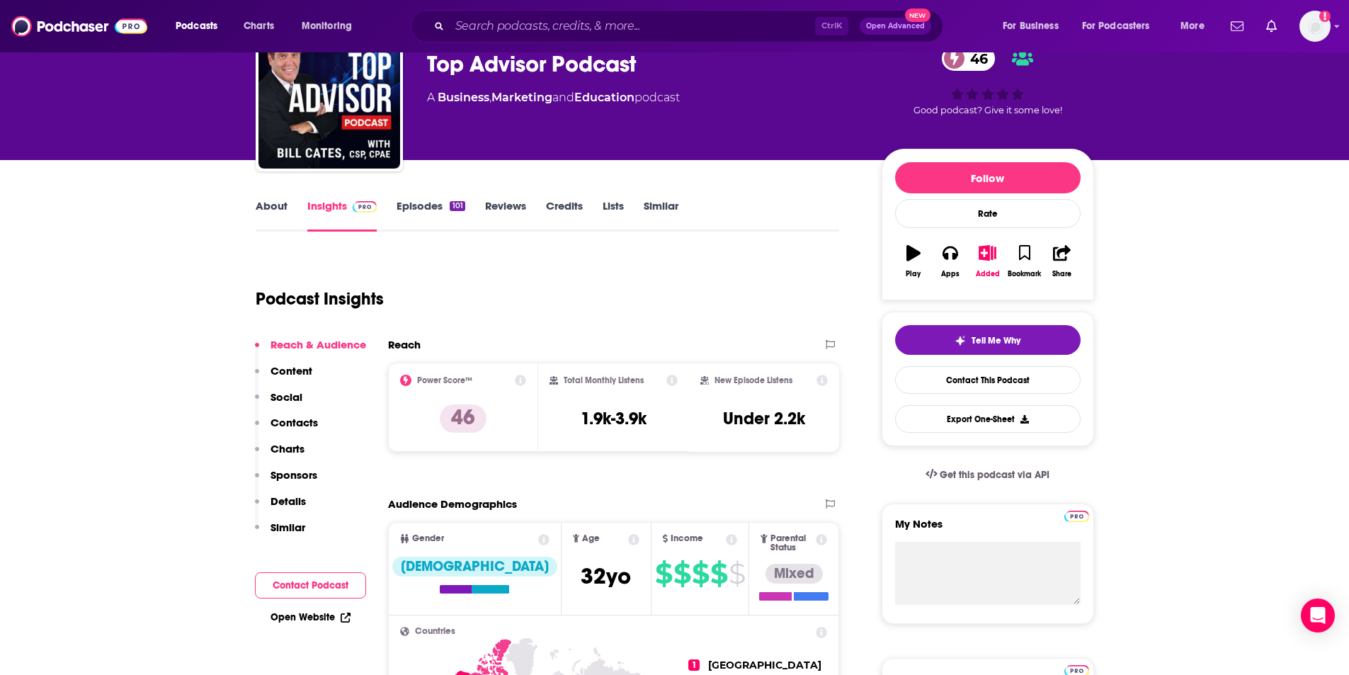
click at [292, 420] on p "Contacts" at bounding box center [293, 422] width 47 height 13
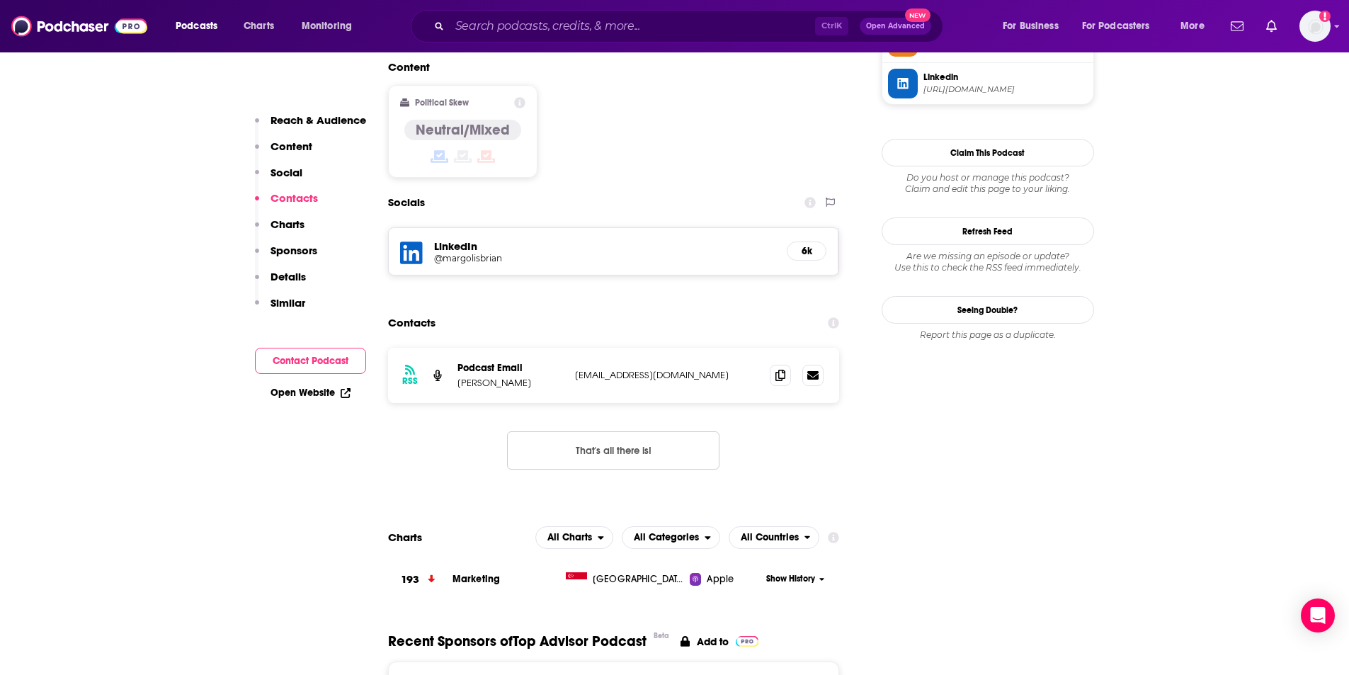
scroll to position [1166, 0]
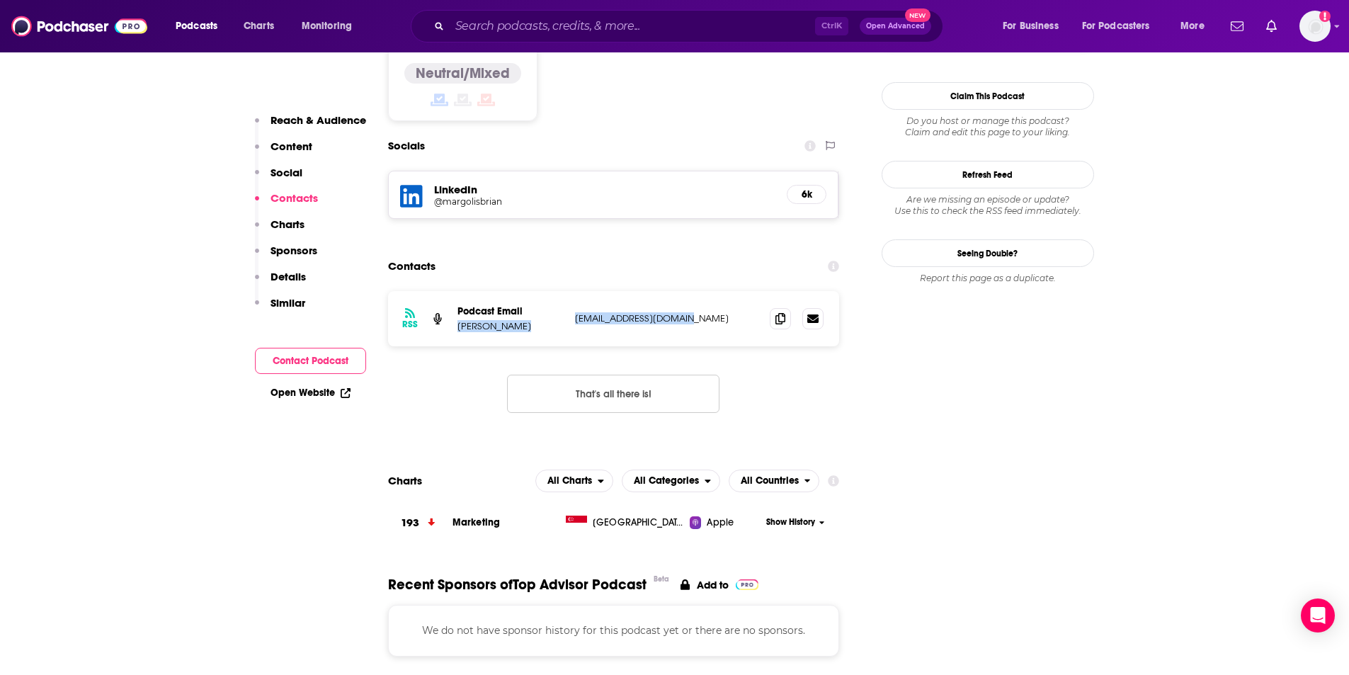
drag, startPoint x: 455, startPoint y: 275, endPoint x: 693, endPoint y: 288, distance: 238.2
click at [694, 291] on div "RSS Podcast Email Vincent Munno podcasts@proudmouth.com podcasts@proudmouth.com" at bounding box center [614, 318] width 452 height 55
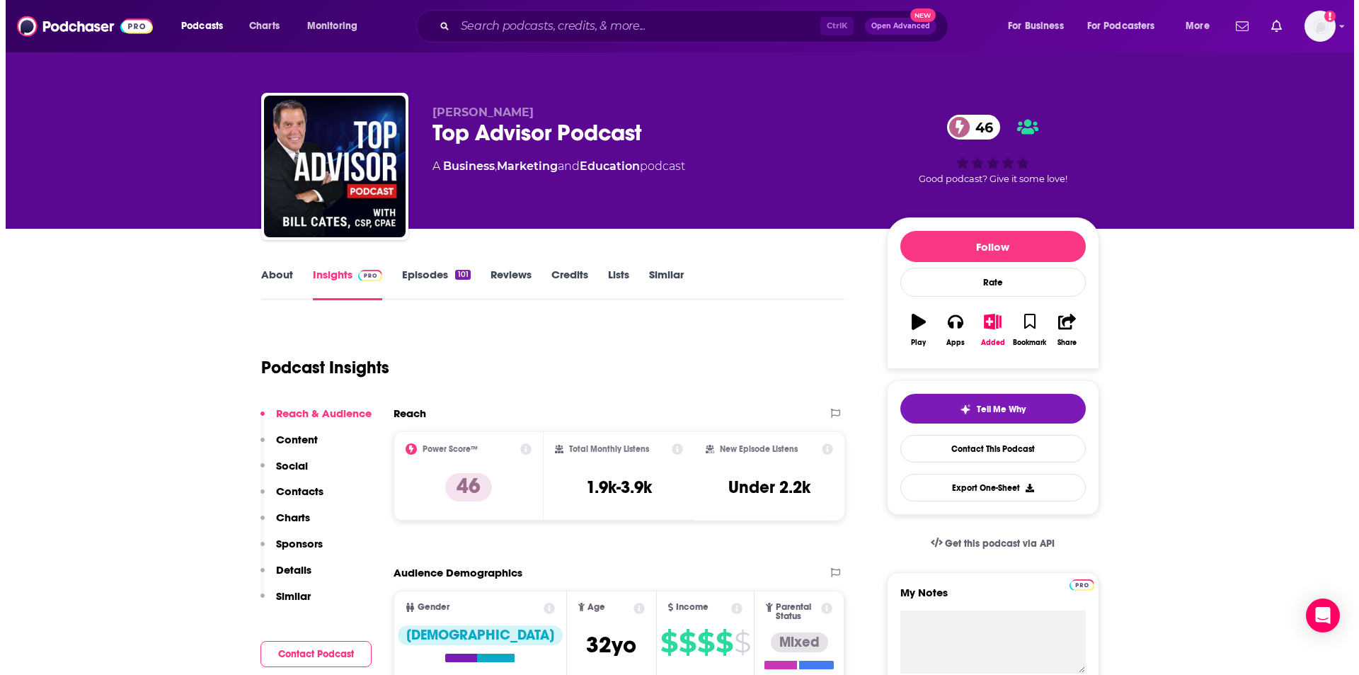
scroll to position [0, 0]
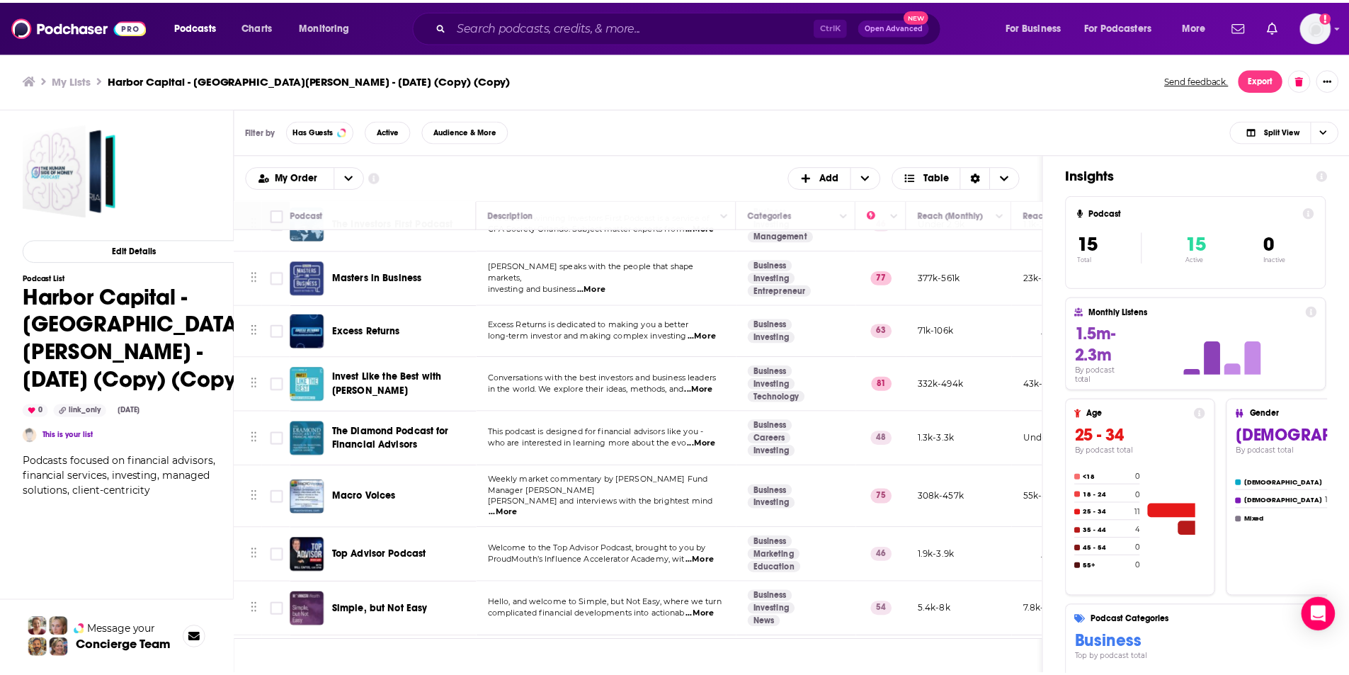
scroll to position [405, 0]
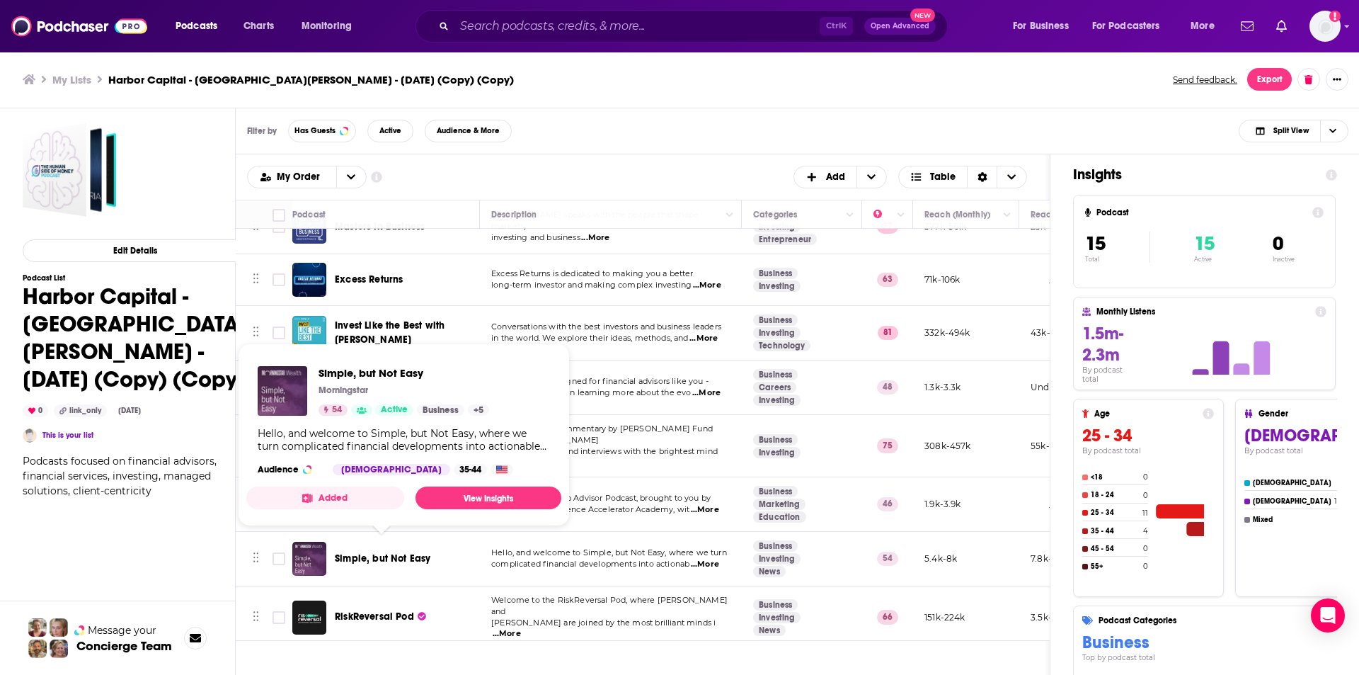
click at [407, 552] on span "Simple, but Not Easy" at bounding box center [383, 558] width 96 height 12
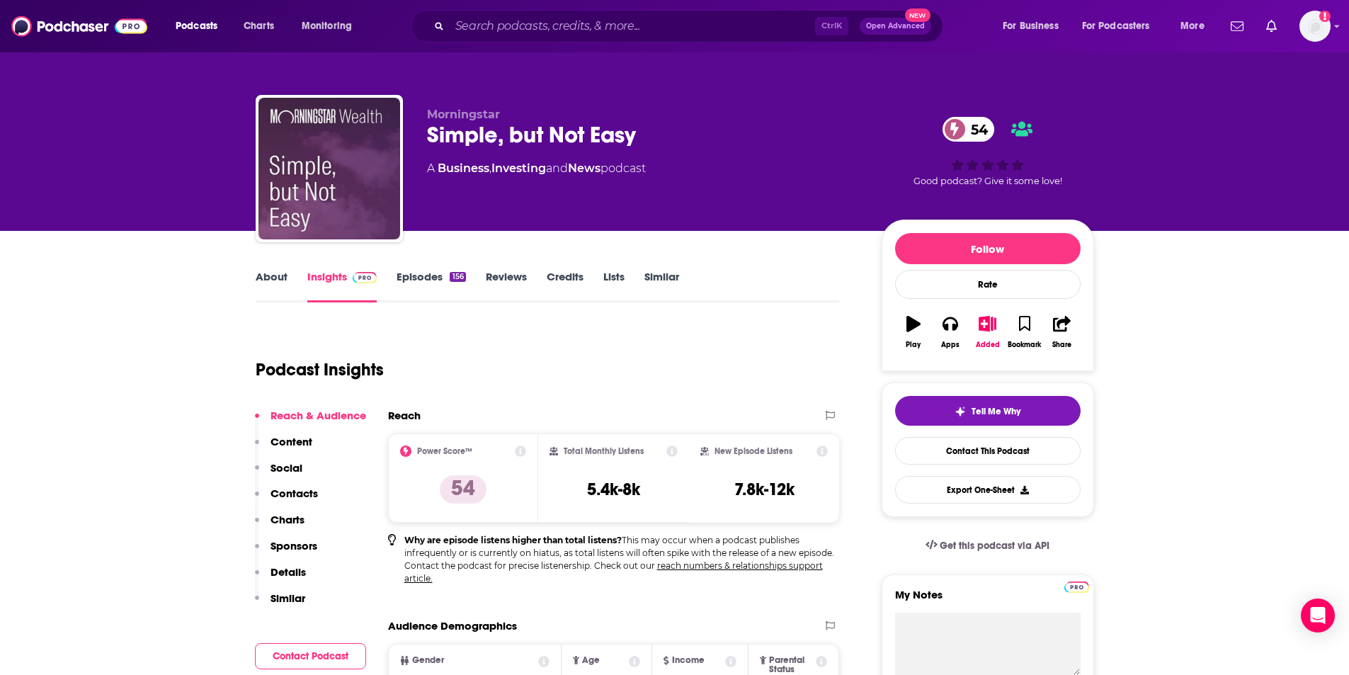
click at [292, 493] on p "Contacts" at bounding box center [293, 492] width 47 height 13
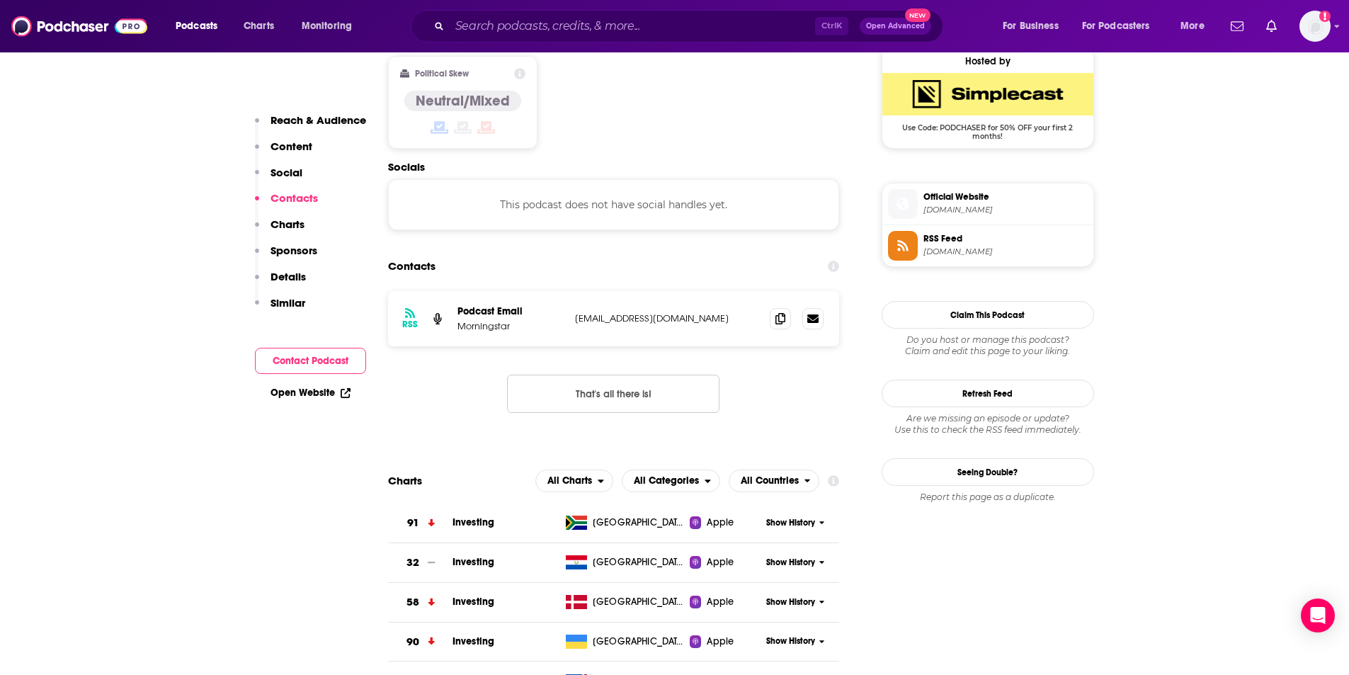
scroll to position [1298, 0]
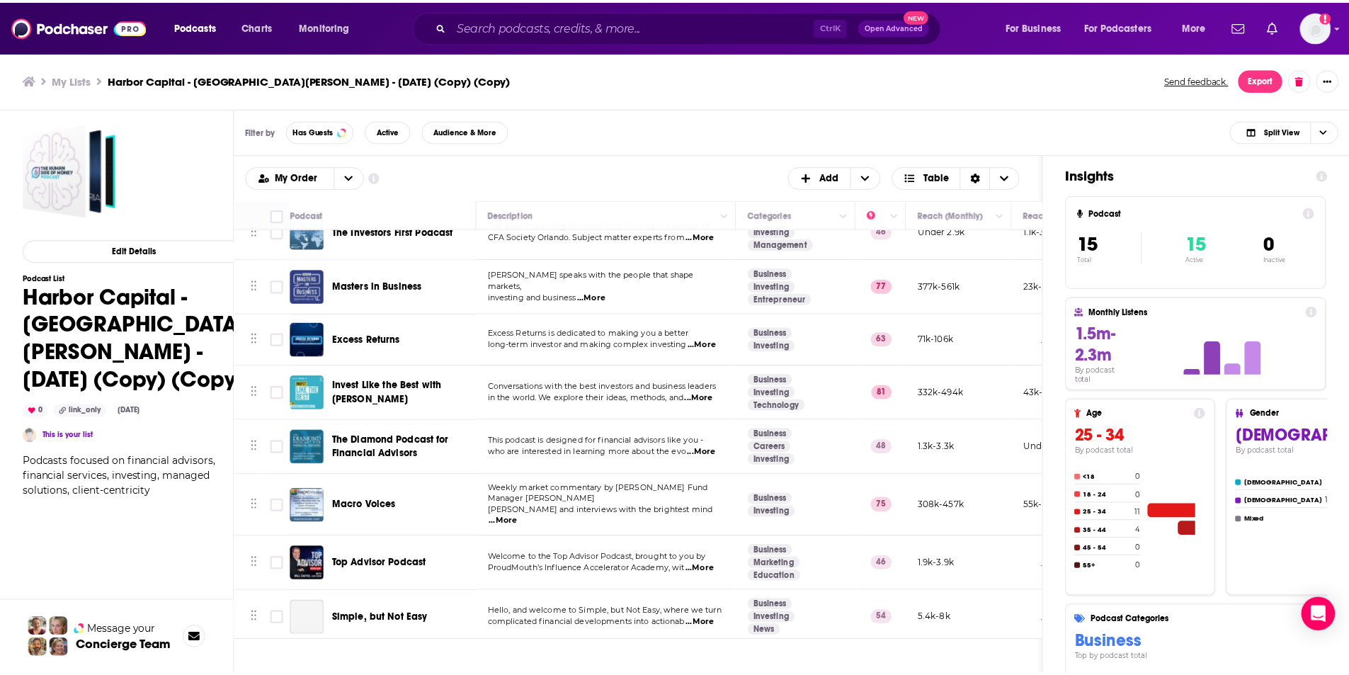
scroll to position [405, 0]
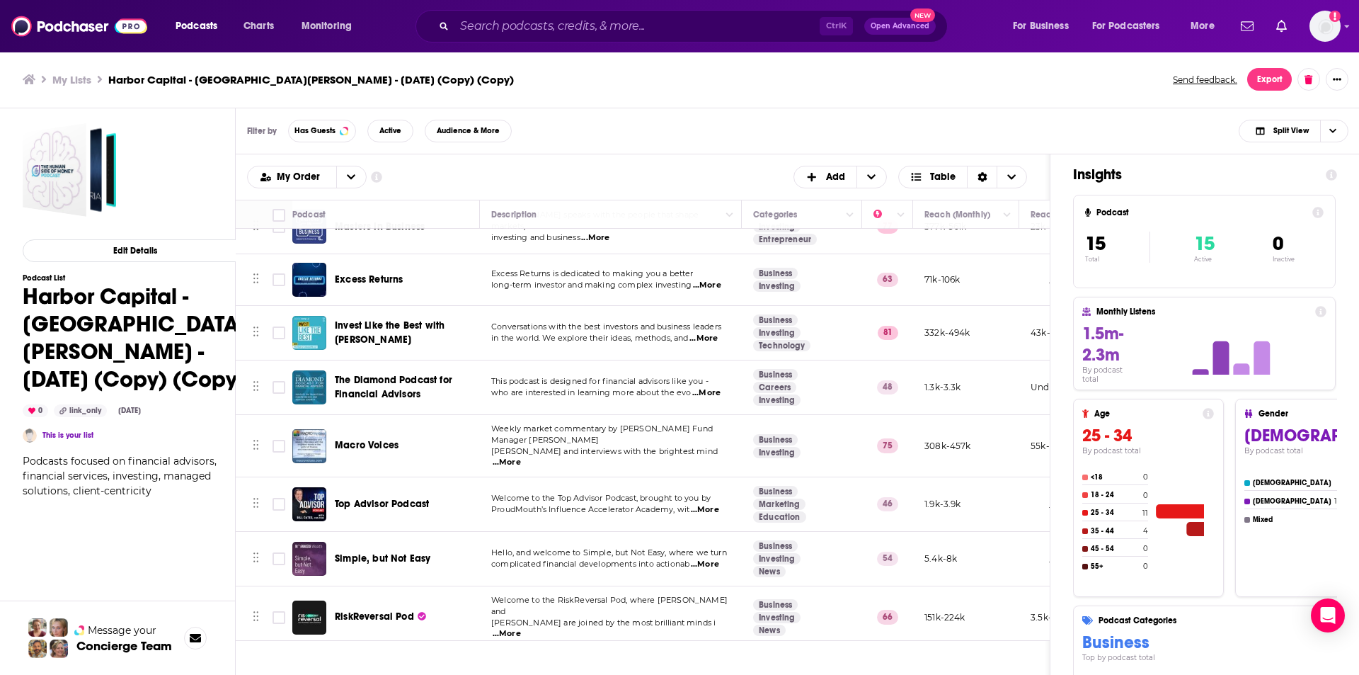
click at [367, 610] on span "RiskReversal Pod" at bounding box center [374, 616] width 79 height 12
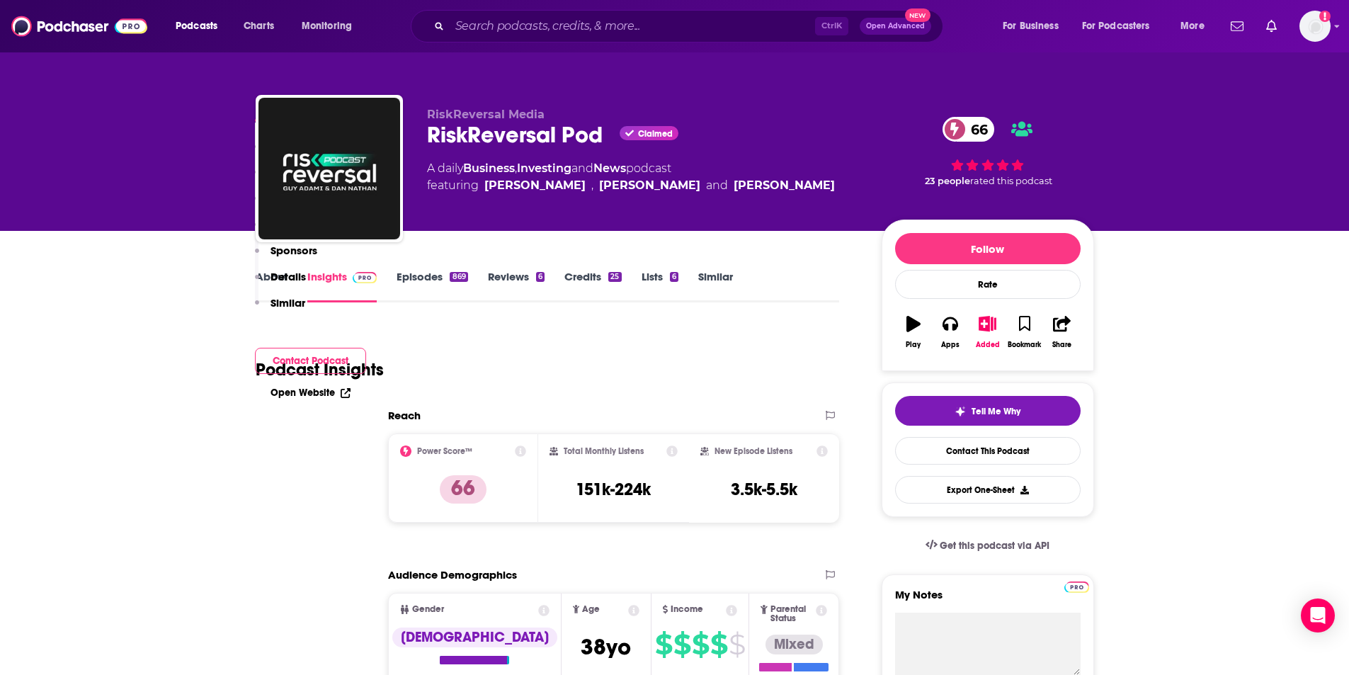
scroll to position [283, 0]
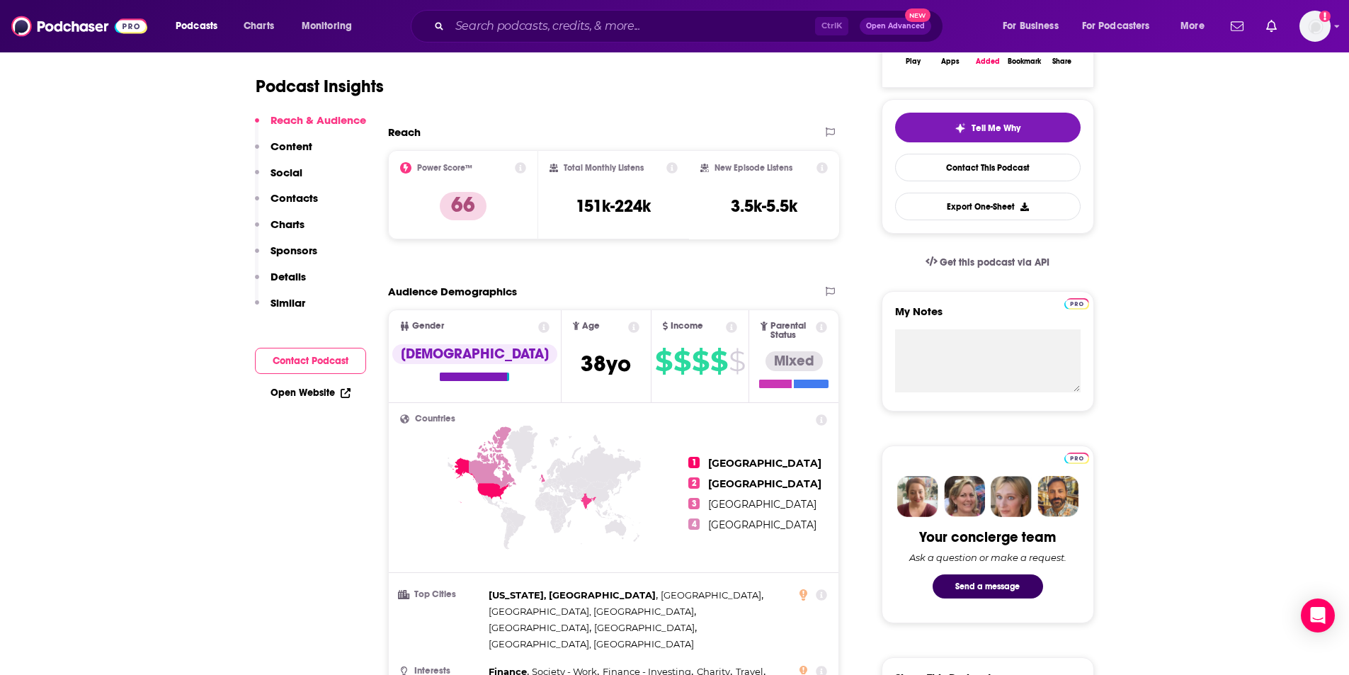
click at [314, 192] on p "Contacts" at bounding box center [293, 197] width 47 height 13
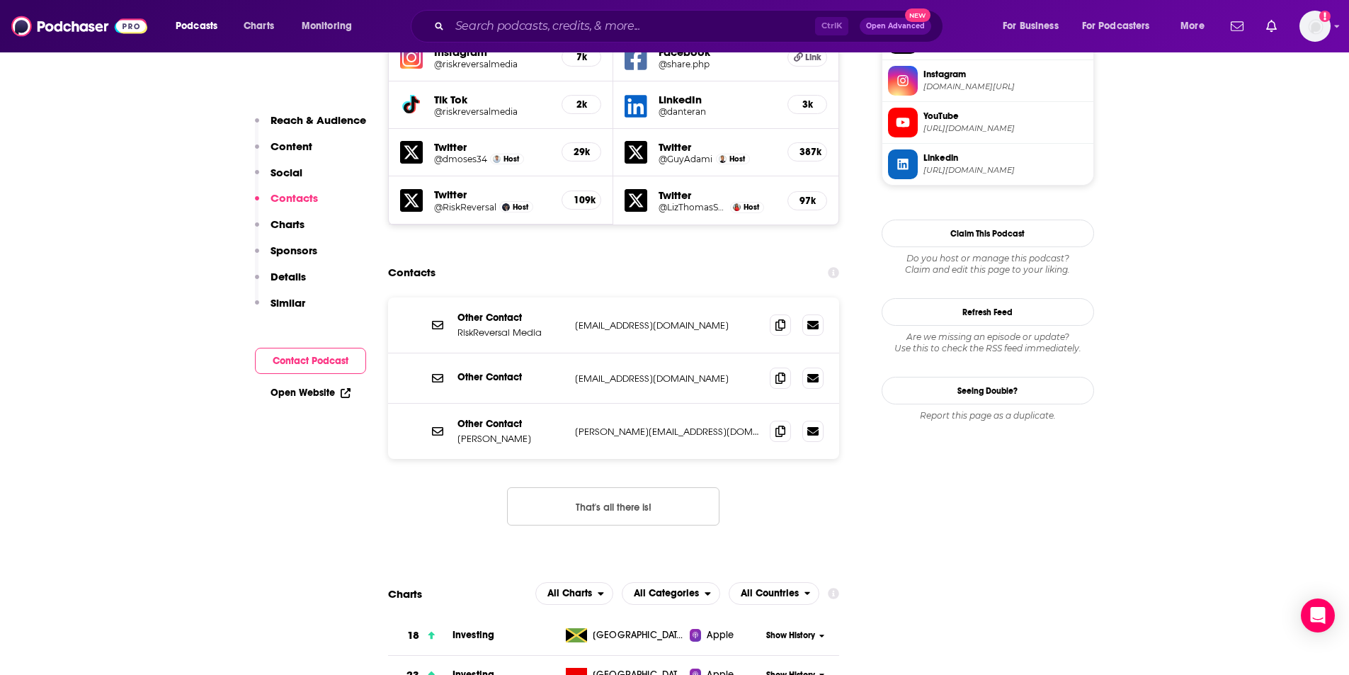
scroll to position [1357, 0]
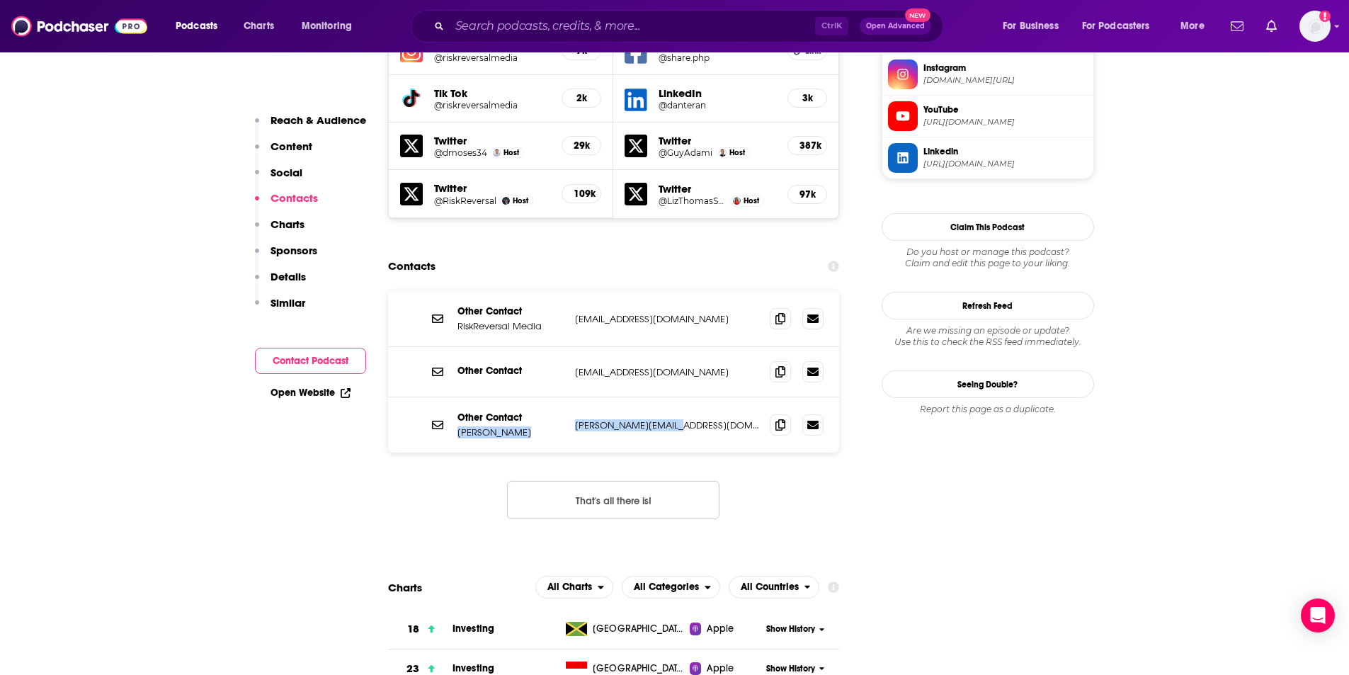
drag, startPoint x: 458, startPoint y: 379, endPoint x: 675, endPoint y: 375, distance: 216.7
click at [0, 0] on div "Other Contact Dan Nathan dan@riskreversal.com dan@riskreversal.com" at bounding box center [0, 0] width 0 height 0
copy div "Dan Nathan dan@riskreversal.com"
